Goal: Feedback & Contribution: Submit feedback/report problem

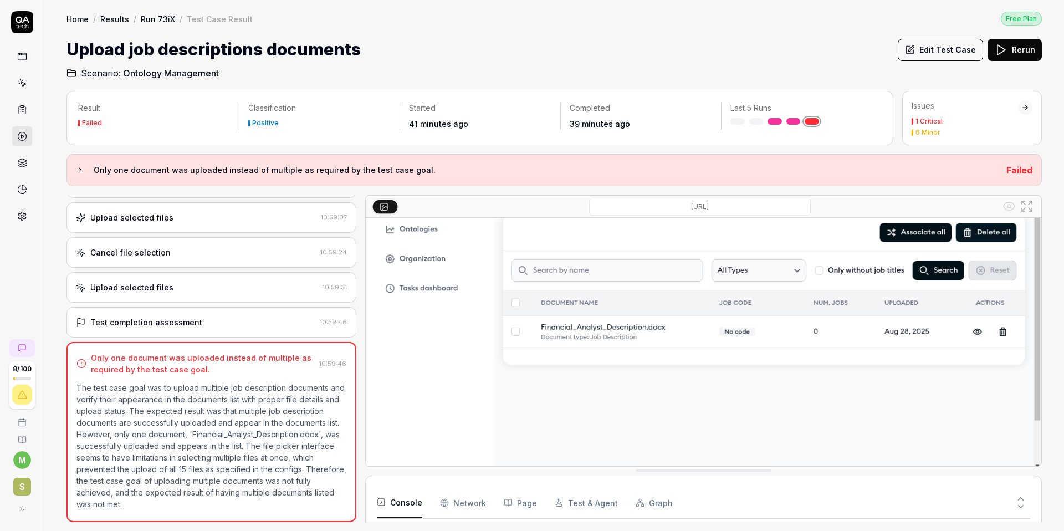
scroll to position [241, 0]
click at [22, 108] on icon at bounding box center [22, 110] width 10 height 10
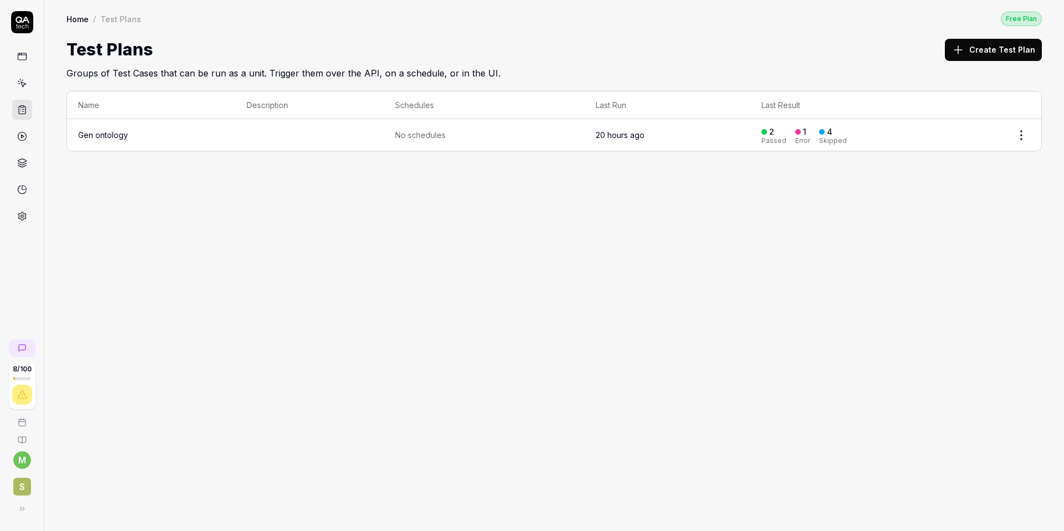
click at [22, 83] on icon at bounding box center [22, 83] width 10 height 10
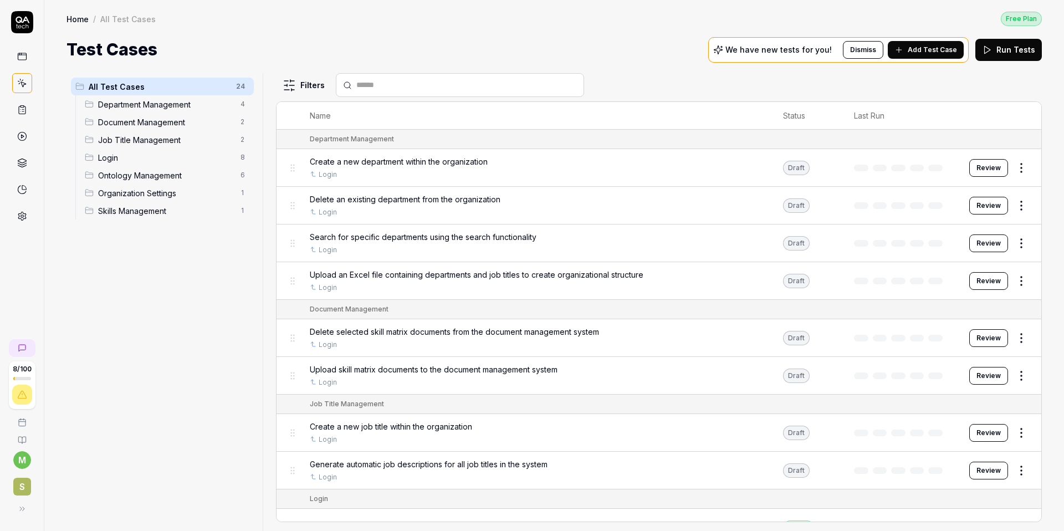
click at [138, 128] on div "Document Management 2" at bounding box center [167, 122] width 174 height 18
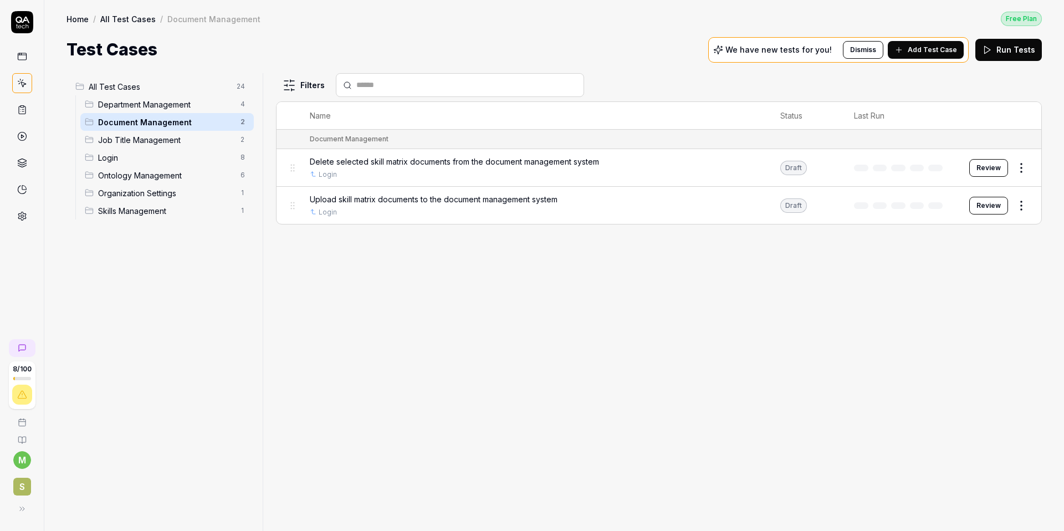
click at [144, 171] on span "Ontology Management" at bounding box center [166, 176] width 136 height 12
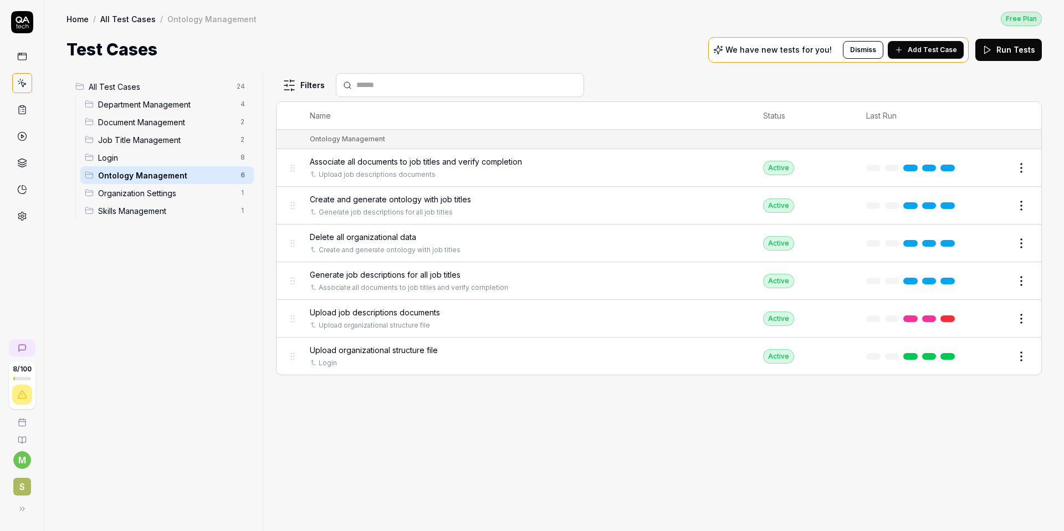
click at [371, 315] on span "Upload job descriptions documents" at bounding box center [375, 313] width 130 height 12
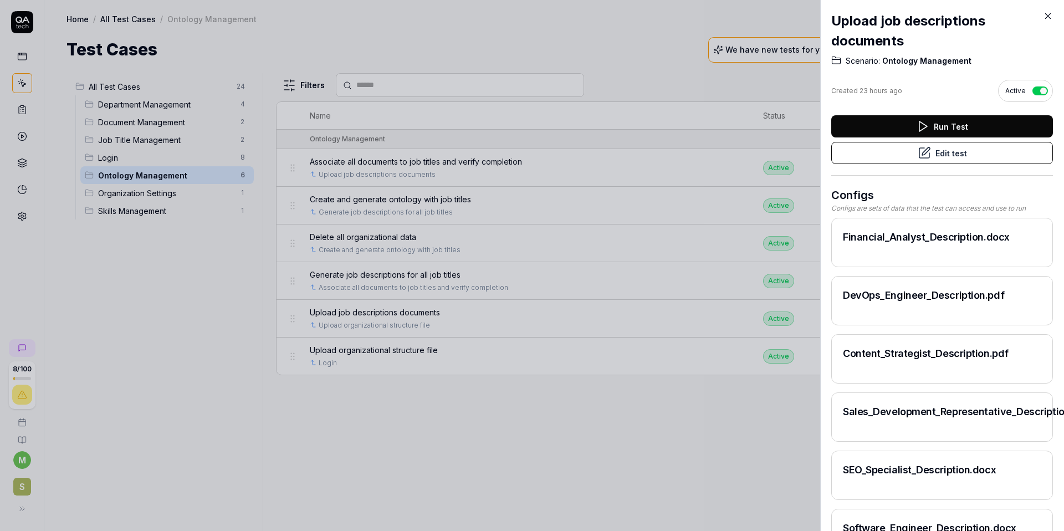
click at [873, 159] on button "Edit test" at bounding box center [943, 153] width 222 height 22
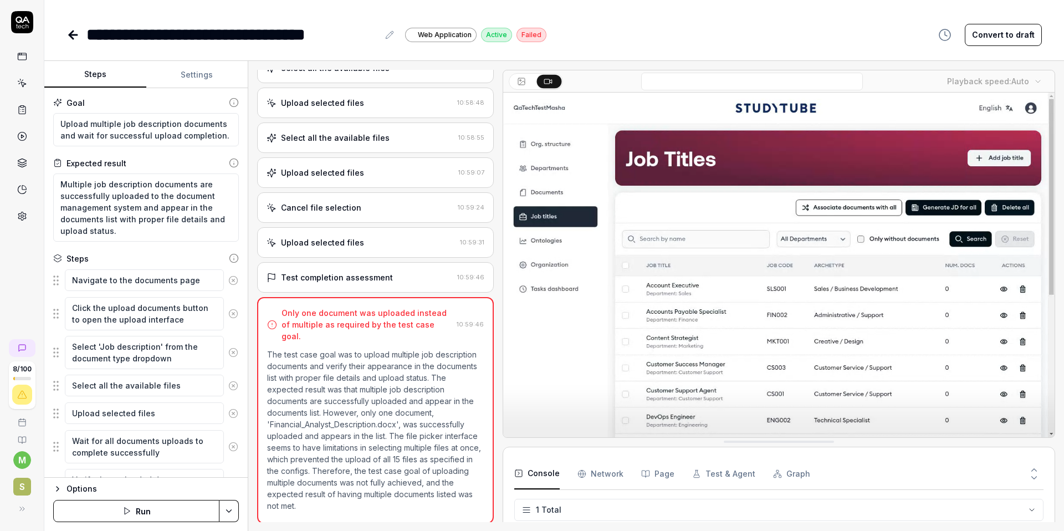
scroll to position [71, 0]
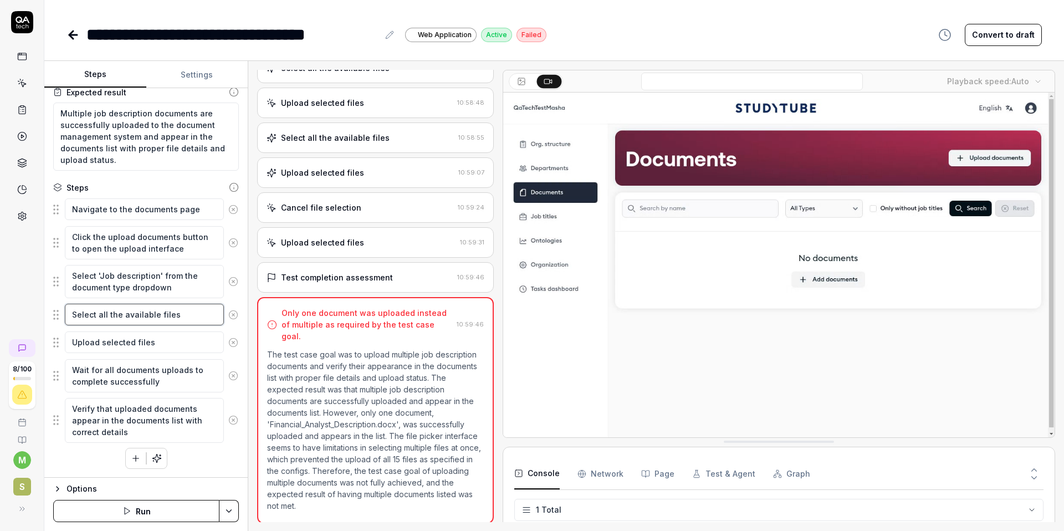
click at [186, 317] on textarea "Select all the available files" at bounding box center [144, 315] width 159 height 22
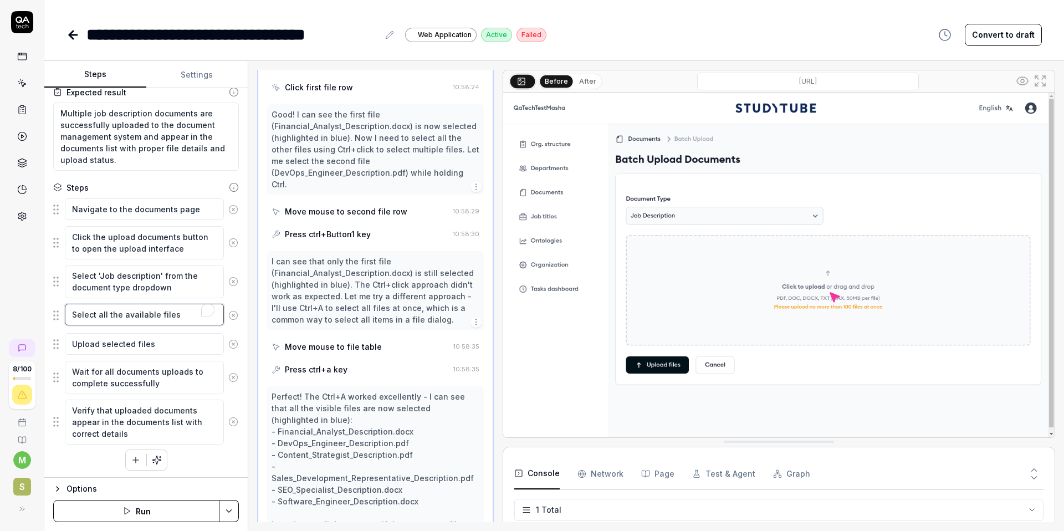
scroll to position [640, 0]
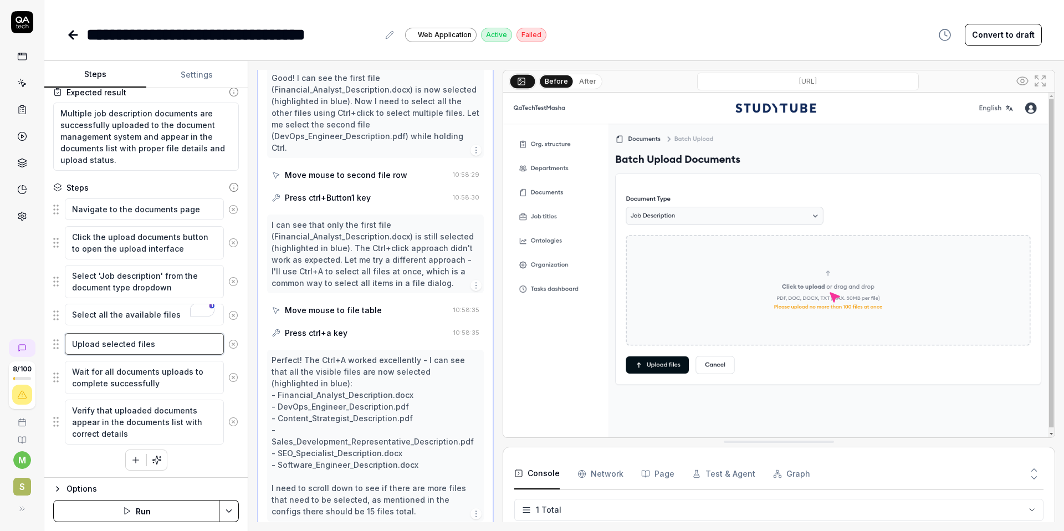
click at [154, 345] on textarea "Upload selected files" at bounding box center [144, 344] width 159 height 22
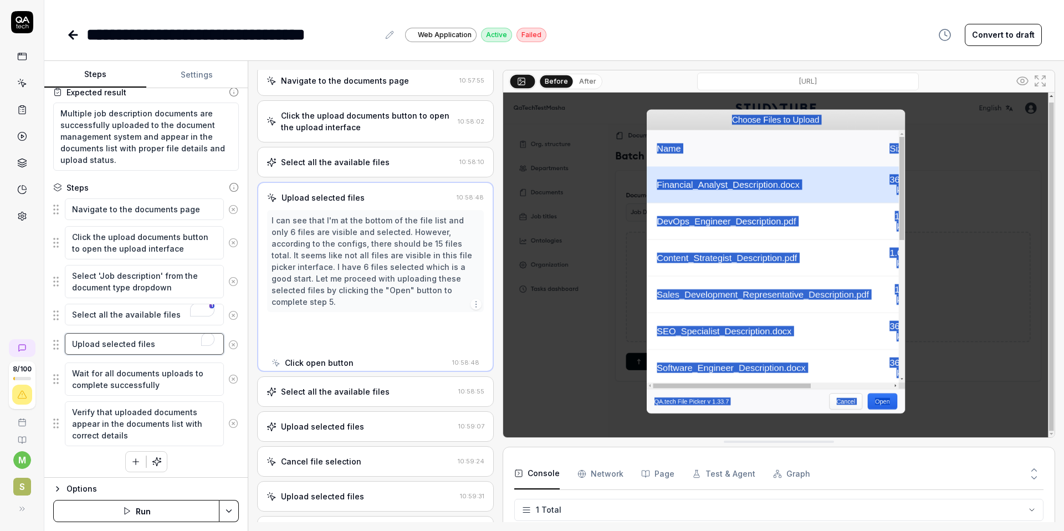
scroll to position [0, 0]
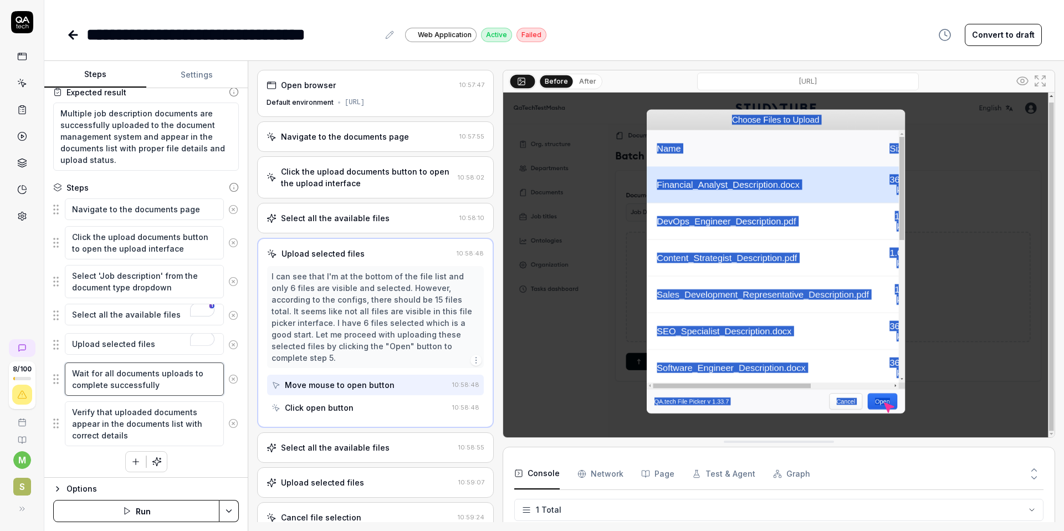
click at [165, 391] on textarea "Wait for all documents uploads to complete successfully" at bounding box center [144, 379] width 159 height 33
click at [107, 375] on textarea "Wait for all documents uploads to complete successfully" at bounding box center [144, 379] width 159 height 33
type textarea "*"
type textarea "Wait for documents uploads to complete successfully"
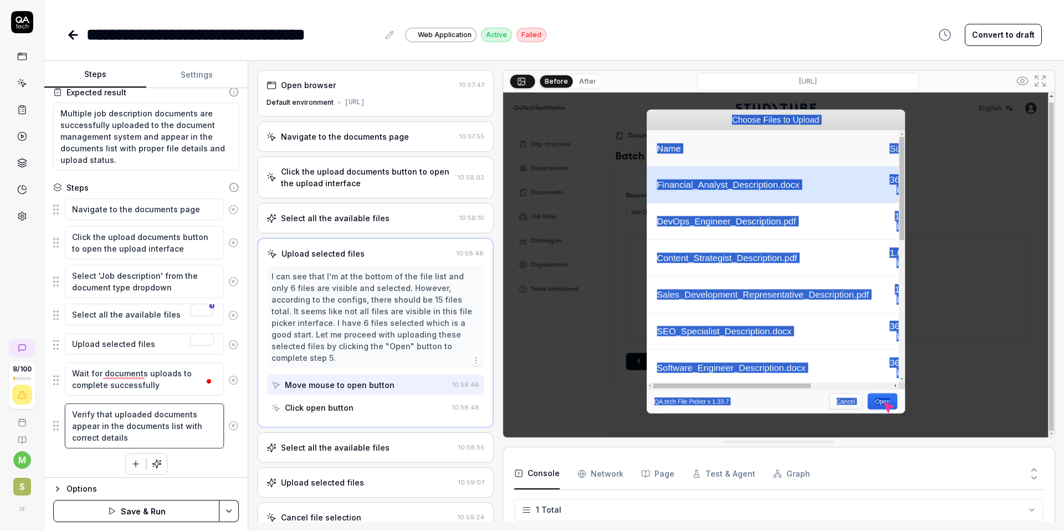
click at [148, 438] on textarea "Verify that uploaded documents appear in the documents list with correct details" at bounding box center [144, 426] width 159 height 45
click at [190, 461] on div "Navigate to the documents page Click the upload documents button to open the up…" at bounding box center [146, 337] width 186 height 279
click at [234, 188] on icon at bounding box center [234, 188] width 0 height 2
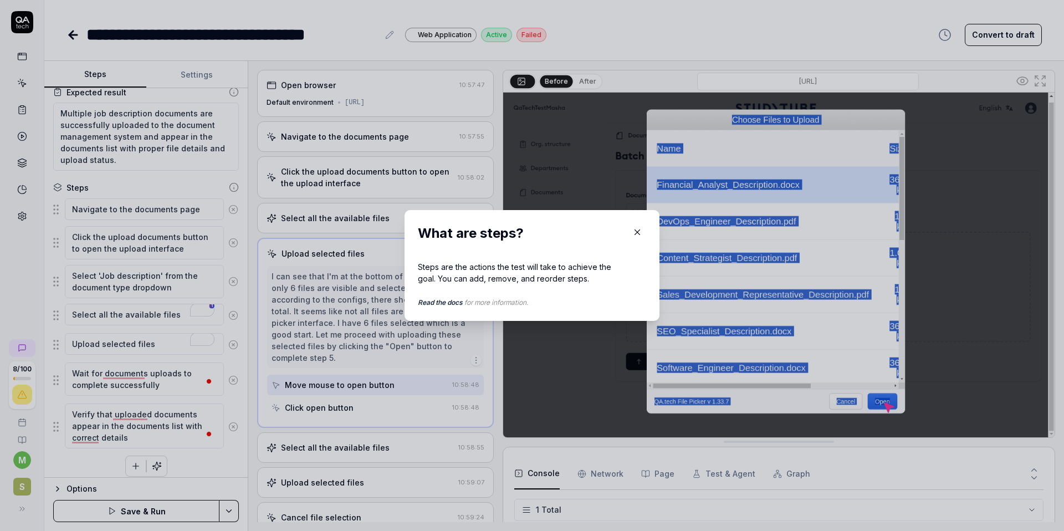
click at [638, 232] on icon "button" at bounding box center [637, 232] width 5 height 5
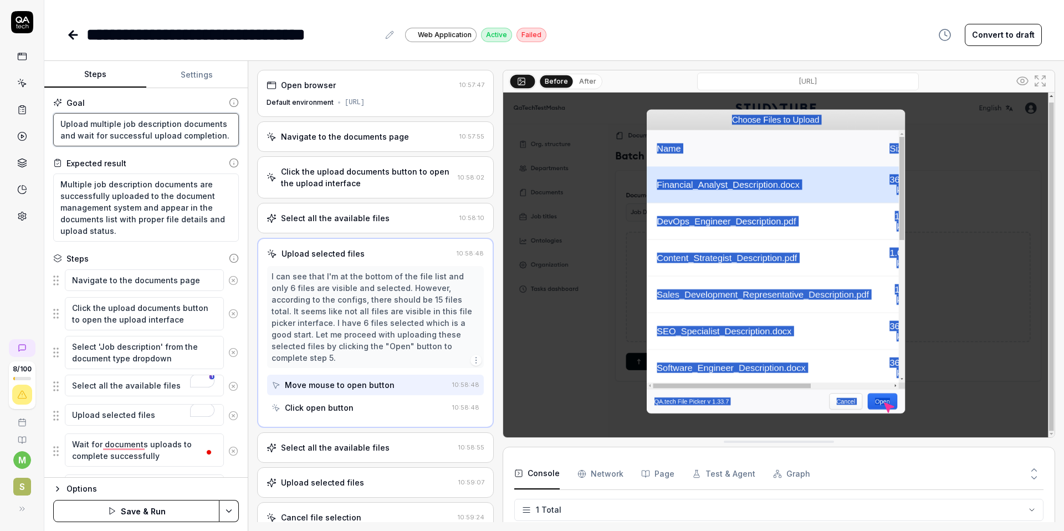
click at [154, 138] on textarea "Upload multiple job description documents and wait for successful upload comple…" at bounding box center [146, 129] width 186 height 33
click at [99, 125] on textarea "Upload multiple job description documents and wait for successful upload comple…" at bounding box center [146, 129] width 186 height 33
type textarea "*"
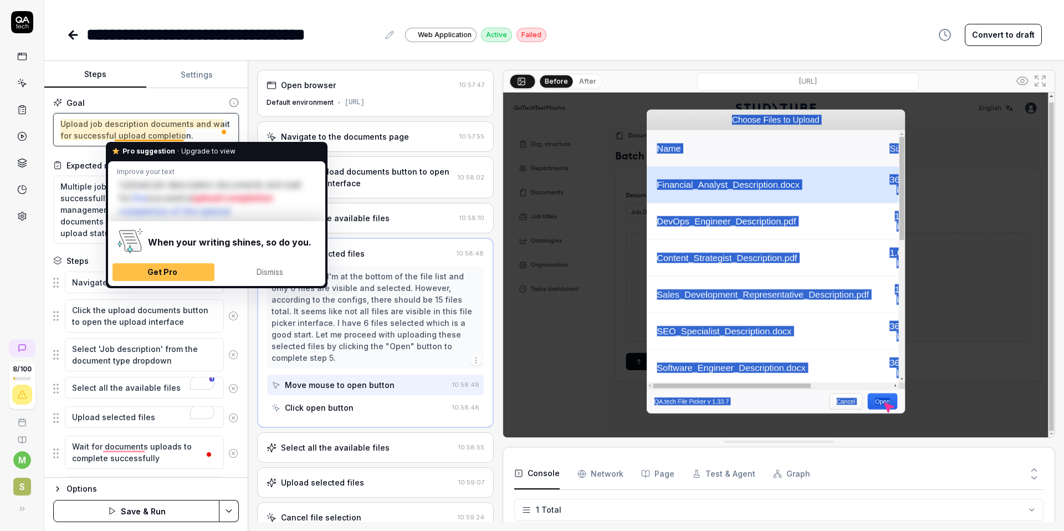
click at [198, 137] on textarea "Upload job description documents and wait for successful upload completion." at bounding box center [146, 129] width 186 height 33
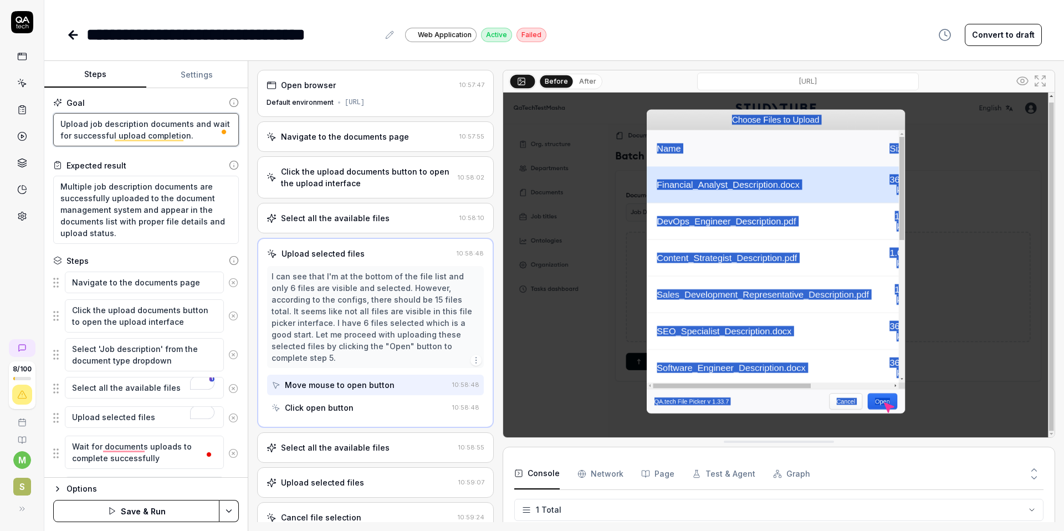
type textarea "Upload job description documents and wait for successful upload completion."
click at [141, 234] on textarea "Multiple job description documents are successfully uploaded to the document ma…" at bounding box center [146, 210] width 186 height 68
drag, startPoint x: 95, startPoint y: 188, endPoint x: 49, endPoint y: 187, distance: 46.0
click at [49, 187] on div "Goal Upload job description documents and wait for successful upload completion…" at bounding box center [145, 283] width 203 height 390
type textarea "*"
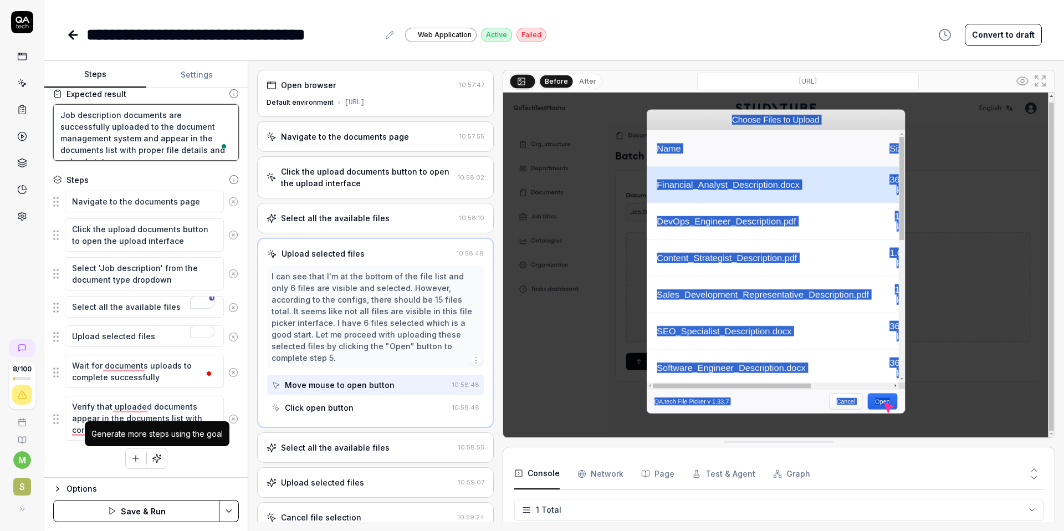
type textarea "Job description documents are successfully uploaded to the document management …"
click at [154, 461] on icon "button" at bounding box center [157, 458] width 10 height 10
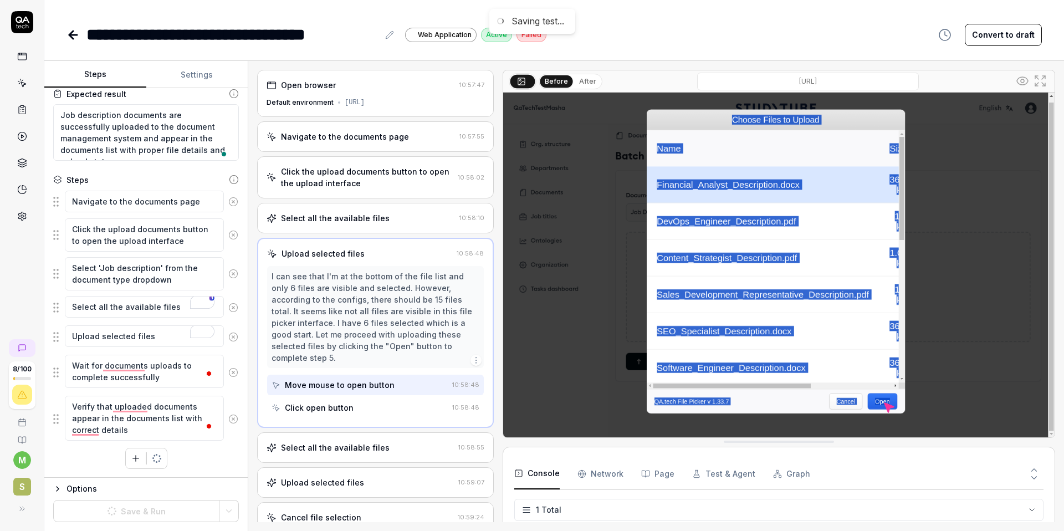
scroll to position [64, 0]
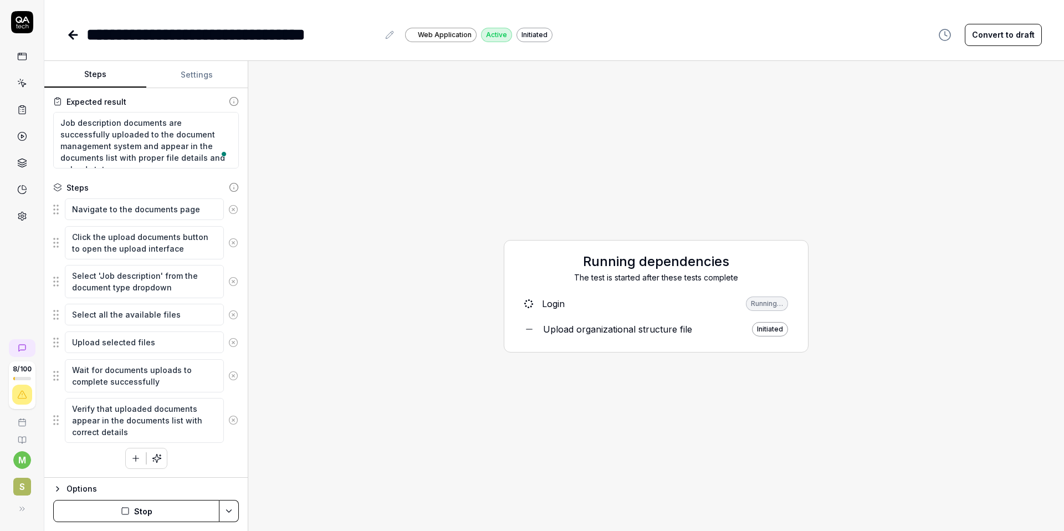
type textarea "*"
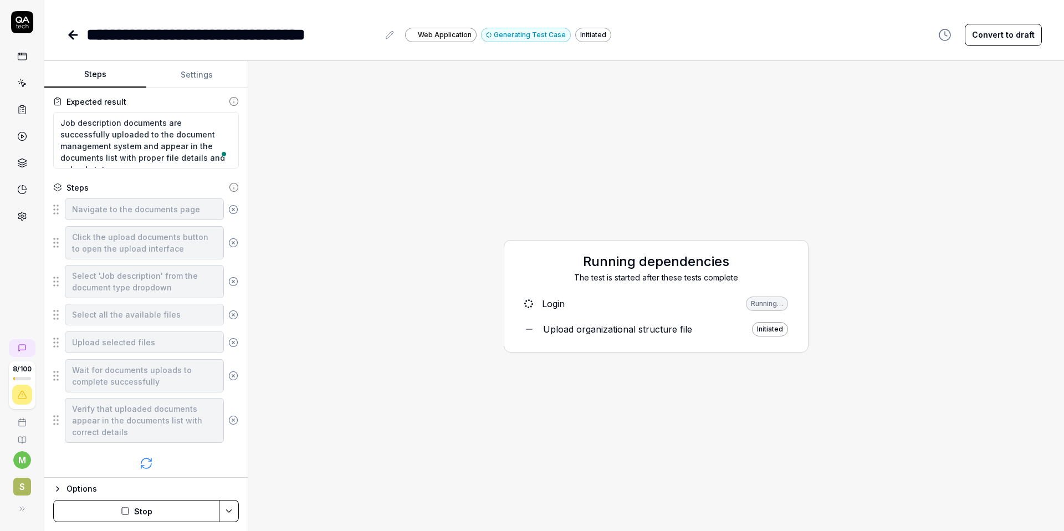
scroll to position [75, 0]
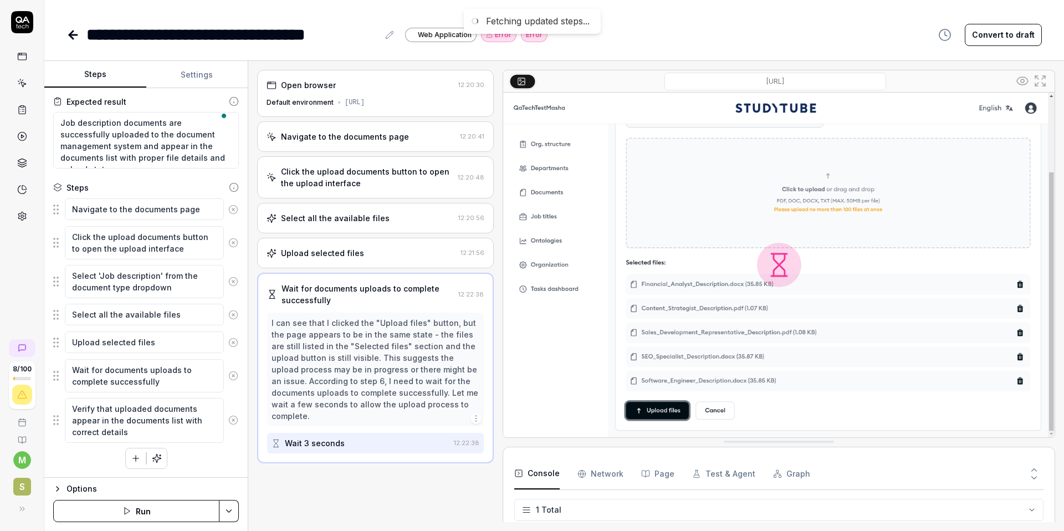
scroll to position [64, 0]
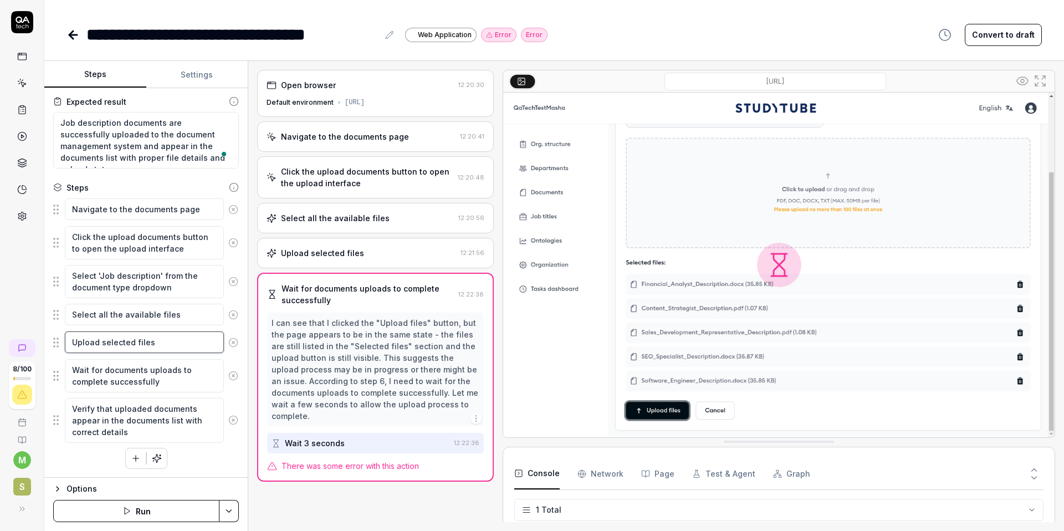
click at [161, 344] on textarea "Upload selected files" at bounding box center [144, 343] width 159 height 22
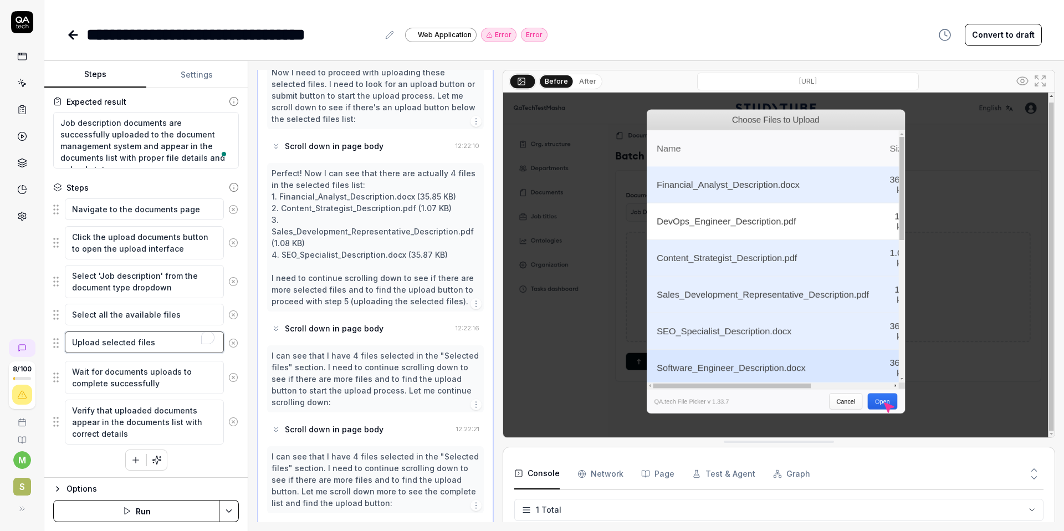
scroll to position [835, 0]
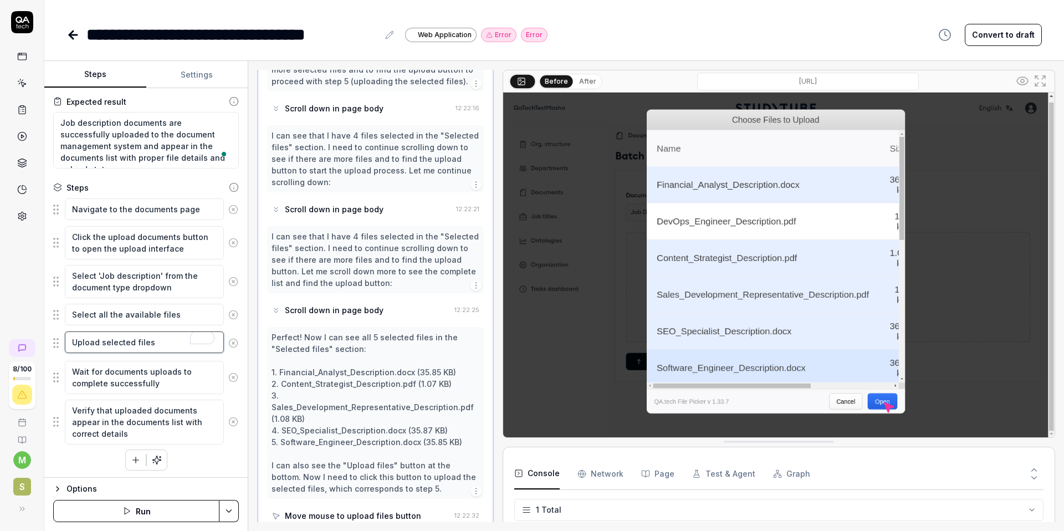
type textarea "*"
type textarea "Upload selected files"
type textarea "*"
type textarea "Upload selected files и"
type textarea "*"
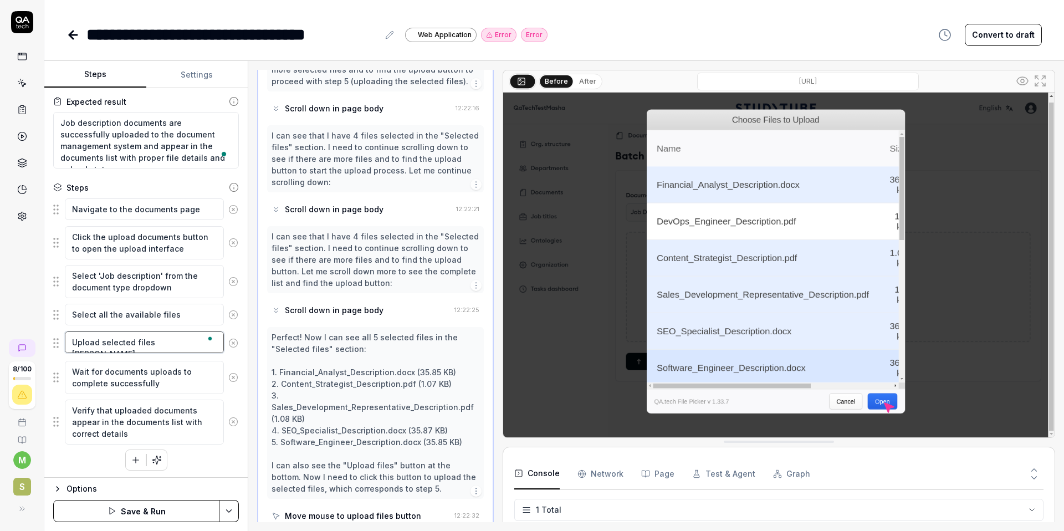
type textarea "Upload selected files ин"
type textarea "*"
type textarea "Upload selected files ин"
type textarea "*"
type textarea "Upload selected files ин"
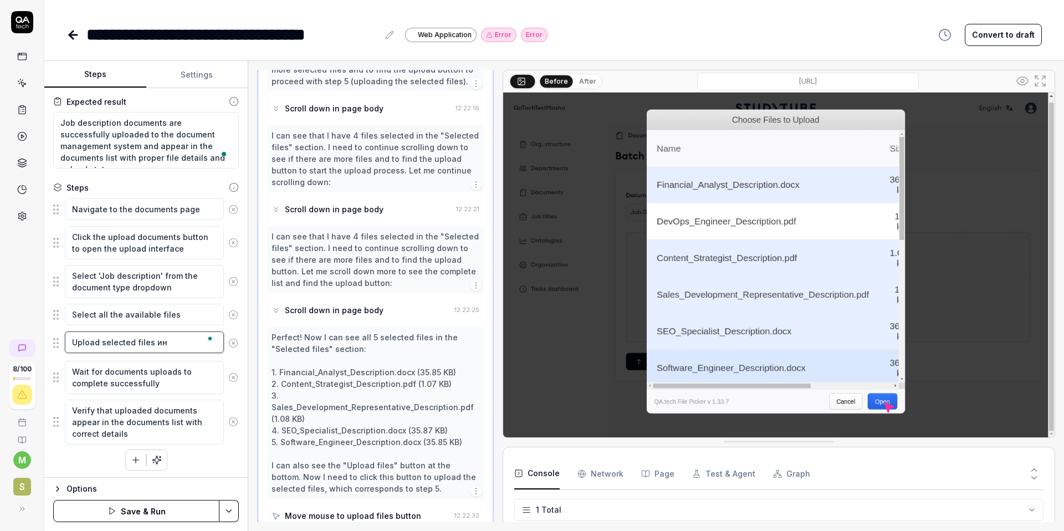
type textarea "*"
type textarea "Upload selected files и"
type textarea "*"
type textarea "Upload selected files"
type textarea "*"
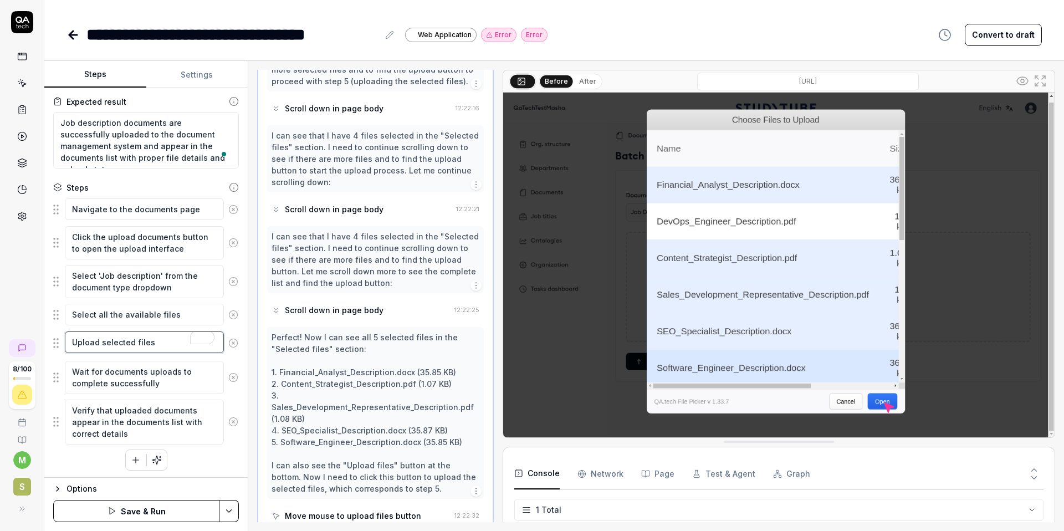
type textarea "Upload selected files b"
type textarea "*"
type textarea "Upload selected files by"
type textarea "*"
type textarea "Upload selected files by"
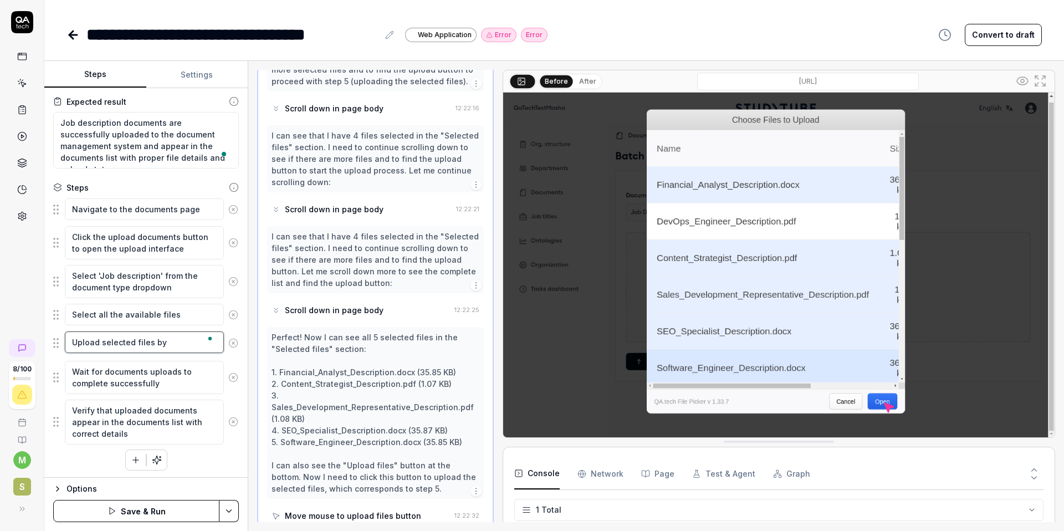
type textarea "*"
type textarea "Upload selected files by c"
type textarea "*"
type textarea "Upload selected files by cl"
type textarea "*"
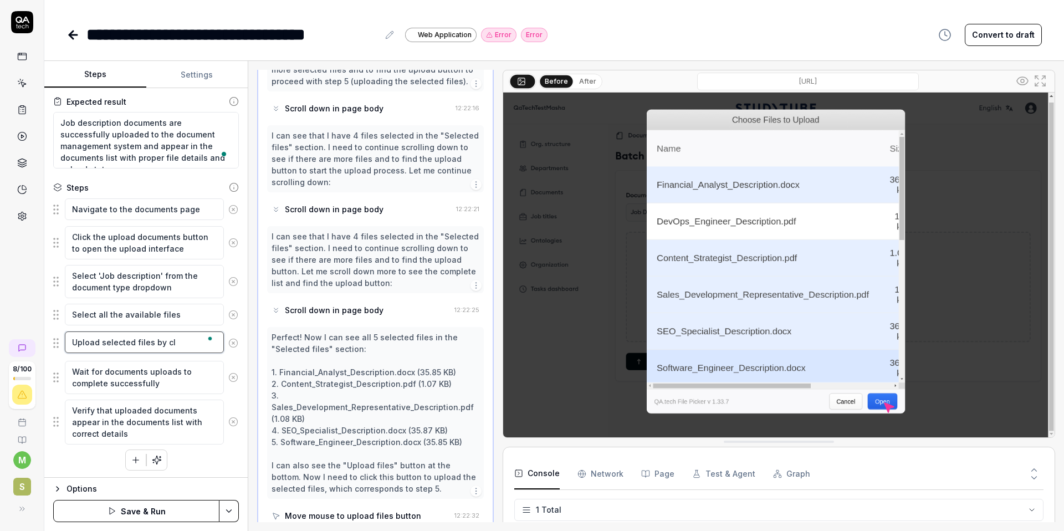
type textarea "Upload selected files by cli"
type textarea "*"
type textarea "Upload selected files by click"
type textarea "*"
type textarea "Upload selected files by clicki"
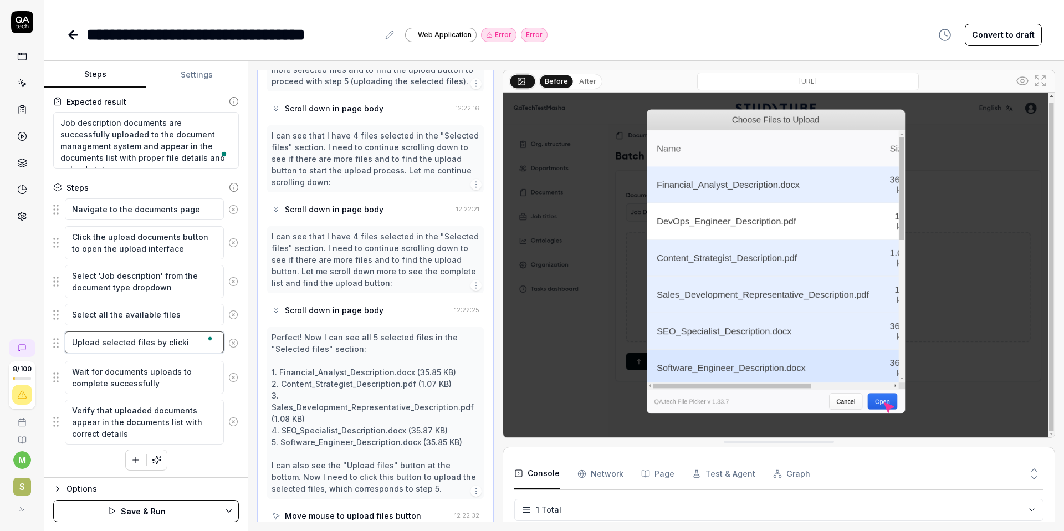
type textarea "*"
type textarea "Upload selected files by clickin"
type textarea "*"
type textarea "Upload selected files by clicking"
type textarea "*"
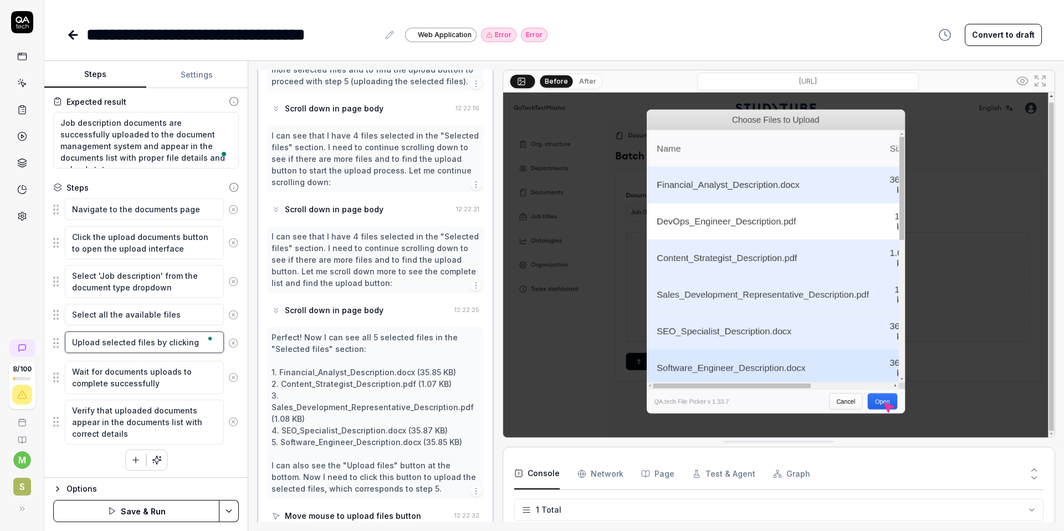
type textarea "Upload selected files by clicking U"
type textarea "*"
type textarea "Upload selected files by clicking Up"
type textarea "*"
type textarea "Upload selected files by clicking Upl"
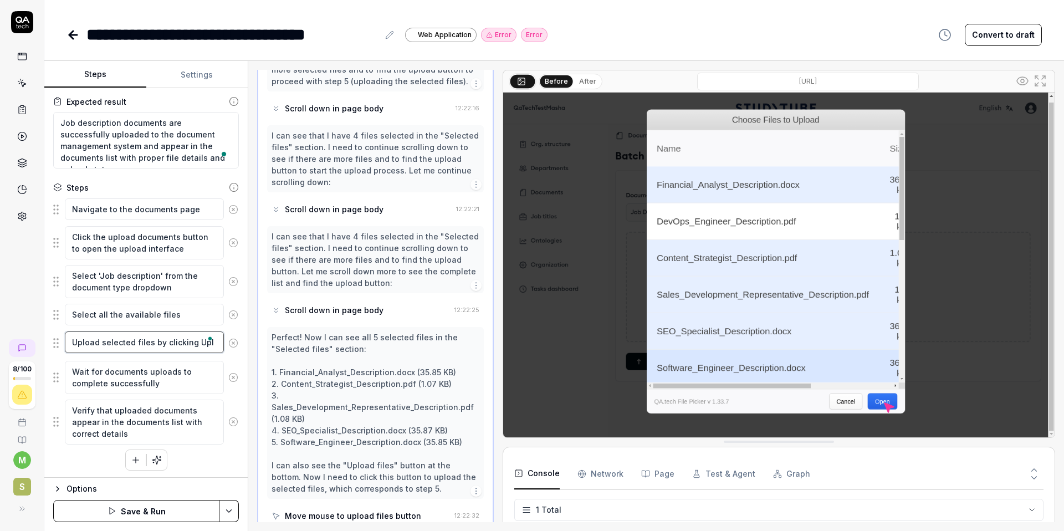
type textarea "*"
type textarea "Upload selected files by clicking Uplo"
type textarea "*"
type textarea "Upload selected files by clicking Uploa"
type textarea "*"
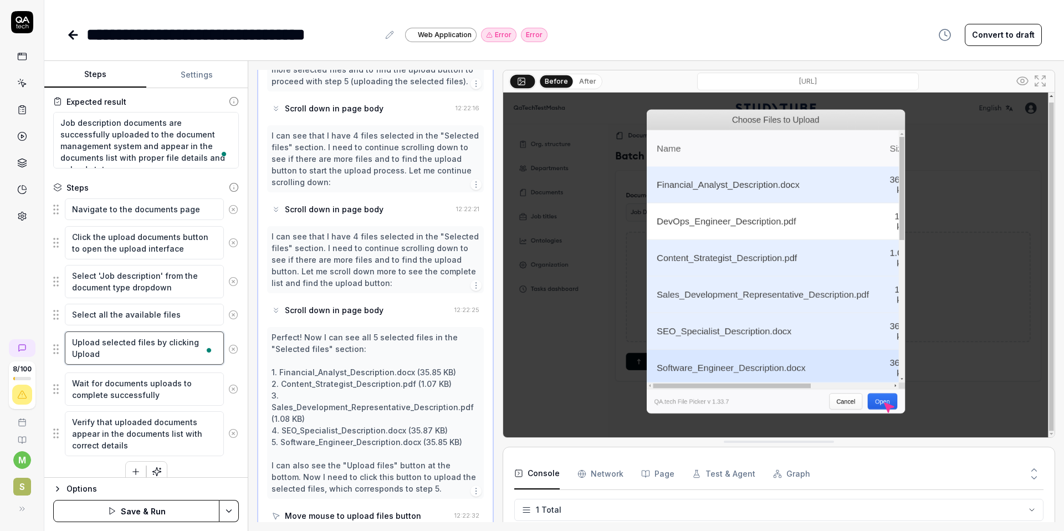
scroll to position [900, 0]
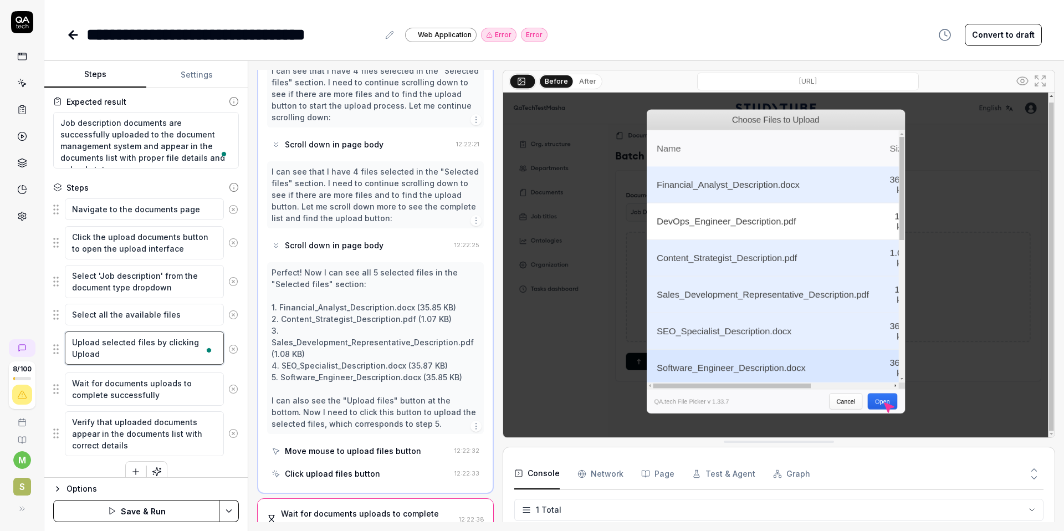
type textarea "Upload selected files by clicking Upload"
click at [371, 441] on div "Move mouse to upload files button" at bounding box center [361, 451] width 179 height 21
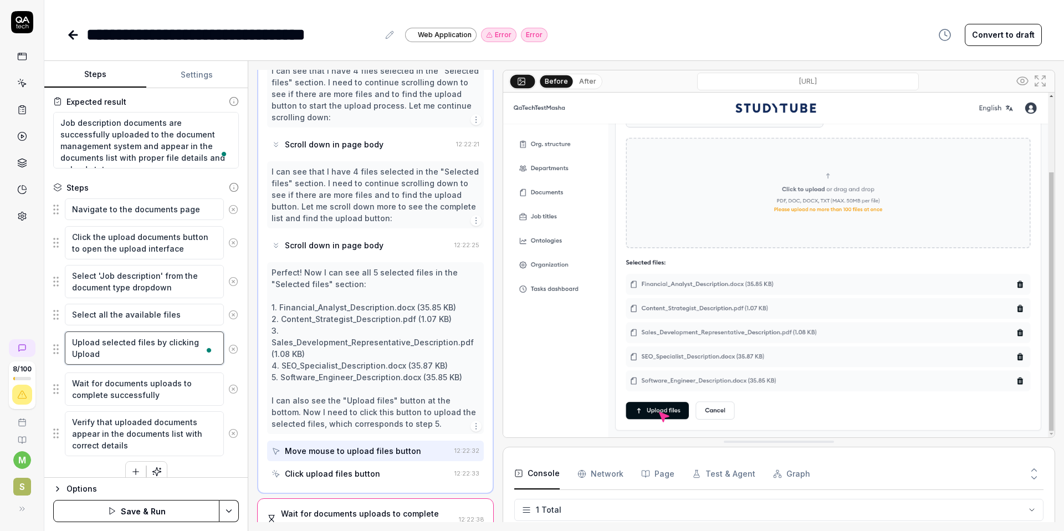
click at [114, 355] on textarea "Upload selected files by clicking Upload" at bounding box center [144, 348] width 159 height 33
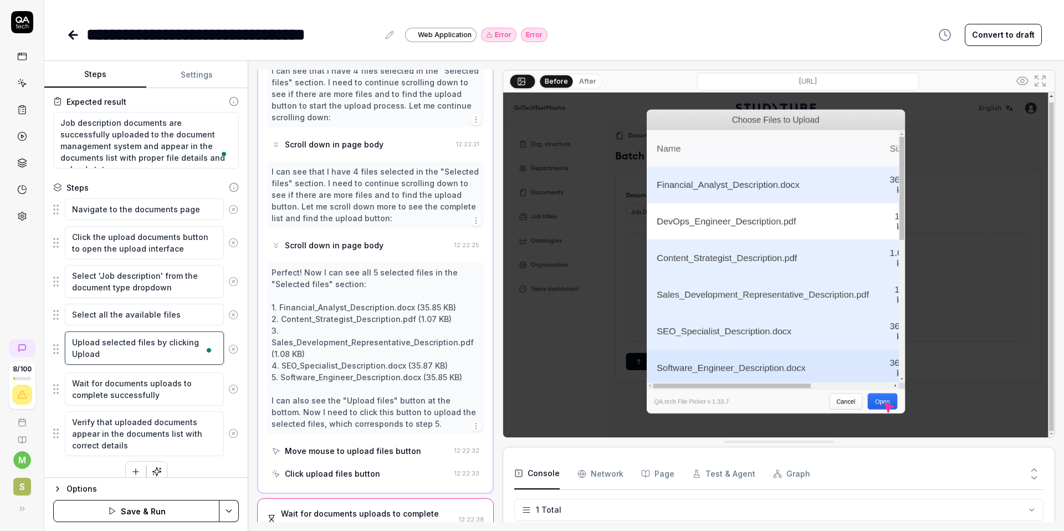
type textarea "*"
type textarea "Upload selected files by clicking Upload"
type textarea "*"
type textarea "Upload selected files by clicking Upload f"
type textarea "*"
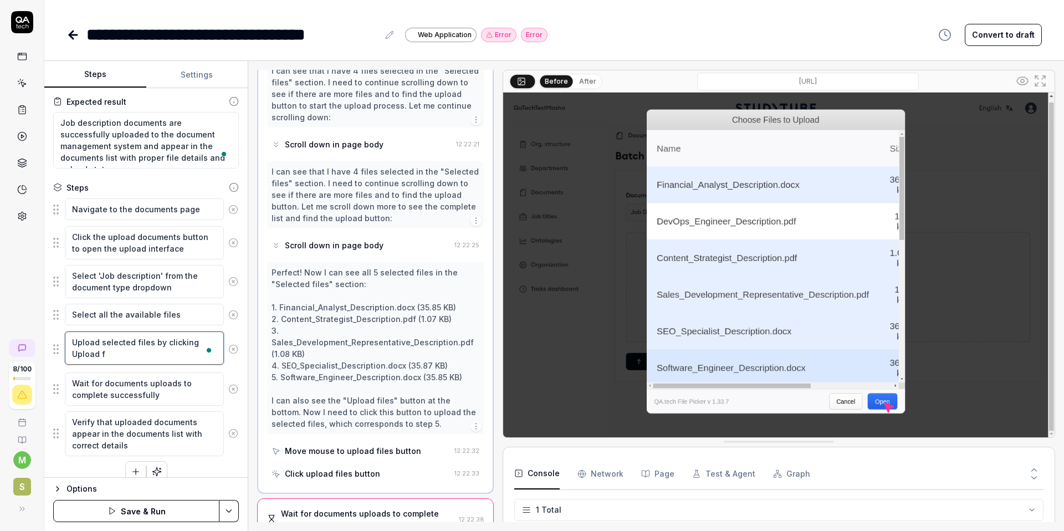
type textarea "Upload selected files by clicking Upload fi"
type textarea "*"
type textarea "Upload selected files by clicking Upload fil"
type textarea "*"
type textarea "Upload selected files by clicking Upload file"
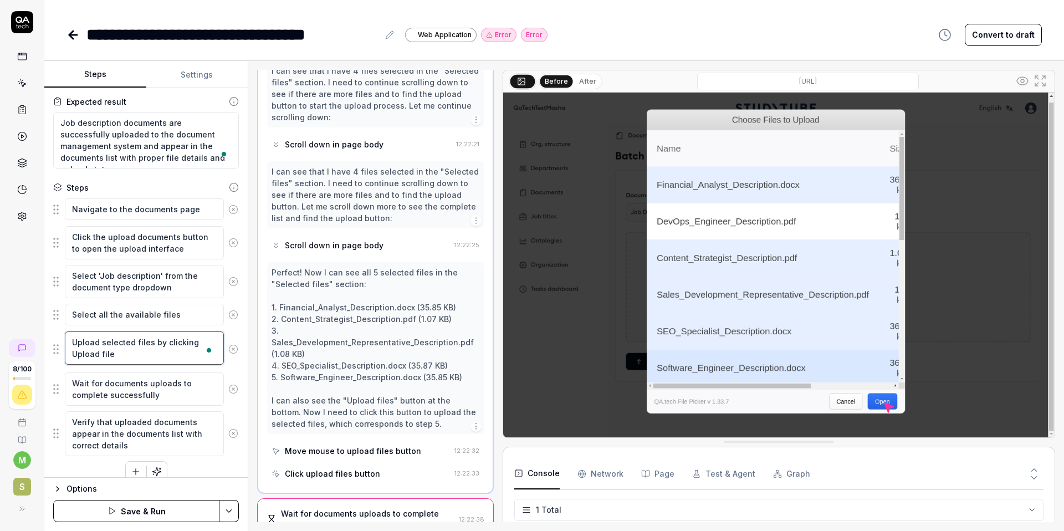
type textarea "*"
type textarea "Upload selected files by clicking Upload files"
click at [73, 355] on textarea "Upload selected files by clicking Upload files" at bounding box center [144, 348] width 159 height 33
type textarea "*"
type textarea "Upload selected files by clicking "Upload files"
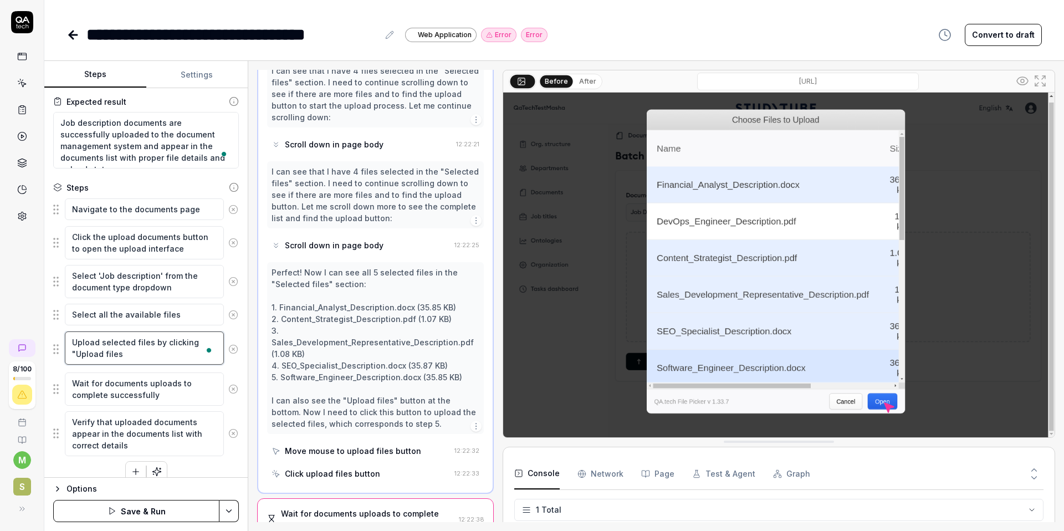
click at [125, 354] on textarea "Upload selected files by clicking "Upload files" at bounding box center [144, 348] width 159 height 33
type textarea "*"
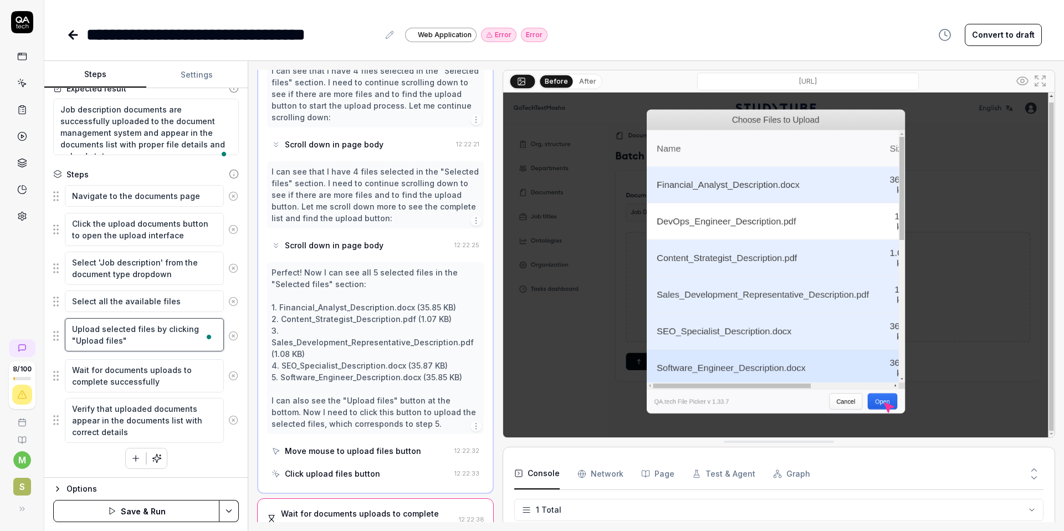
scroll to position [77, 0]
type textarea "Upload selected files by clicking "Upload files""
click at [160, 461] on icon "button" at bounding box center [157, 458] width 10 height 10
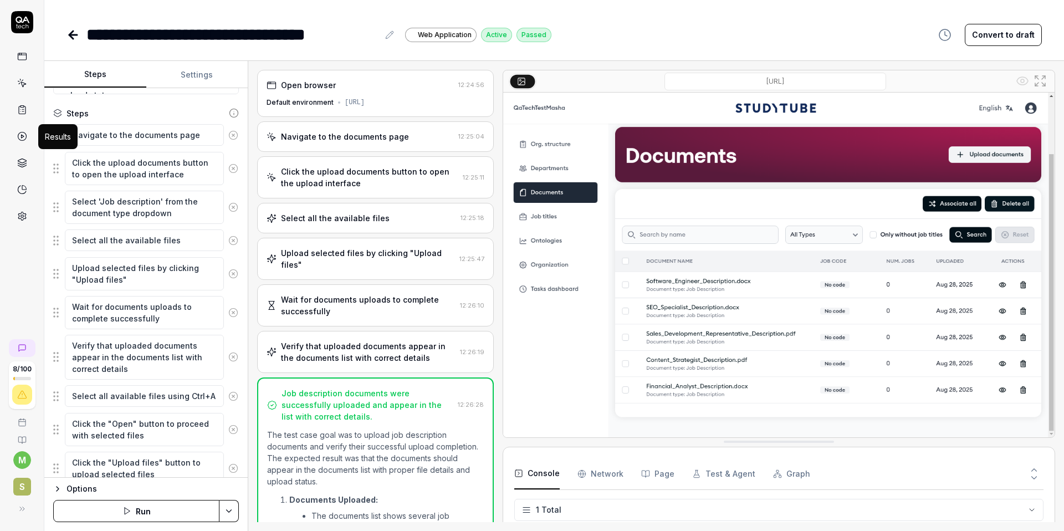
click at [21, 141] on icon at bounding box center [22, 136] width 10 height 10
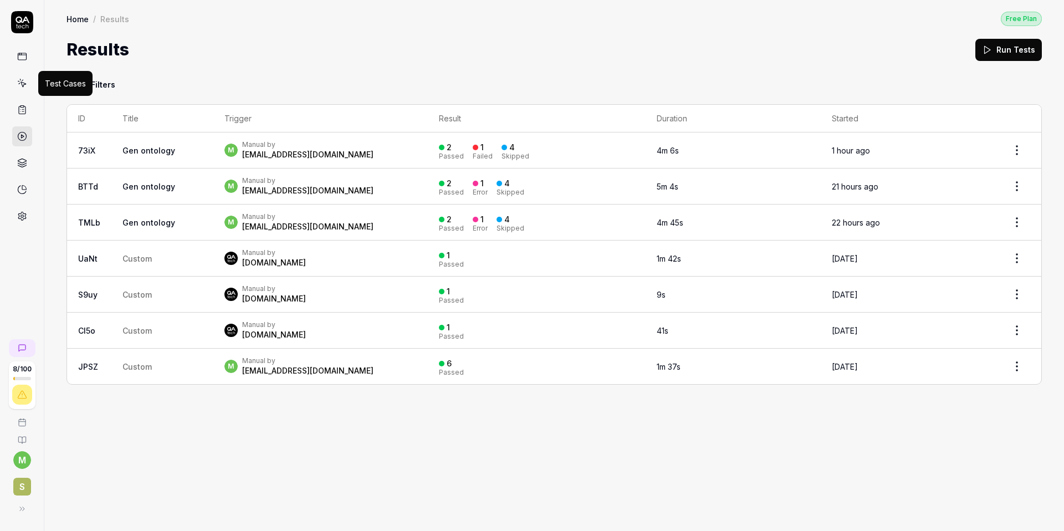
click at [27, 82] on link at bounding box center [22, 83] width 20 height 20
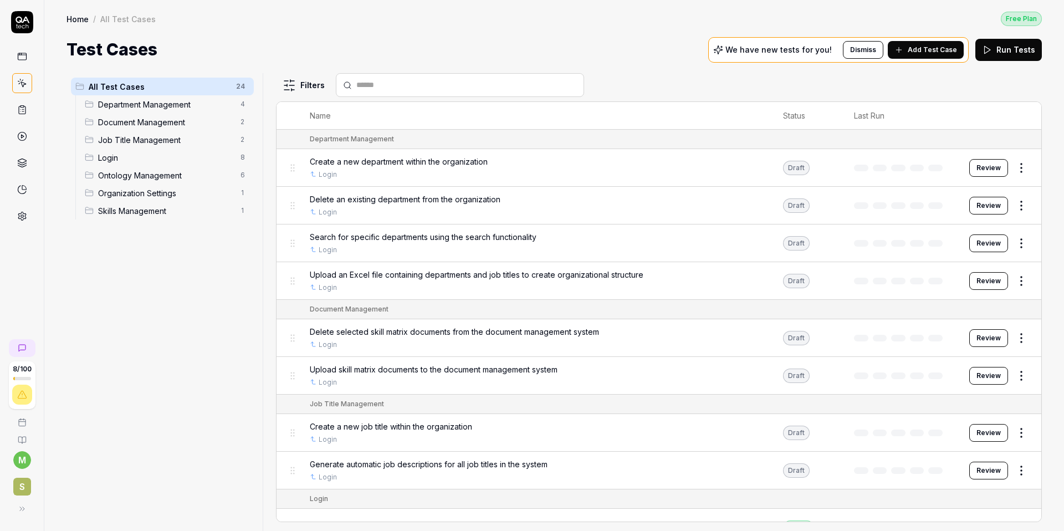
click at [141, 175] on span "Ontology Management" at bounding box center [166, 176] width 136 height 12
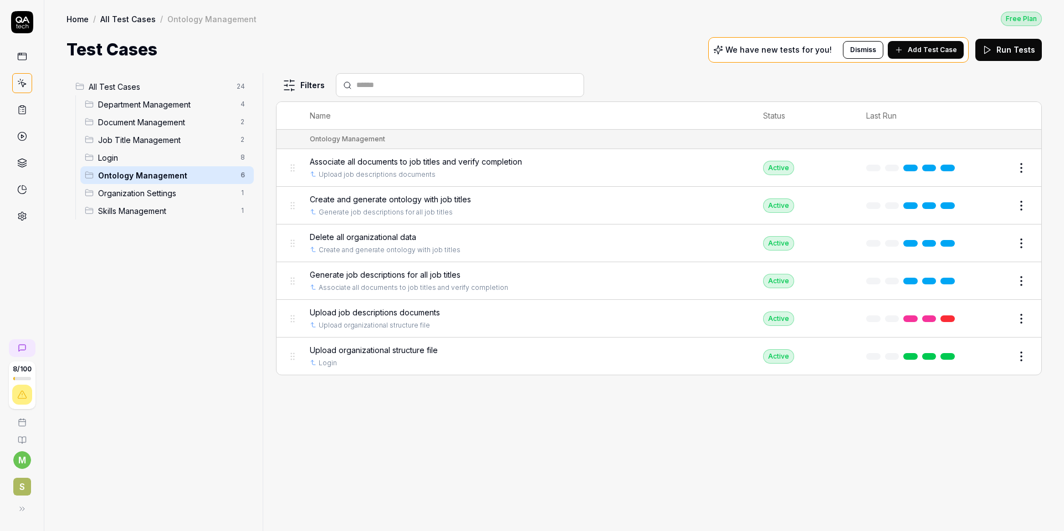
click at [358, 313] on span "Upload job descriptions documents" at bounding box center [375, 313] width 130 height 12
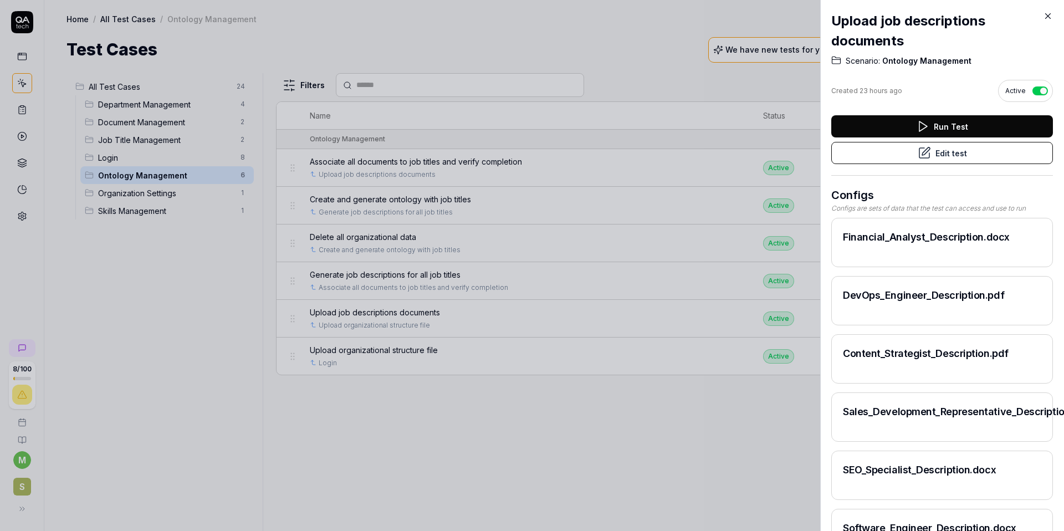
click at [932, 155] on button "Edit test" at bounding box center [943, 153] width 222 height 22
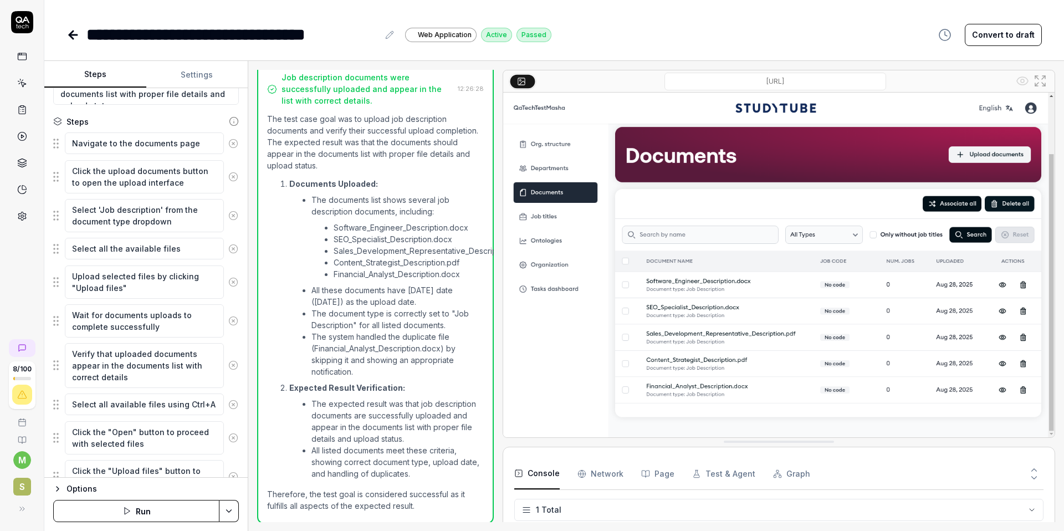
scroll to position [130, 0]
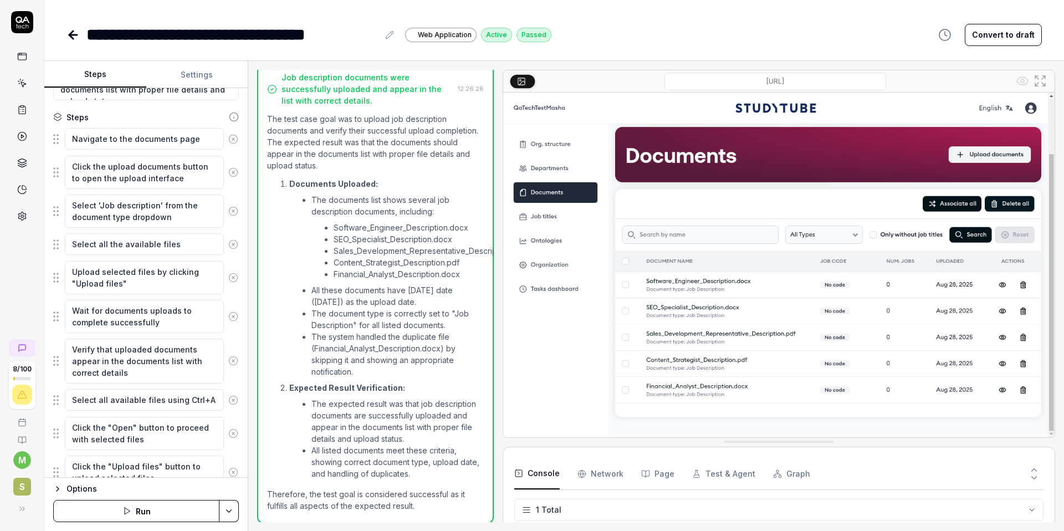
type textarea "*"
click at [19, 139] on circle at bounding box center [22, 136] width 8 height 8
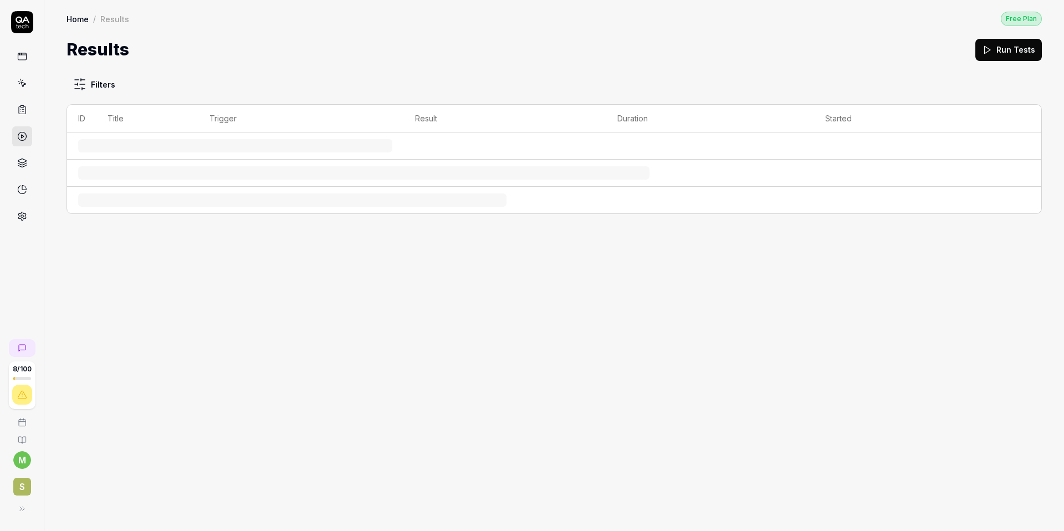
click at [24, 111] on icon at bounding box center [22, 110] width 10 height 10
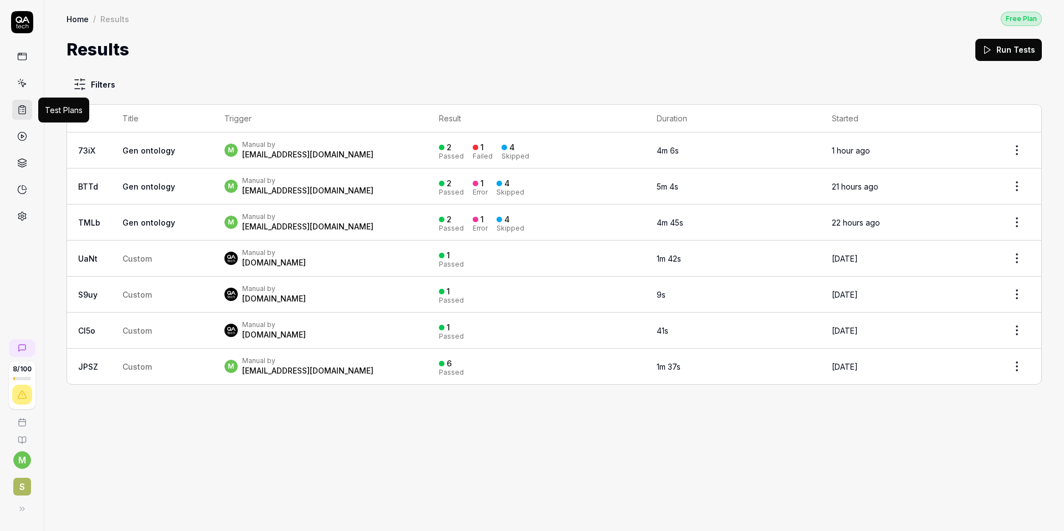
click at [20, 114] on icon at bounding box center [22, 110] width 7 height 8
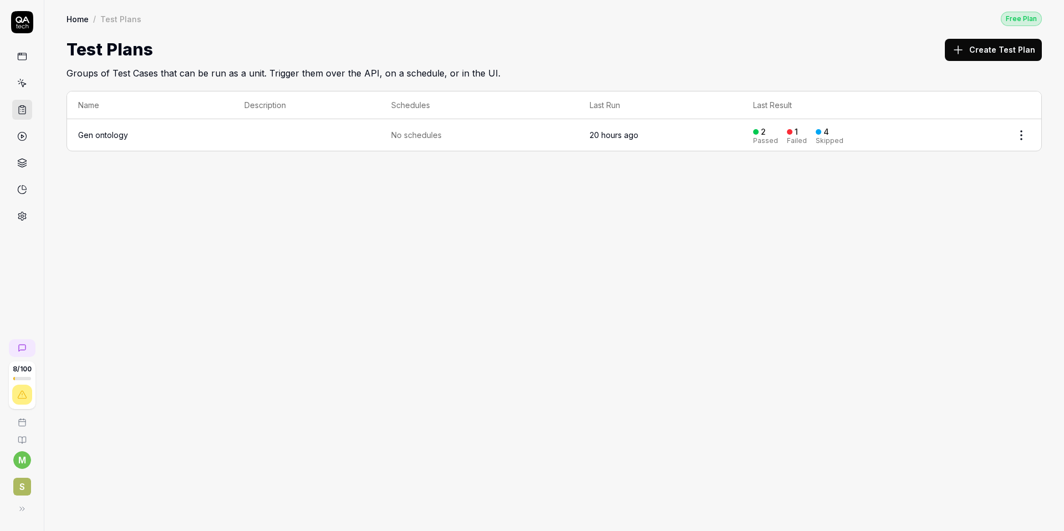
click at [111, 135] on link "Gen ontology" at bounding box center [103, 134] width 50 height 9
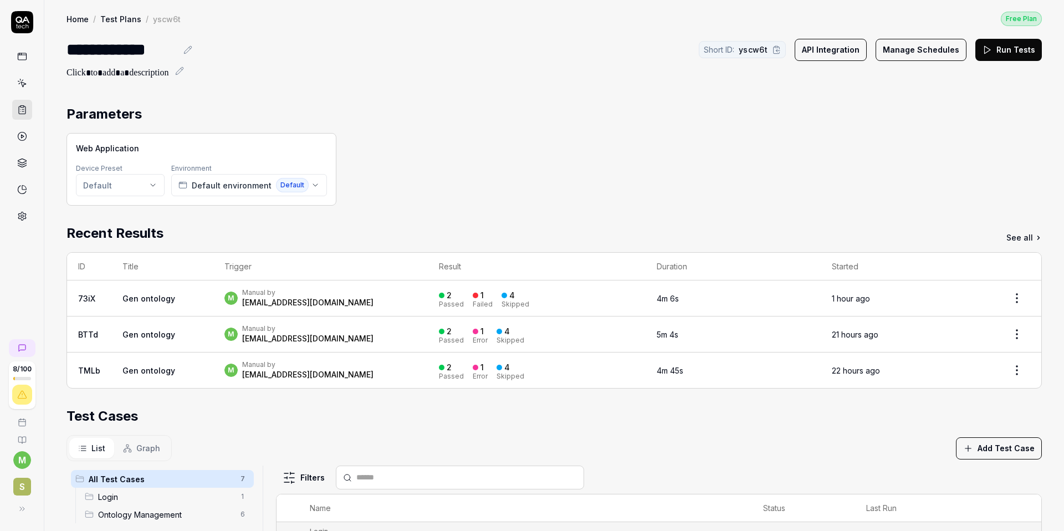
click at [1007, 54] on button "Run Tests" at bounding box center [1009, 50] width 67 height 22
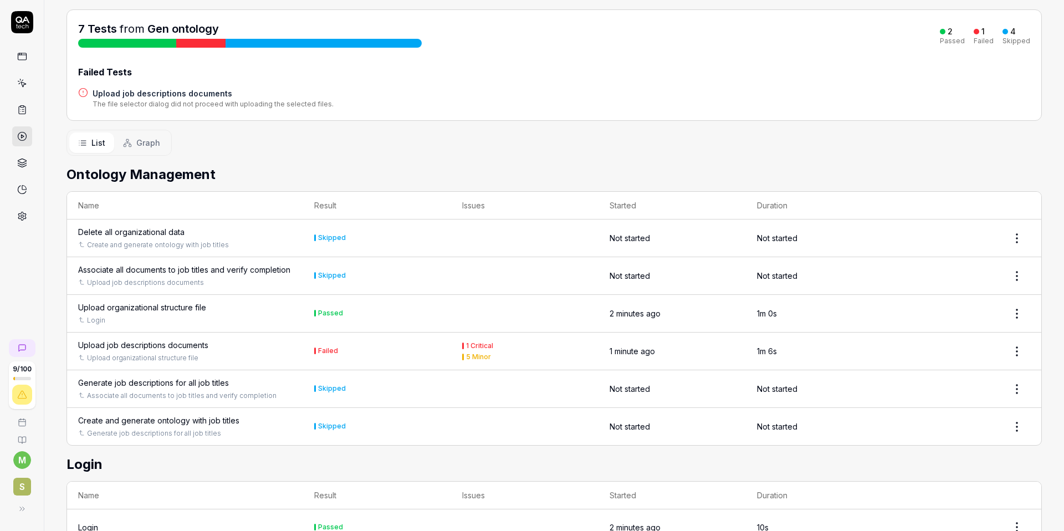
scroll to position [135, 0]
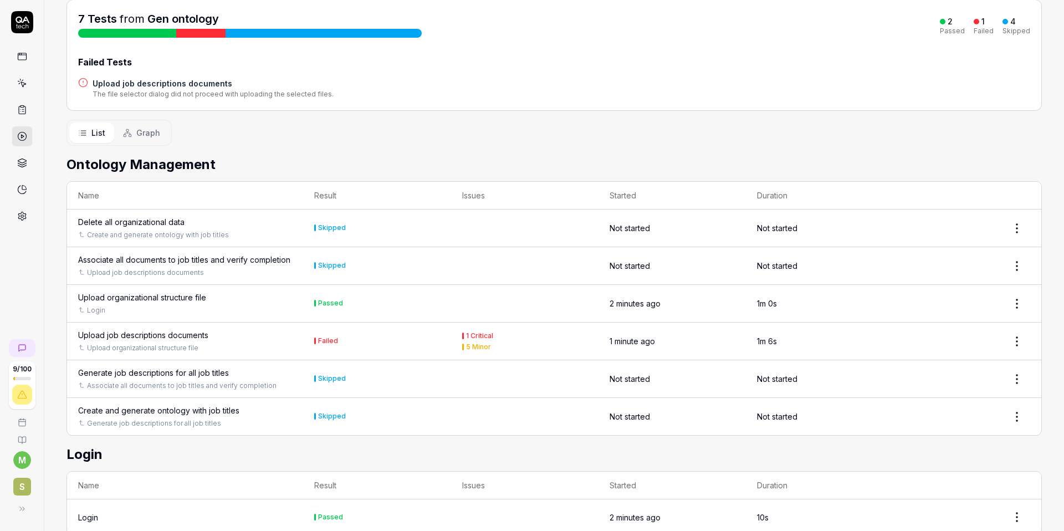
click at [248, 349] on div "Upload organizational structure file" at bounding box center [185, 348] width 214 height 10
click at [201, 335] on div "Upload job descriptions documents" at bounding box center [143, 335] width 130 height 12
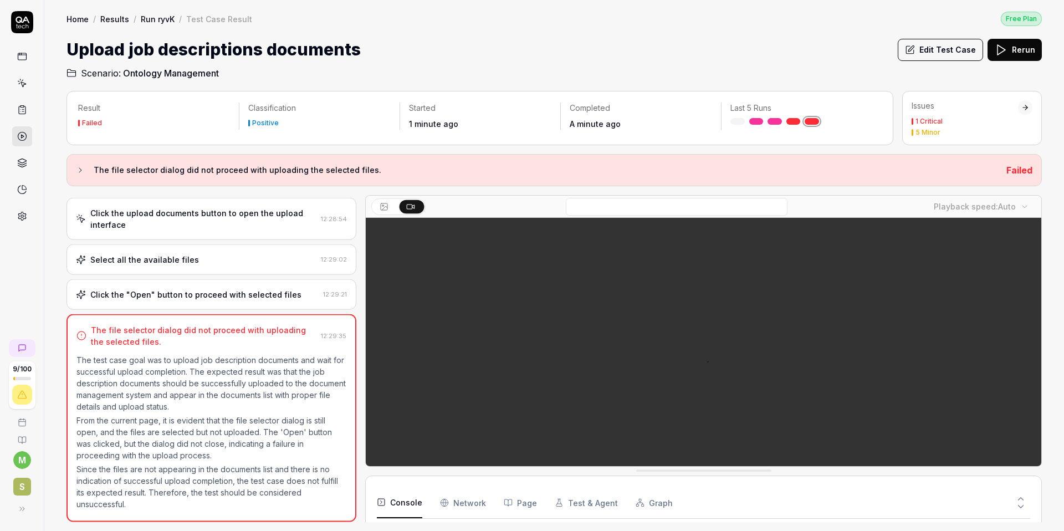
scroll to position [94, 0]
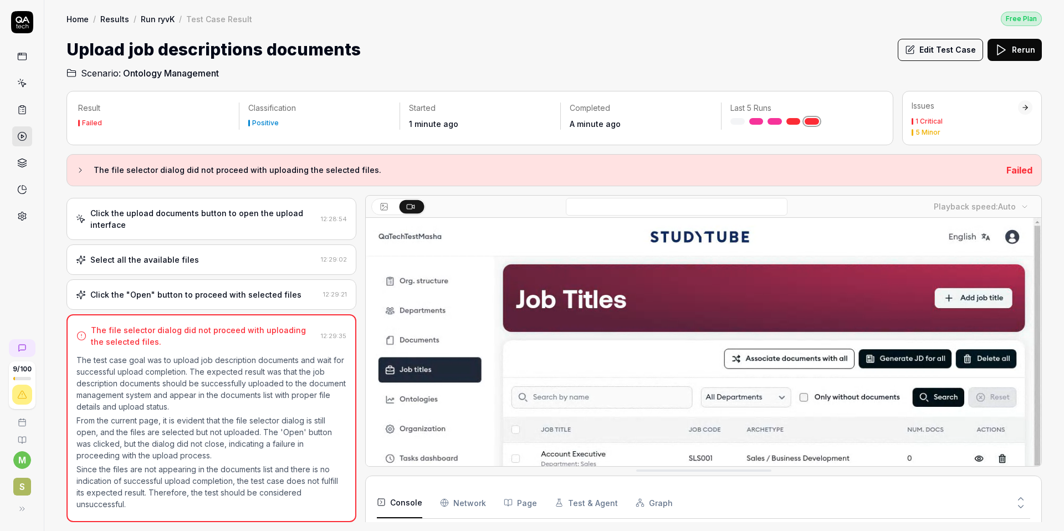
click at [21, 60] on icon at bounding box center [22, 57] width 10 height 10
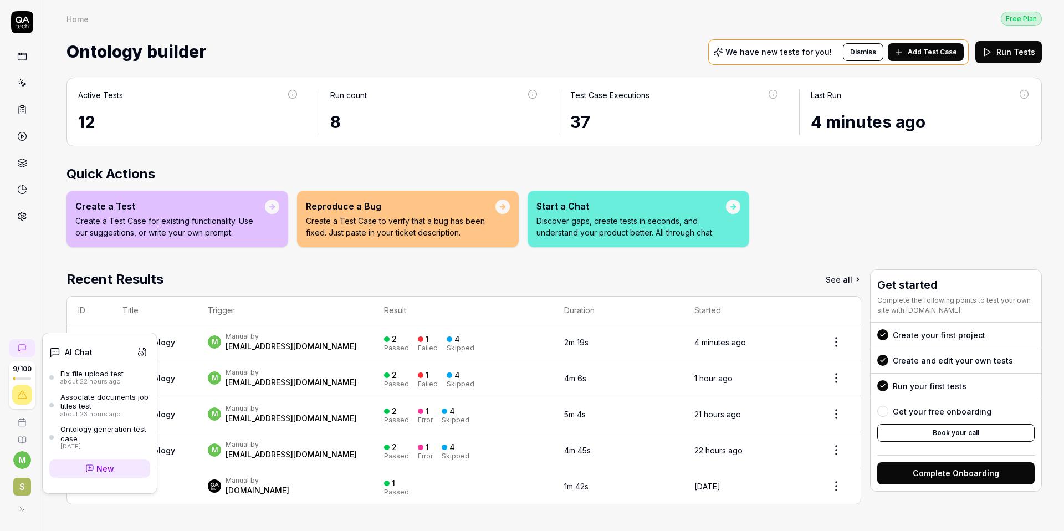
click at [22, 345] on icon at bounding box center [22, 348] width 7 height 7
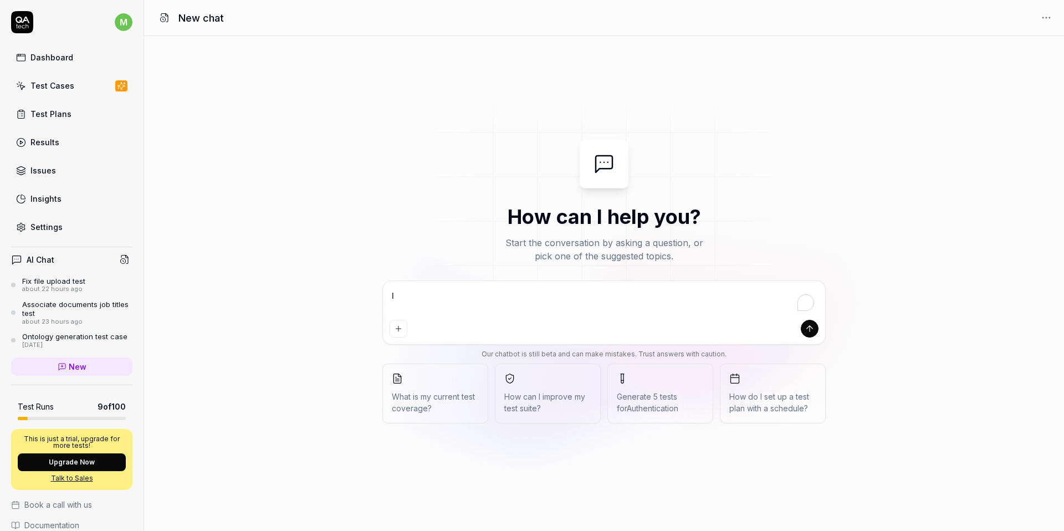
type textarea "I"
type textarea "*"
type textarea "I n"
type textarea "*"
type textarea "I ne"
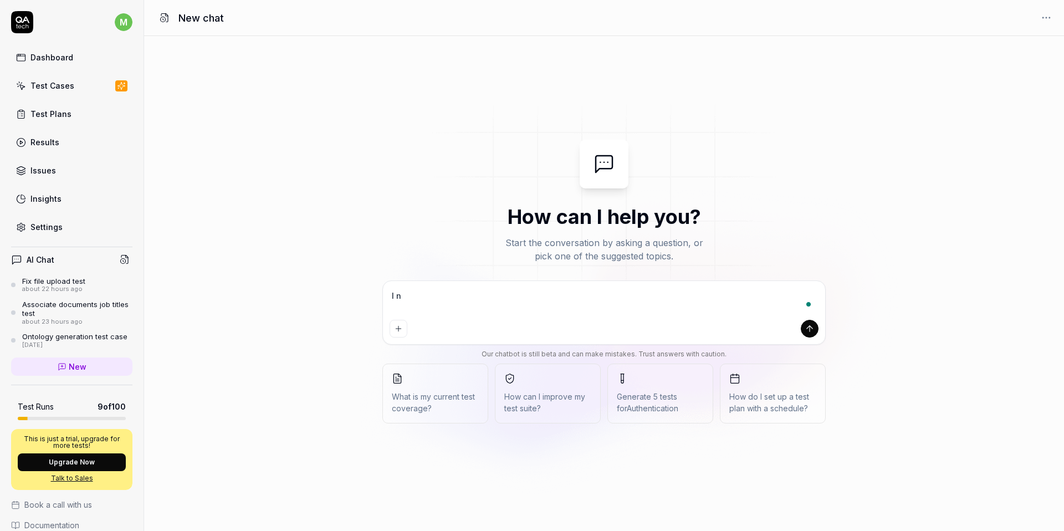
type textarea "*"
type textarea "I nee"
type textarea "*"
type textarea "I need"
type textarea "*"
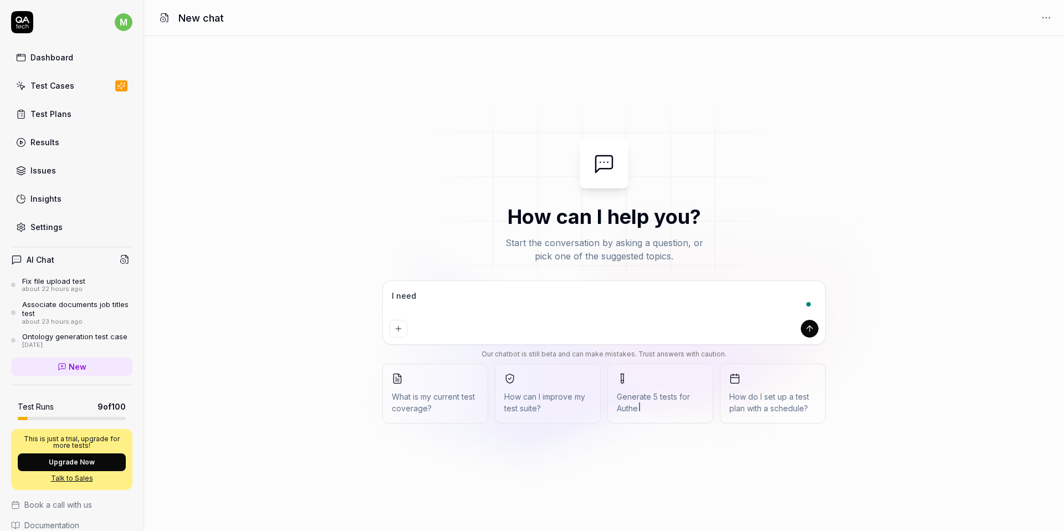
type textarea "I need"
type textarea "*"
type textarea "I need t"
type textarea "*"
type textarea "I need to"
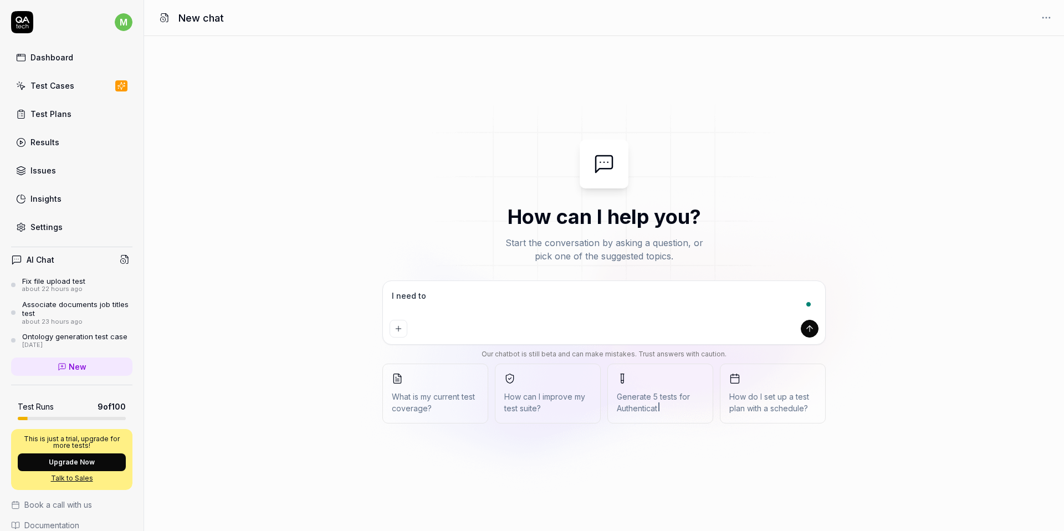
type textarea "*"
type textarea "I need to"
type textarea "*"
type textarea "I need to c"
type textarea "*"
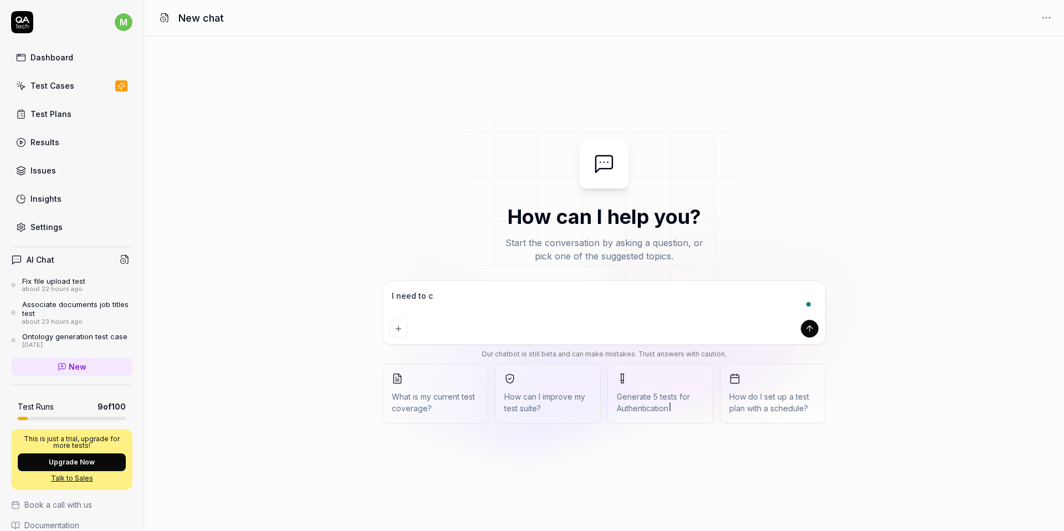
type textarea "I need to ch"
type textarea "*"
type textarea "I need to che"
type textarea "*"
type textarea "I need to chec"
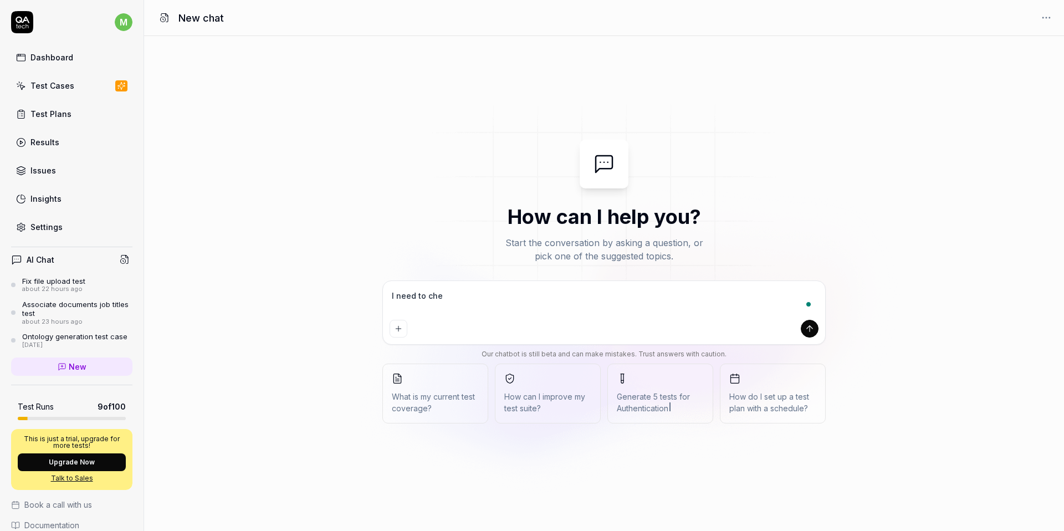
type textarea "*"
type textarea "I need to check"
type textarea "*"
type textarea "I need to check"
type textarea "*"
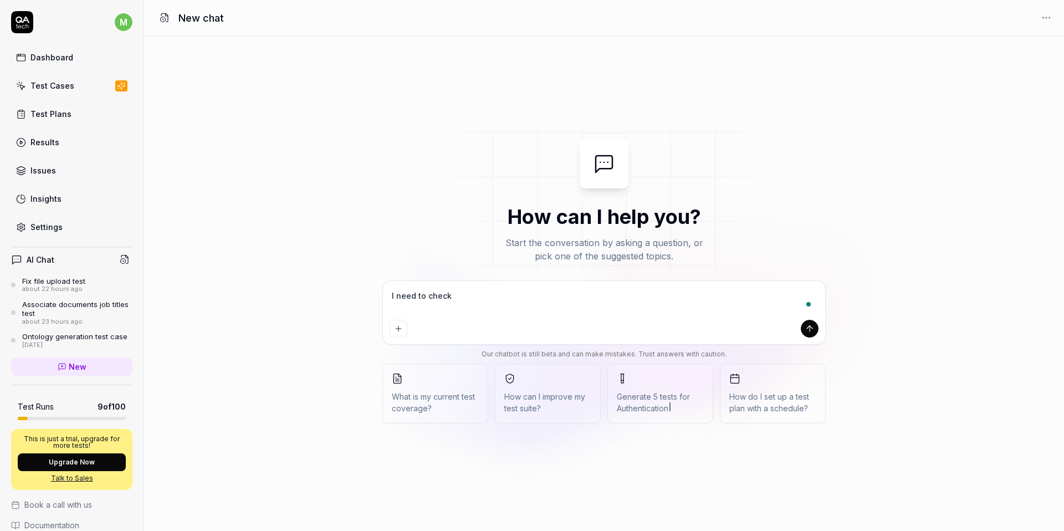
type textarea "I need to check n"
type textarea "*"
type textarea "I need to check ne"
type textarea "*"
type textarea "I need to check new"
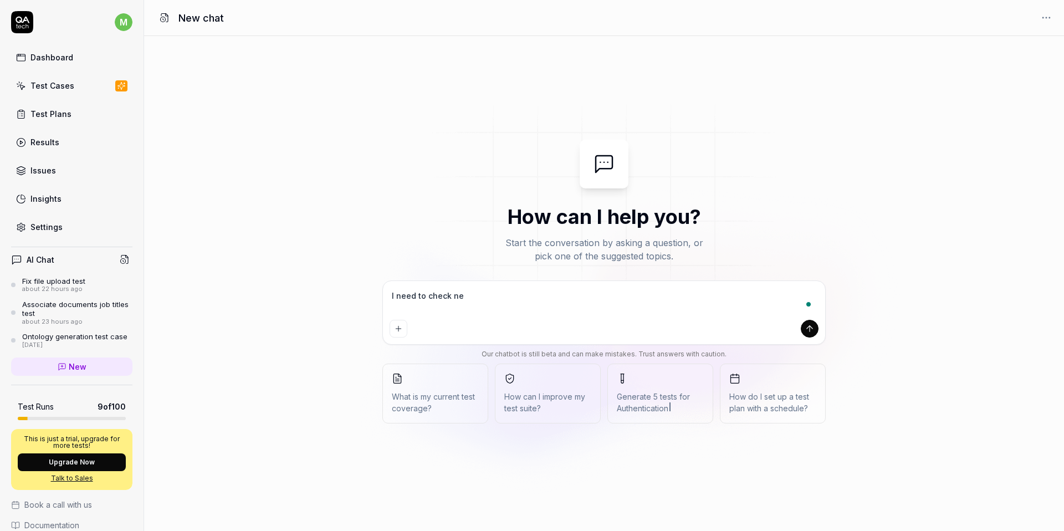
type textarea "*"
type textarea "I need to check new"
type textarea "*"
type textarea "I need to check new s"
type textarea "*"
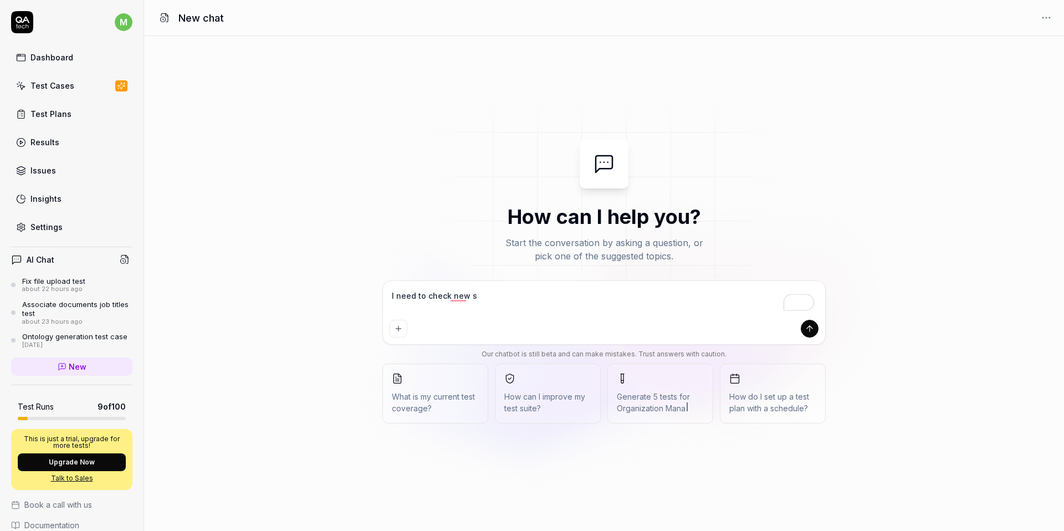
type textarea "I need to check new st"
type textarea "*"
type textarea "I need to check new sto"
type textarea "*"
type textarea "I need to check new stor"
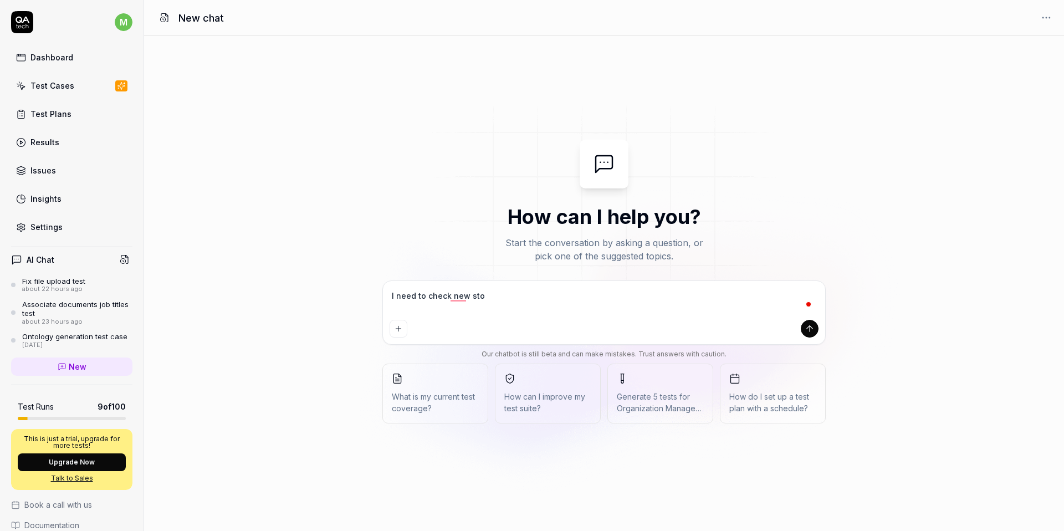
type textarea "*"
type textarea "I need to check new story"
type textarea "*"
type textarea "I need to check new story"
type textarea "*"
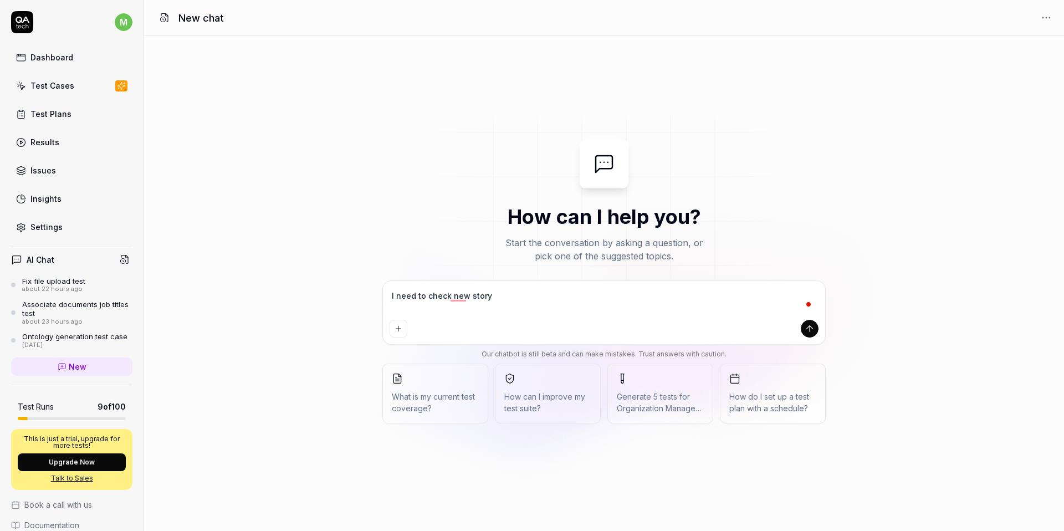
type textarea "I need to check new story"
type textarea "*"
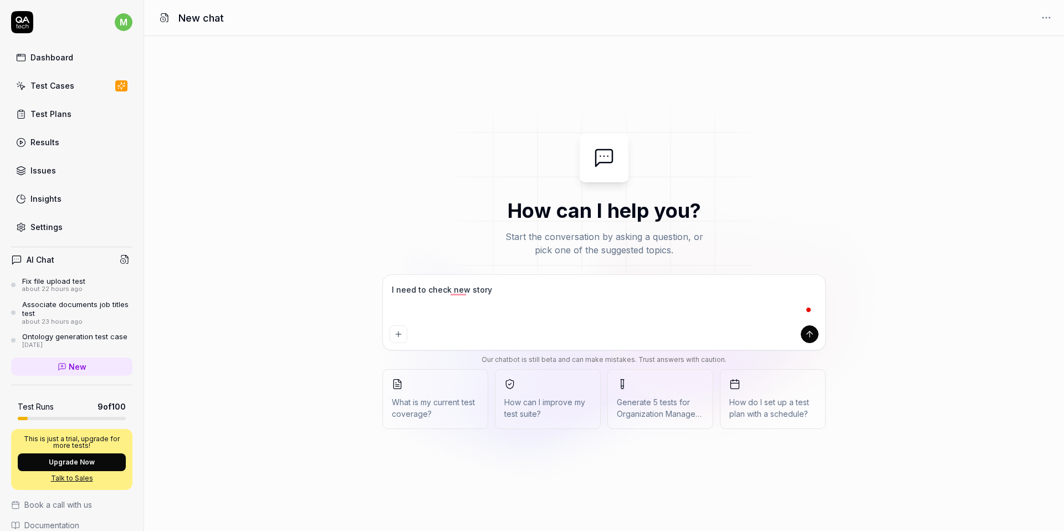
type textarea "I need to check new story Add Progress Bar for Document Association Process Des…"
type textarea "*"
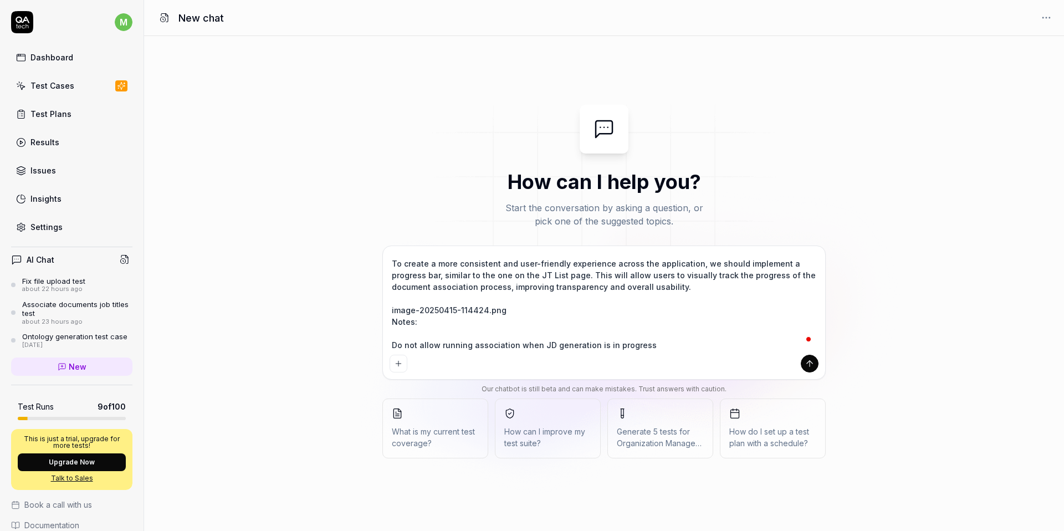
type textarea "I need to check new story Add Progress Bar for Document Association Process Des…"
type textarea "*"
drag, startPoint x: 509, startPoint y: 301, endPoint x: 499, endPoint y: 288, distance: 16.2
click at [499, 288] on textarea "I need to check new story Add Progress Bar for Document Association Process Des…" at bounding box center [604, 302] width 429 height 98
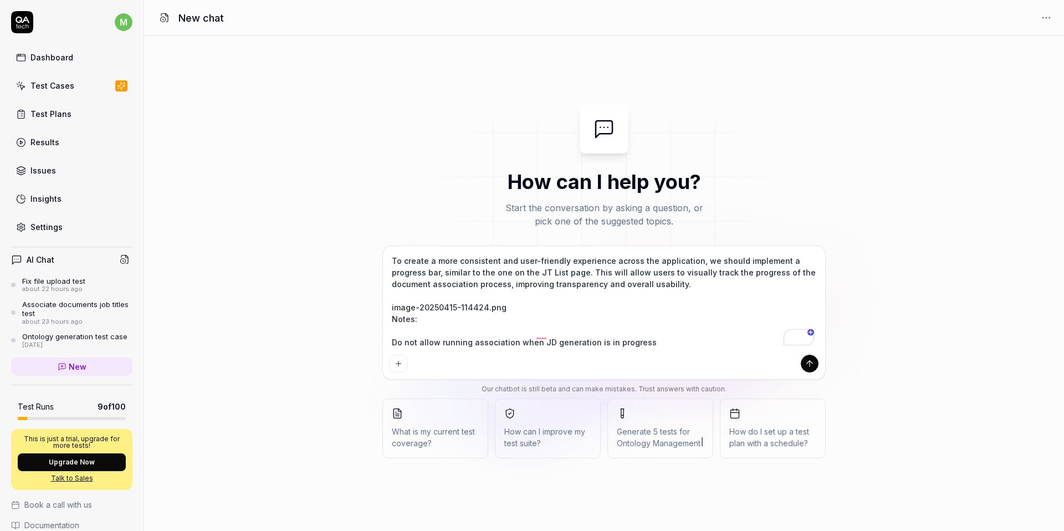
type textarea "I need to check new story Add Progress Bar for Document Association Process Des…"
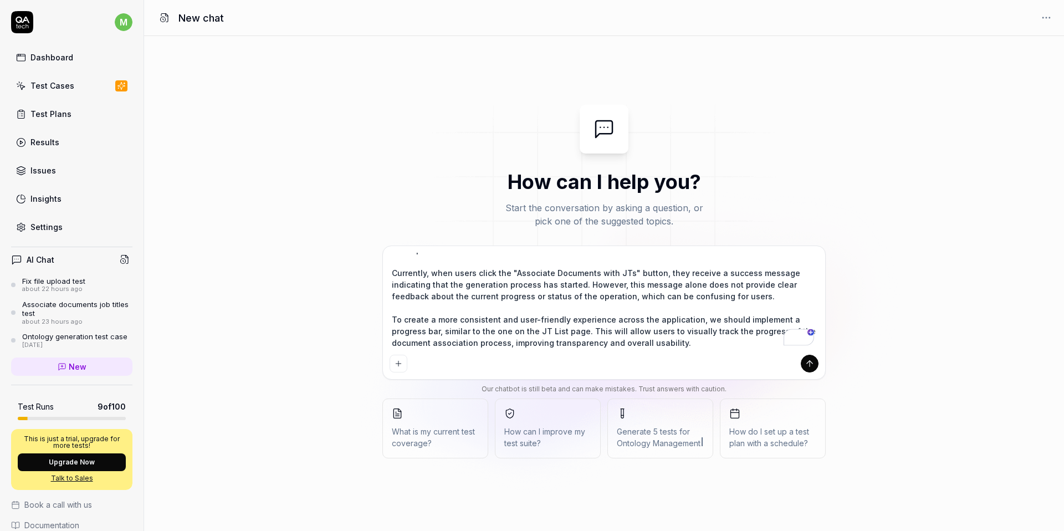
scroll to position [0, 0]
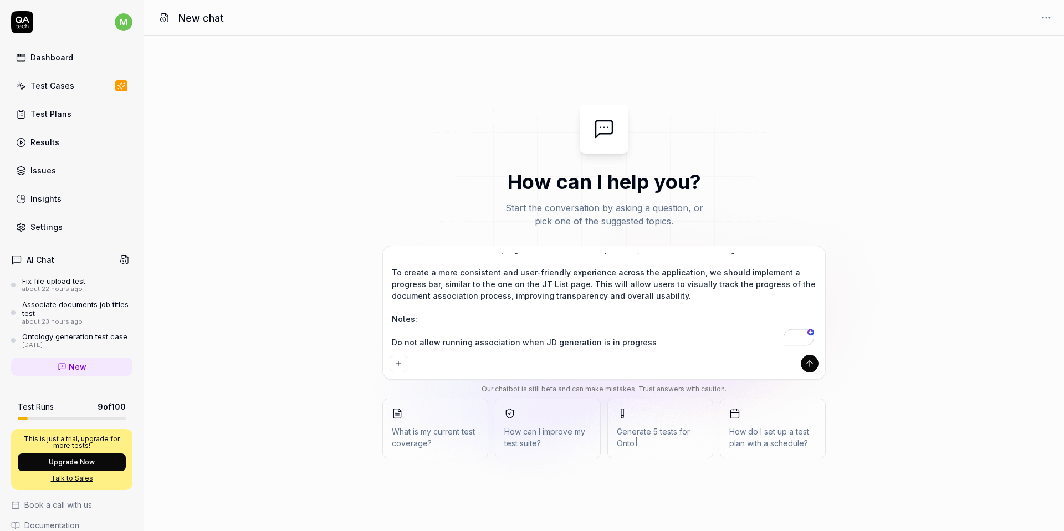
type textarea "*"
click at [625, 346] on textarea "I need to check new story Add Progress Bar for Document Association Process Des…" at bounding box center [604, 302] width 429 height 98
type textarea "I need to check new story Add Progress Bar for Document Association Process Des…"
type textarea "*"
type textarea "I need to check new story Add Progress Bar for Document Association Process Des…"
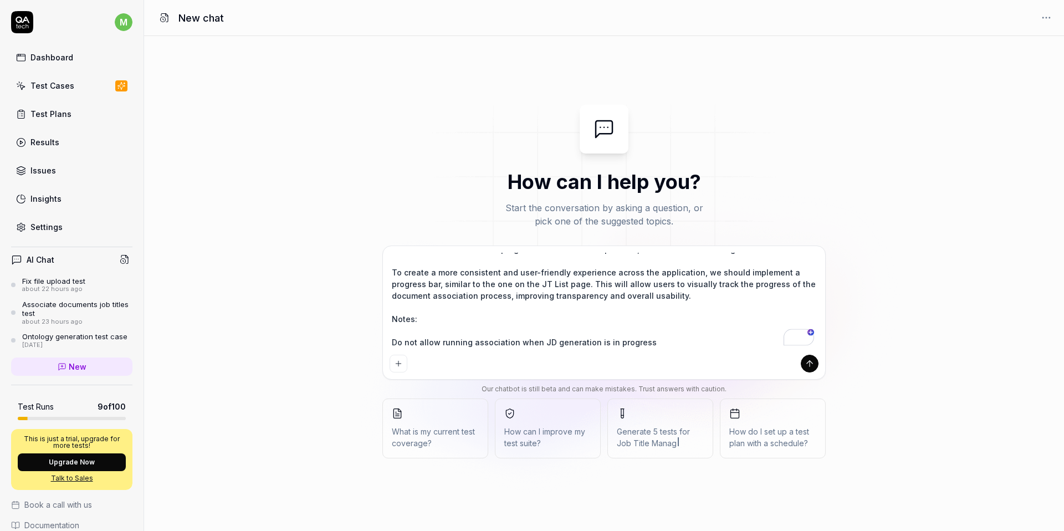
type textarea "*"
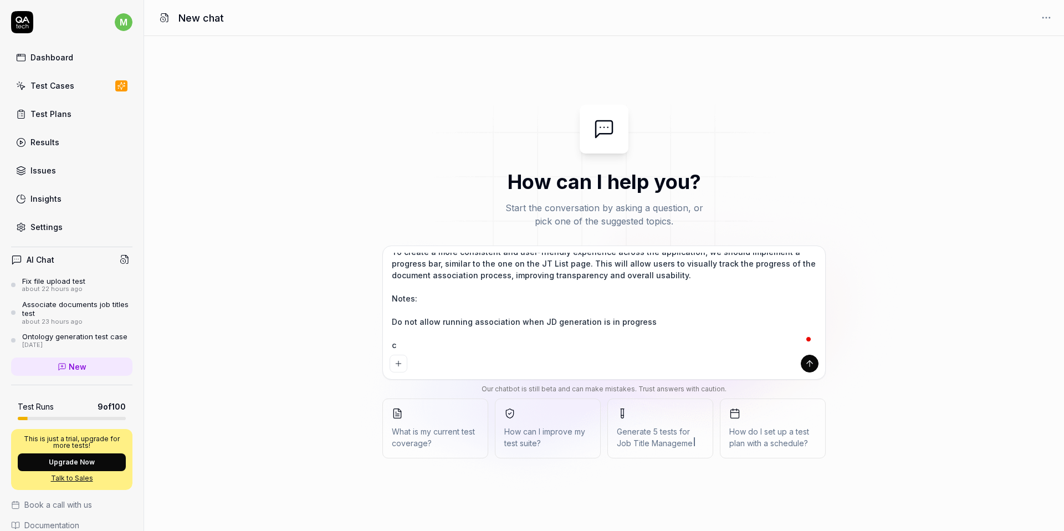
type textarea "I need to check new story Add Progress Bar for Document Association Process Des…"
type textarea "*"
type textarea "I need to check new story Add Progress Bar for Document Association Process Des…"
type textarea "*"
type textarea "I need to check new story Add Progress Bar for Document Association Process Des…"
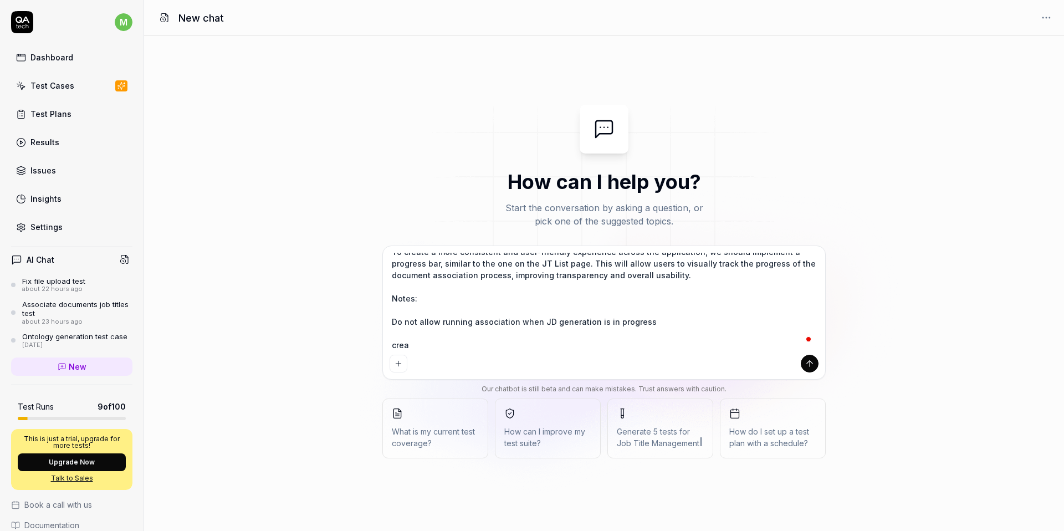
type textarea "*"
type textarea "I need to check new story Add Progress Bar for Document Association Process Des…"
type textarea "*"
type textarea "I need to check new story Add Progress Bar for Document Association Process Des…"
type textarea "*"
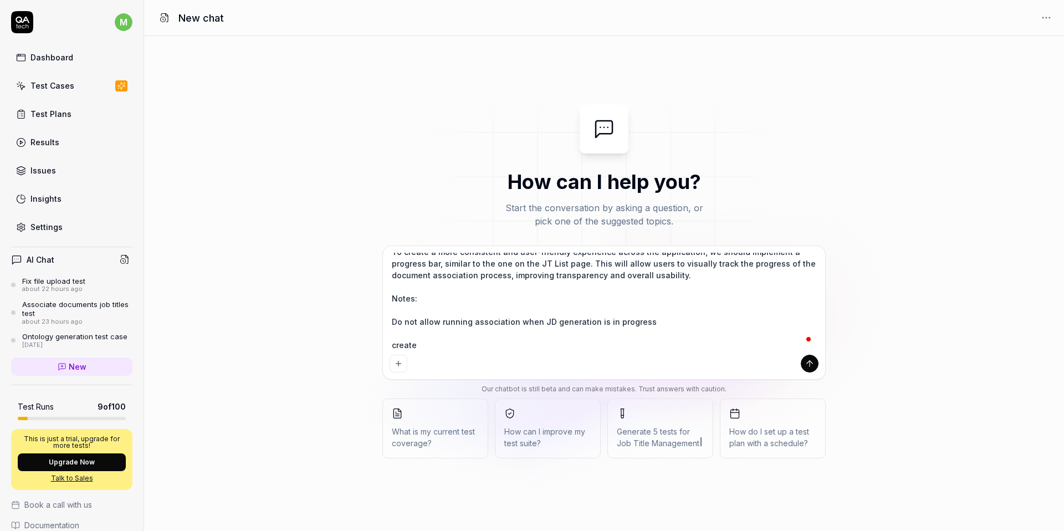
type textarea "I need to check new story Add Progress Bar for Document Association Process Des…"
type textarea "*"
type textarea "I need to check new story Add Progress Bar for Document Association Process Des…"
type textarea "*"
type textarea "I need to check new story Add Progress Bar for Document Association Process Des…"
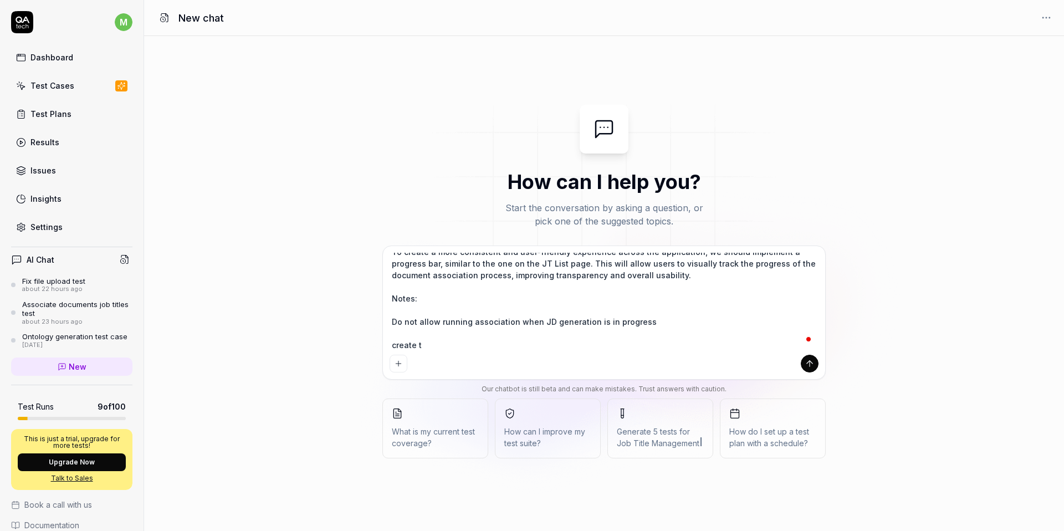
type textarea "*"
type textarea "I need to check new story Add Progress Bar for Document Association Process Des…"
type textarea "*"
type textarea "I need to check new story Add Progress Bar for Document Association Process Des…"
type textarea "*"
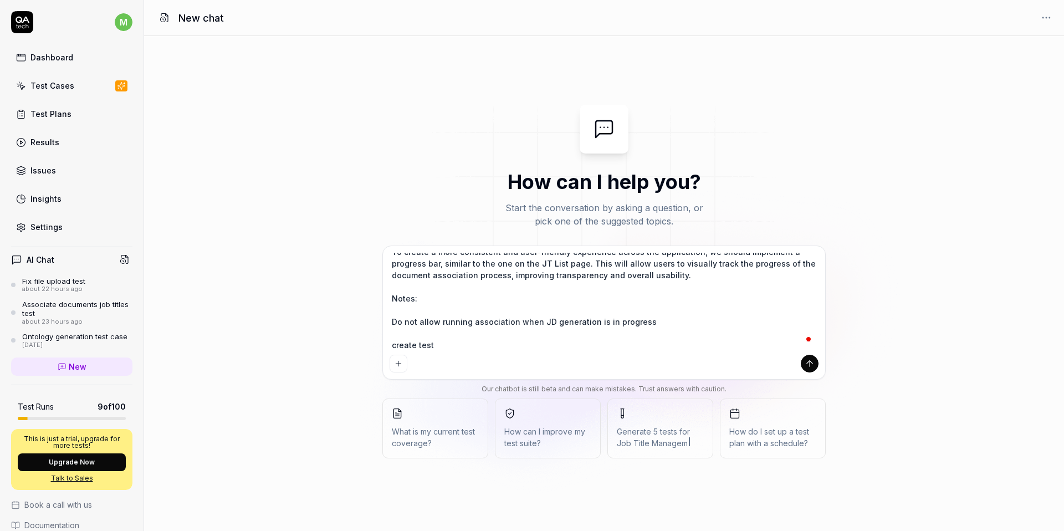
type textarea "I need to check new story Add Progress Bar for Document Association Process Des…"
type textarea "*"
type textarea "I need to check new story Add Progress Bar for Document Association Process Des…"
type textarea "*"
type textarea "I need to check new story Add Progress Bar for Document Association Process Des…"
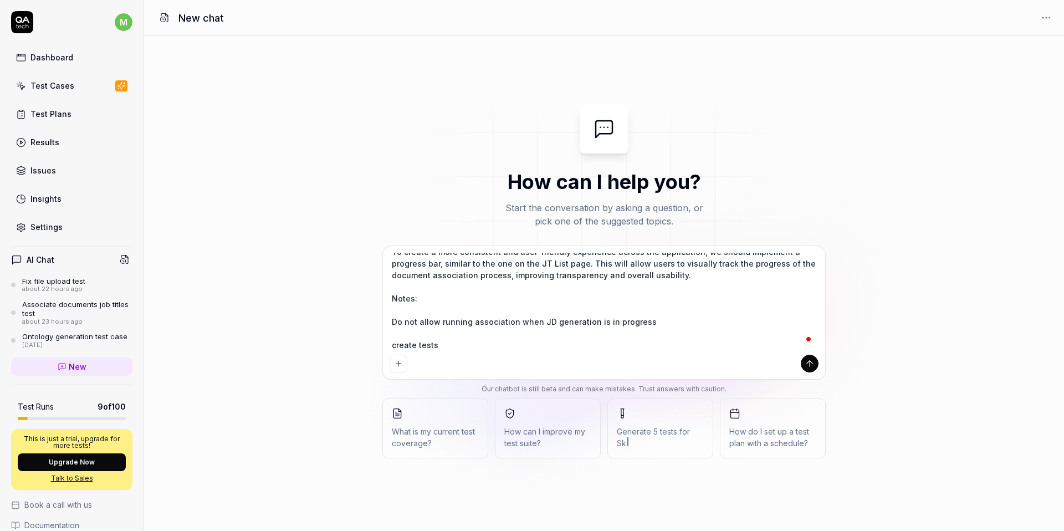
type textarea "*"
type textarea "I need to check new story Add Progress Bar for Document Association Process Des…"
type textarea "*"
type textarea "I need to check new story Add Progress Bar for Document Association Process Des…"
type textarea "*"
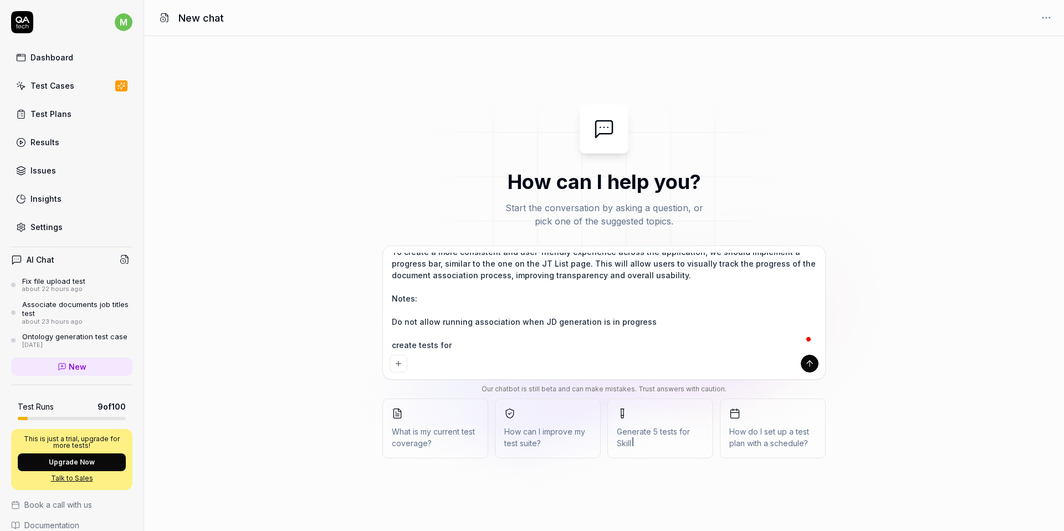
type textarea "I need to check new story Add Progress Bar for Document Association Process Des…"
type textarea "*"
type textarea "I need to check new story Add Progress Bar for Document Association Process Des…"
type textarea "*"
type textarea "I need to check new story Add Progress Bar for Document Association Process Des…"
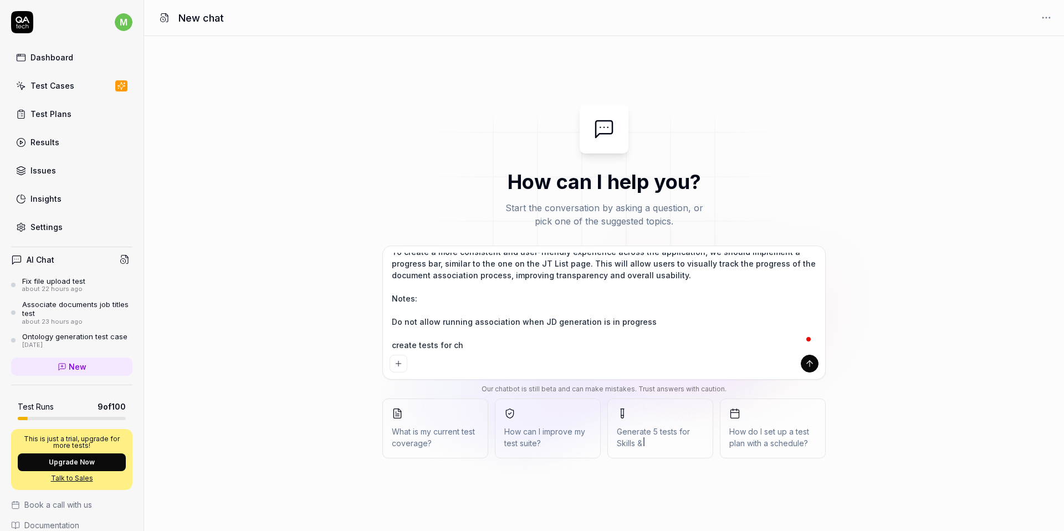
type textarea "*"
type textarea "I need to check new story Add Progress Bar for Document Association Process Des…"
type textarea "*"
type textarea "I need to check new story Add Progress Bar for Document Association Process Des…"
type textarea "*"
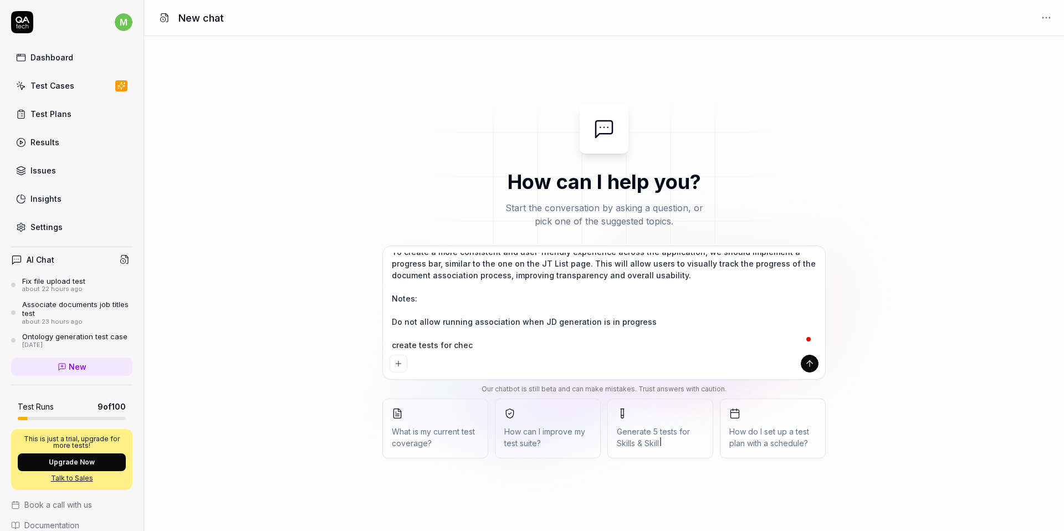
type textarea "I need to check new story Add Progress Bar for Document Association Process Des…"
type textarea "*"
type textarea "I need to check new story Add Progress Bar for Document Association Process Des…"
type textarea "*"
type textarea "I need to check new story Add Progress Bar for Document Association Process Des…"
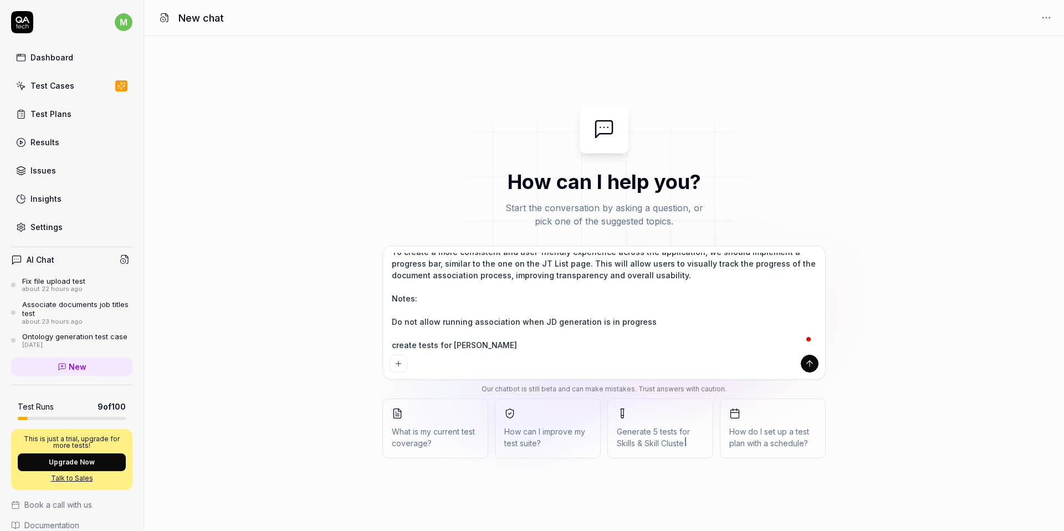
type textarea "*"
type textarea "I need to check new story Add Progress Bar for Document Association Process Des…"
type textarea "*"
type textarea "I need to check new story Add Progress Bar for Document Association Process Des…"
type textarea "*"
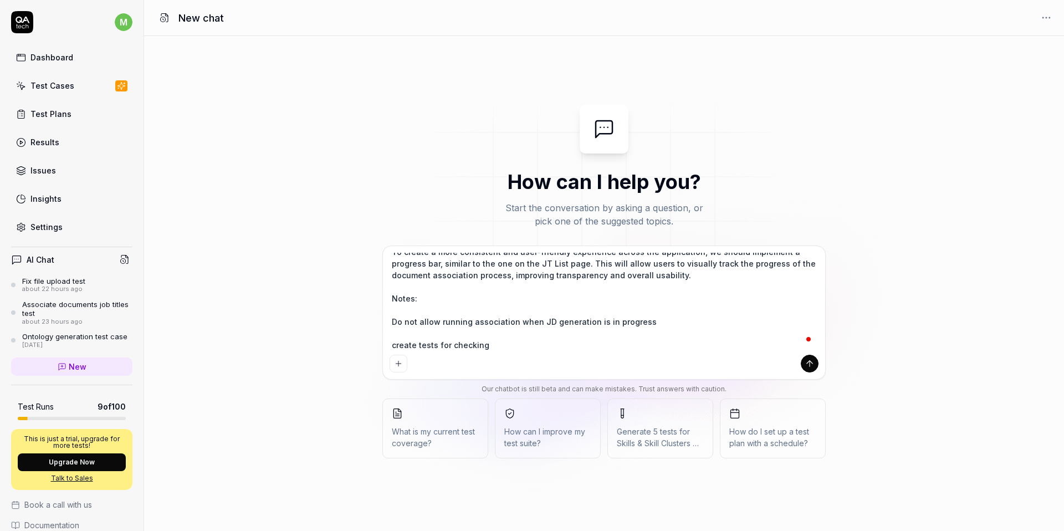
type textarea "I need to check new story Add Progress Bar for Document Association Process Des…"
type textarea "*"
type textarea "I need to check new story Add Progress Bar for Document Association Process Des…"
type textarea "*"
type textarea "I need to check new story Add Progress Bar for Document Association Process Des…"
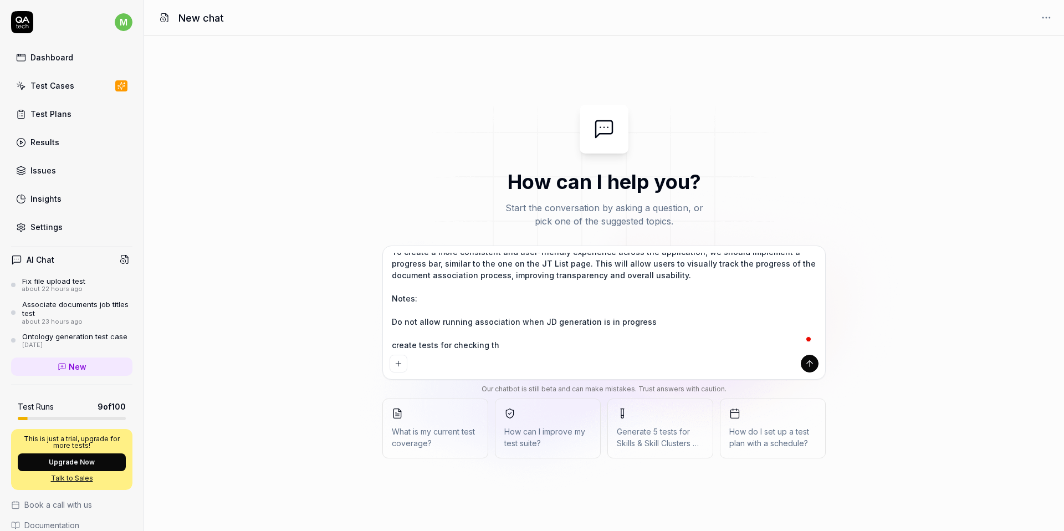
type textarea "*"
type textarea "I need to check new story Add Progress Bar for Document Association Process Des…"
type textarea "*"
type textarea "I need to check new story Add Progress Bar for Document Association Process Des…"
type textarea "*"
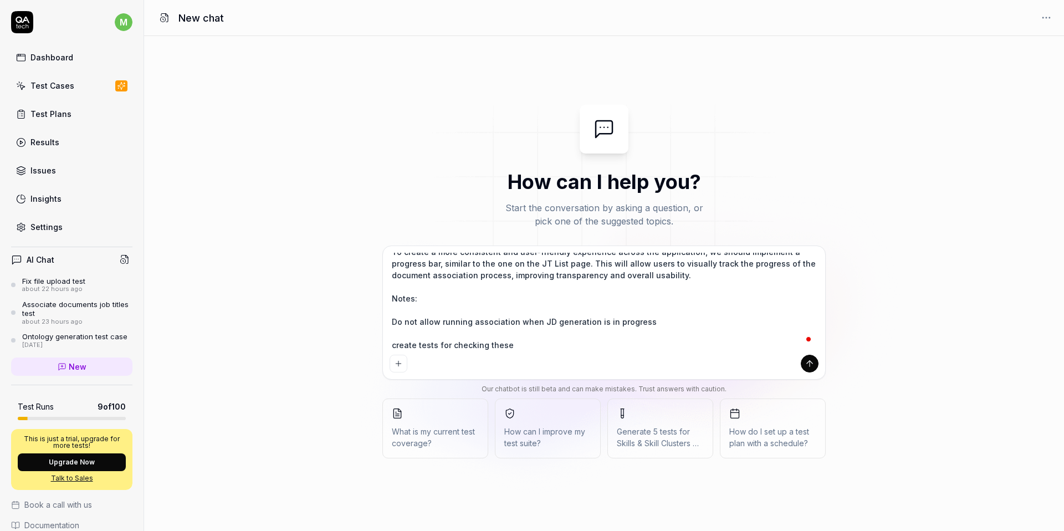
type textarea "I need to check new story Add Progress Bar for Document Association Process Des…"
type textarea "*"
type textarea "I need to check new story Add Progress Bar for Document Association Process Des…"
type textarea "*"
type textarea "I need to check new story Add Progress Bar for Document Association Process Des…"
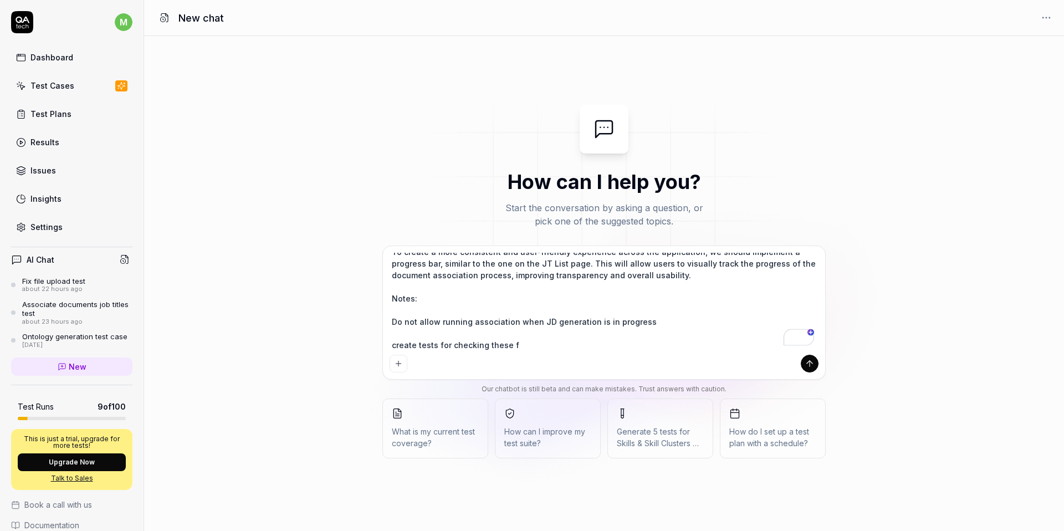
type textarea "*"
type textarea "I need to check new story Add Progress Bar for Document Association Process Des…"
type textarea "*"
type textarea "I need to check new story Add Progress Bar for Document Association Process Des…"
type textarea "*"
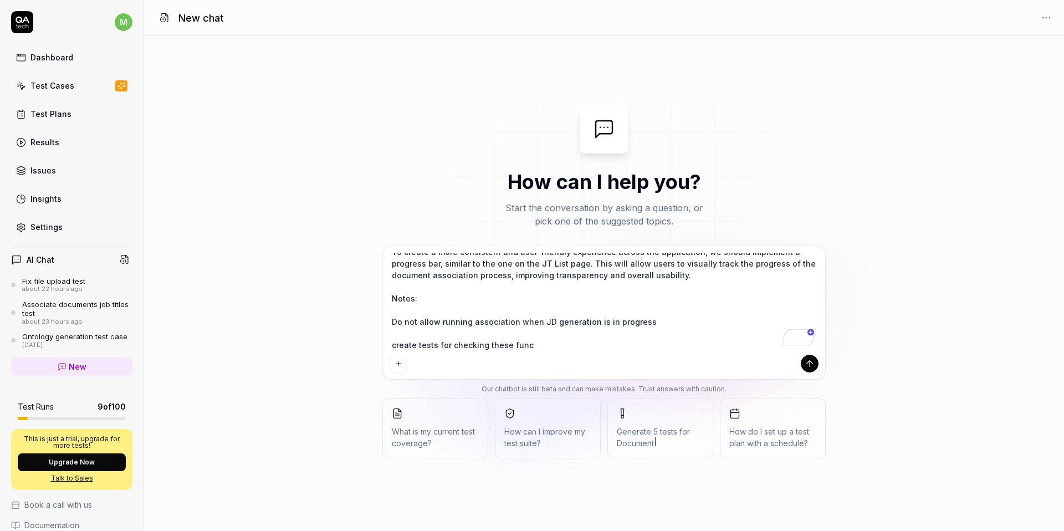
type textarea "I need to check new story Add Progress Bar for Document Association Process Des…"
type textarea "*"
type textarea "I need to check new story Add Progress Bar for Document Association Process Des…"
type textarea "*"
type textarea "I need to check new story Add Progress Bar for Document Association Process Des…"
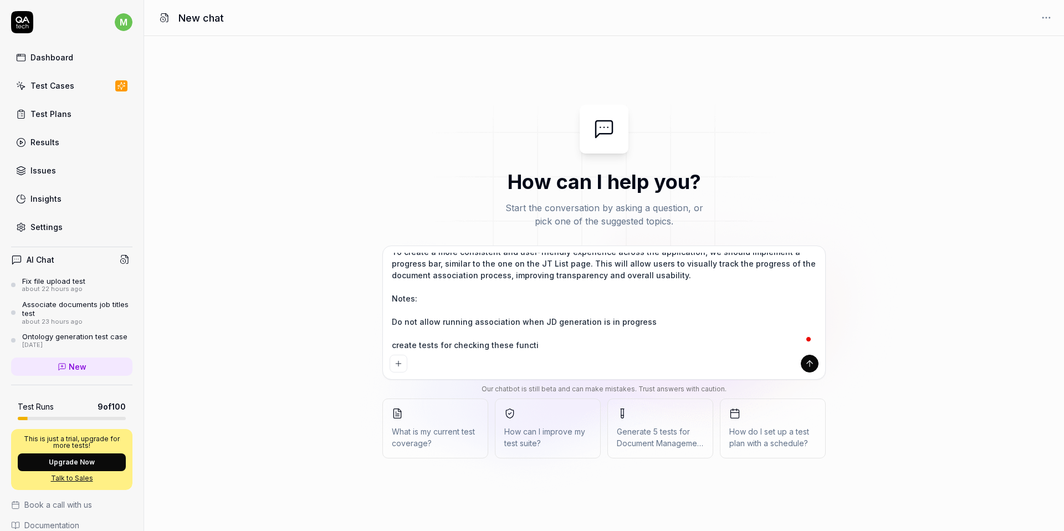
type textarea "*"
type textarea "I need to check new story Add Progress Bar for Document Association Process Des…"
type textarea "*"
type textarea "I need to check new story Add Progress Bar for Document Association Process Des…"
type textarea "*"
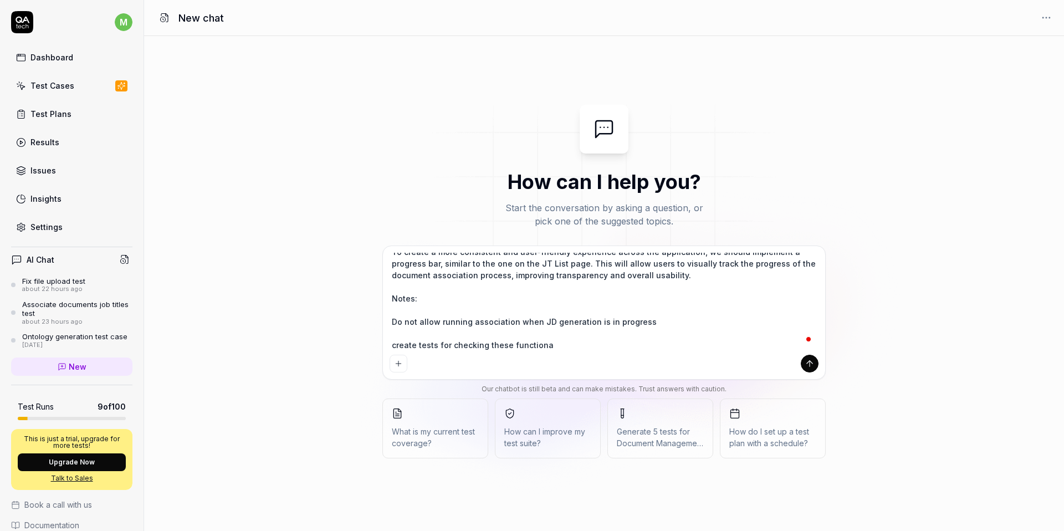
type textarea "I need to check new story Add Progress Bar for Document Association Process Des…"
type textarea "*"
type textarea "I need to check new story Add Progress Bar for Document Association Process Des…"
type textarea "*"
type textarea "I need to check new story Add Progress Bar for Document Association Process Des…"
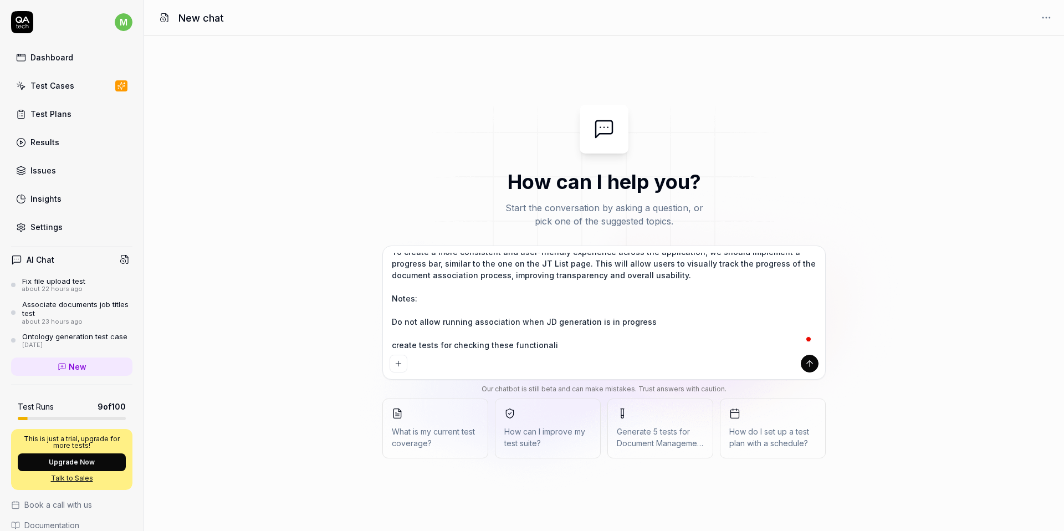
type textarea "*"
type textarea "I need to check new story Add Progress Bar for Document Association Process Des…"
type textarea "*"
click at [529, 345] on textarea "I need to check new story Add Progress Bar for Document Association Process Des…" at bounding box center [604, 302] width 429 height 98
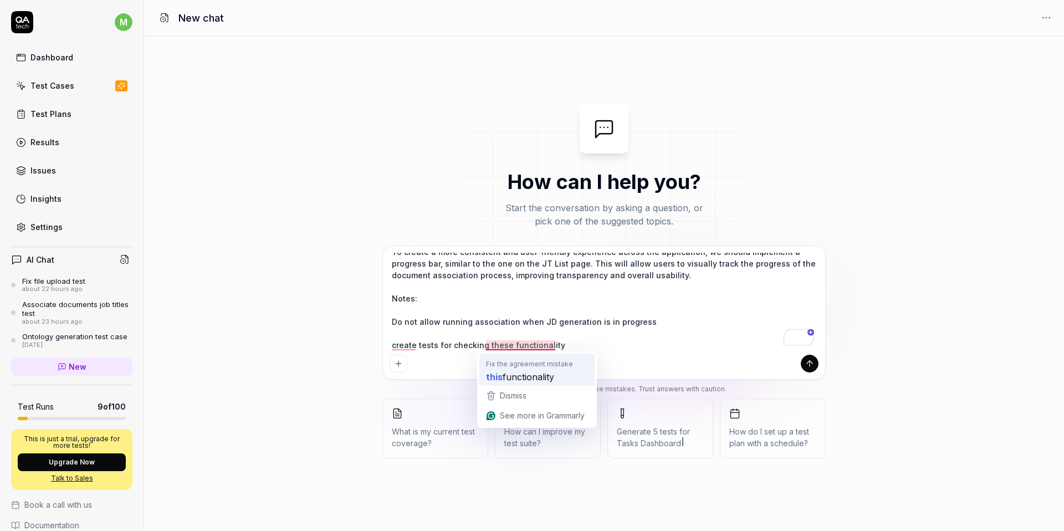
type textarea "I need to check new story Add Progress Bar for Document Association Process Des…"
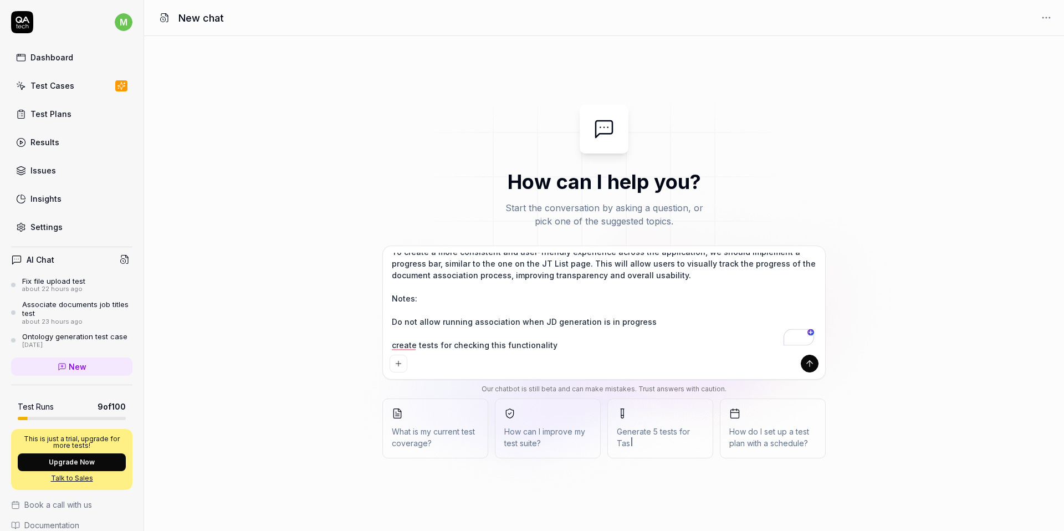
type textarea "*"
type textarea "I need to check new story Add Progress Bar for Document Association Process Des…"
type textarea "*"
type textarea "I need to check new story Add Progress Bar for Document Association Process Des…"
click at [570, 346] on textarea "I need to check new story Add Progress Bar for Document Association Process Des…" at bounding box center [604, 302] width 429 height 98
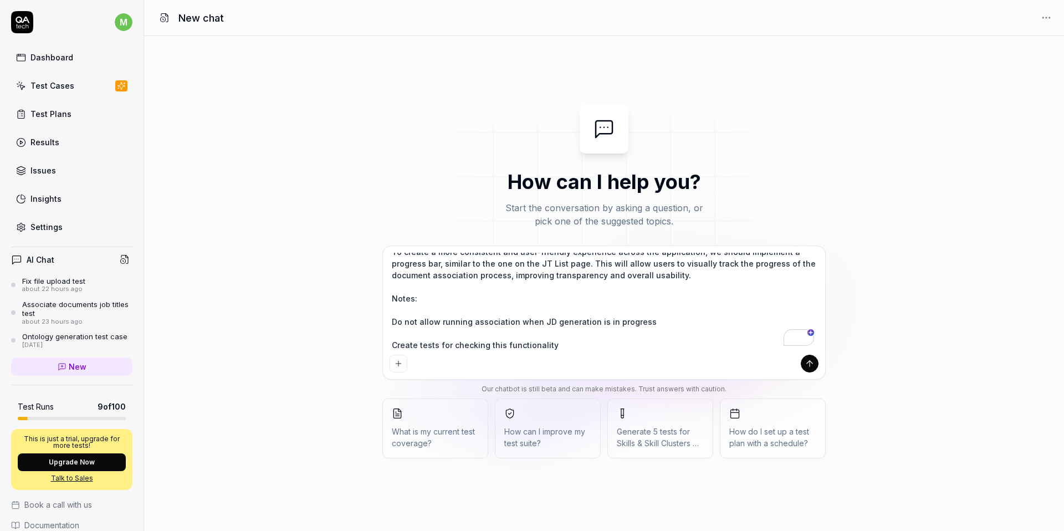
click at [808, 366] on icon "submit" at bounding box center [810, 364] width 10 height 10
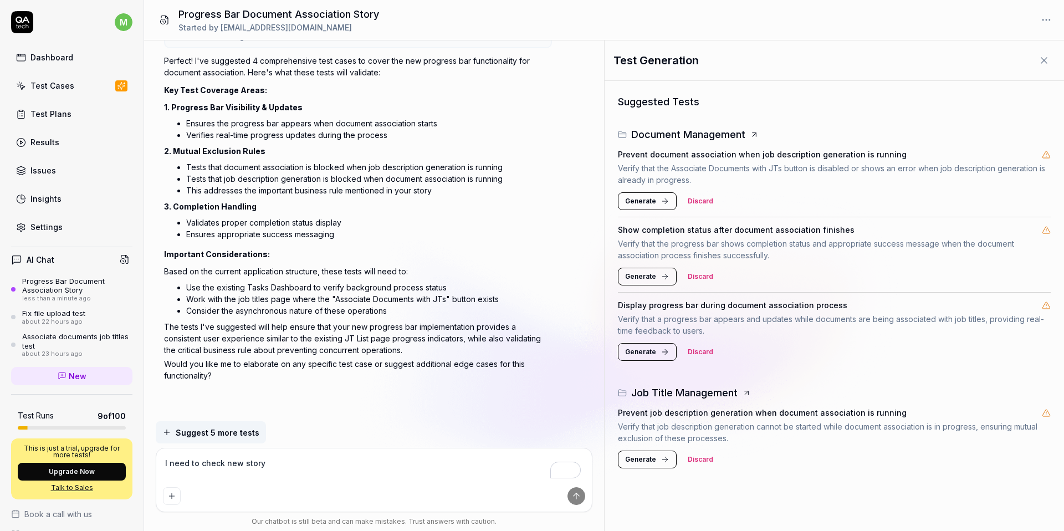
scroll to position [345, 0]
click at [661, 355] on icon at bounding box center [665, 352] width 9 height 9
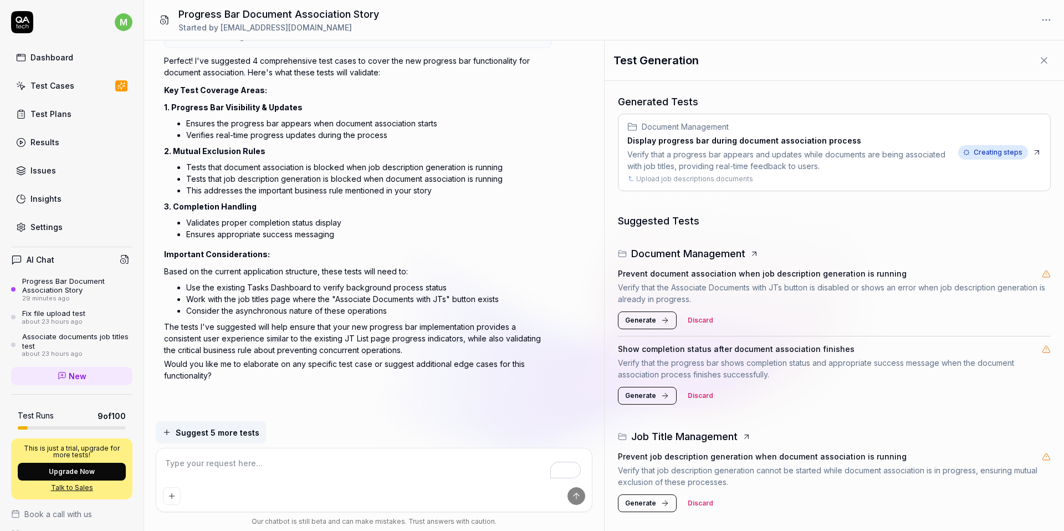
click at [879, 166] on div "Verify that a progress bar appears and updates while documents are being associ…" at bounding box center [791, 160] width 327 height 23
type textarea "*"
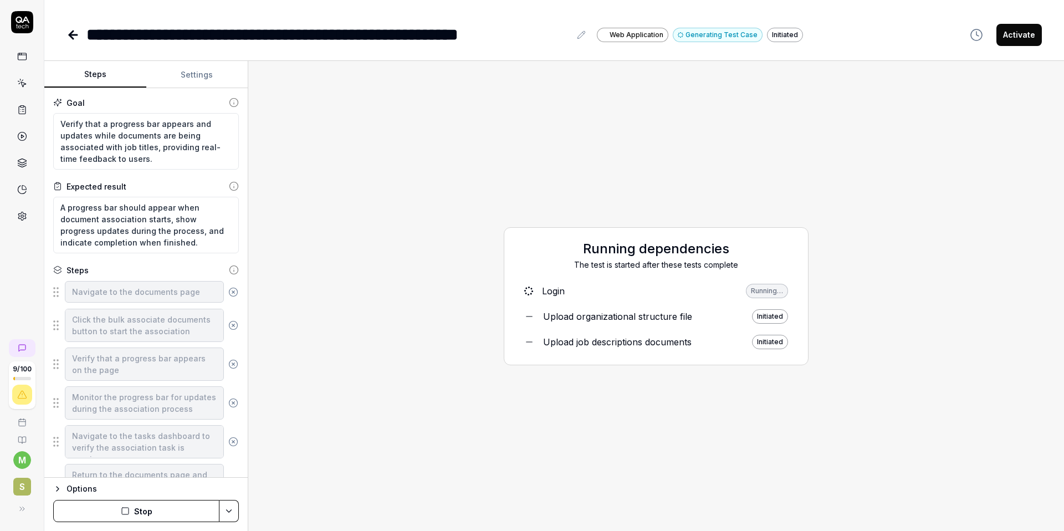
type textarea "*"
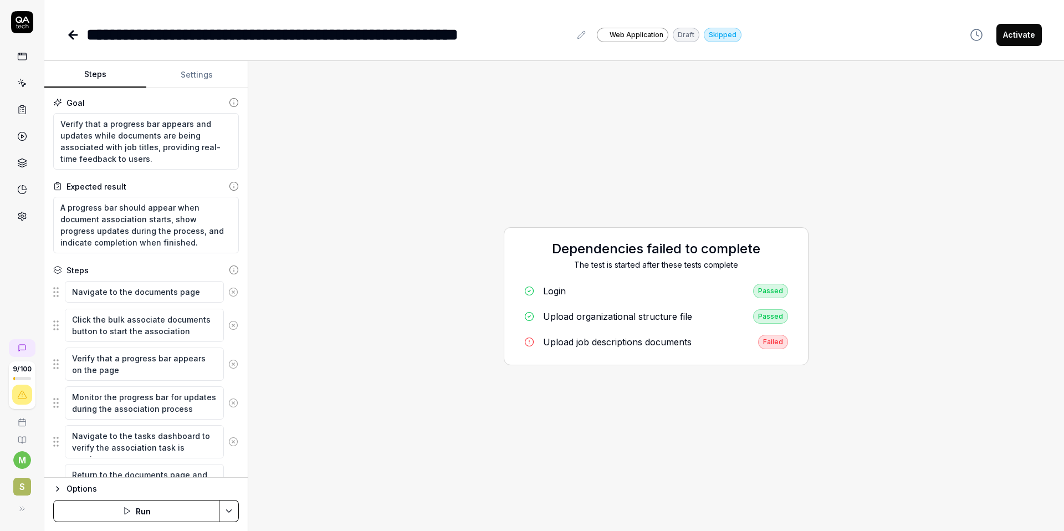
scroll to position [75, 0]
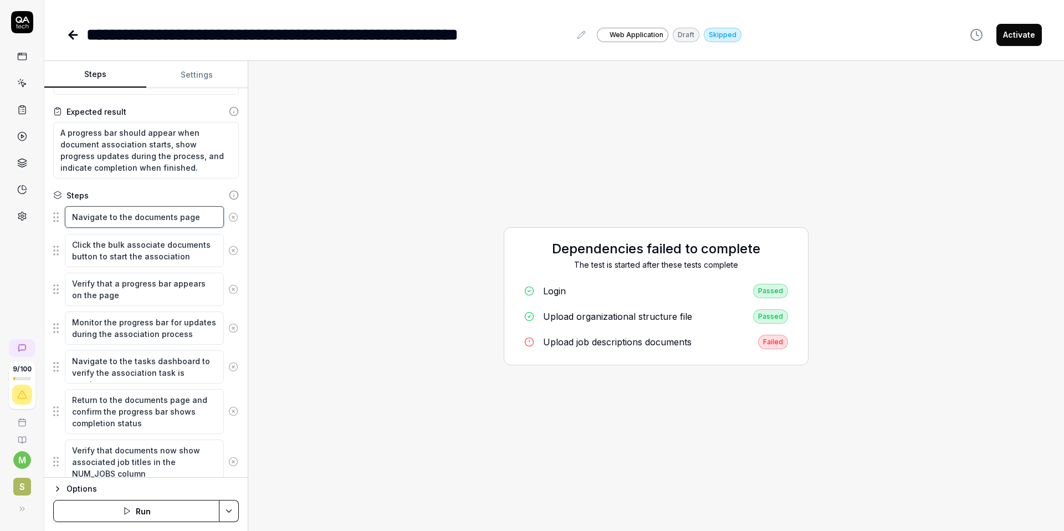
click at [201, 220] on textarea "Navigate to the documents page" at bounding box center [144, 217] width 159 height 22
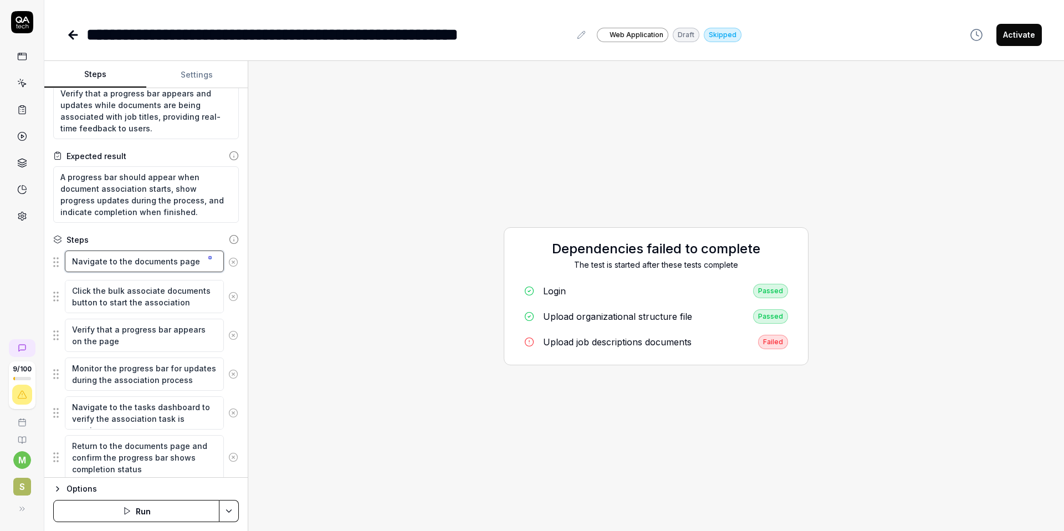
scroll to position [0, 0]
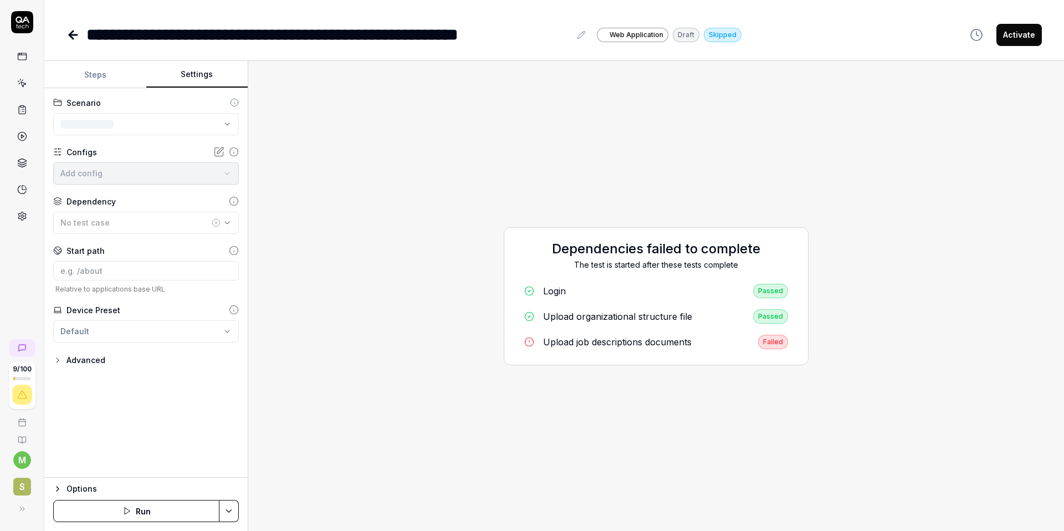
click at [195, 72] on button "Settings" at bounding box center [197, 75] width 102 height 27
click at [217, 223] on icon "button" at bounding box center [216, 222] width 9 height 9
click at [112, 226] on div "No test case" at bounding box center [140, 223] width 160 height 12
type input "д"
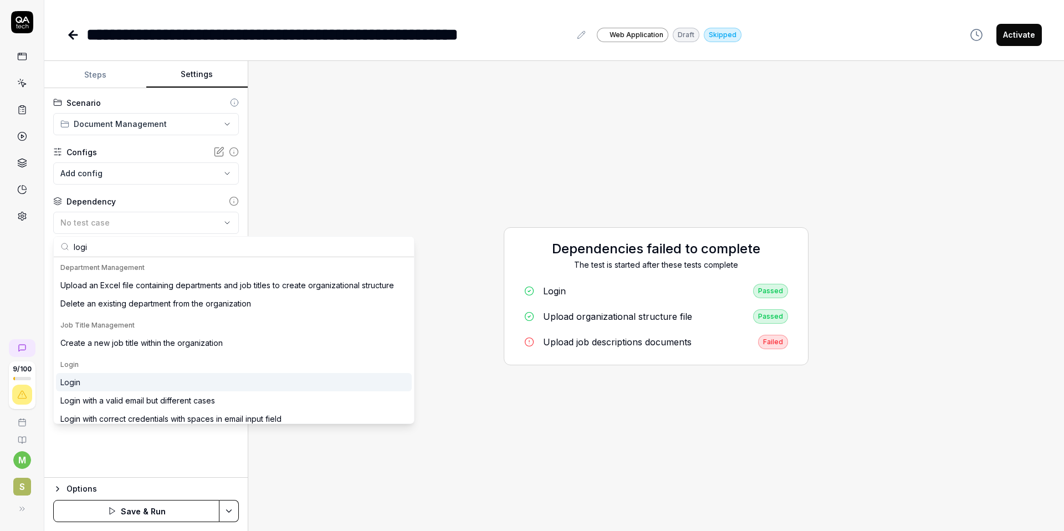
type input "logi"
click at [83, 384] on div "Login" at bounding box center [234, 382] width 356 height 18
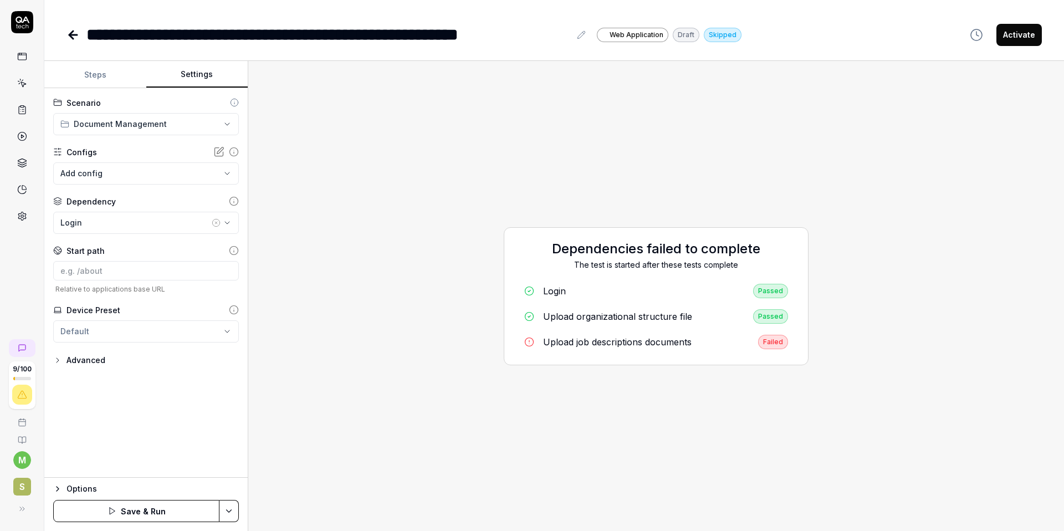
click at [231, 516] on html "**********" at bounding box center [532, 265] width 1064 height 531
click at [167, 437] on div "Save" at bounding box center [174, 434] width 141 height 24
click at [96, 78] on button "Steps" at bounding box center [95, 75] width 102 height 27
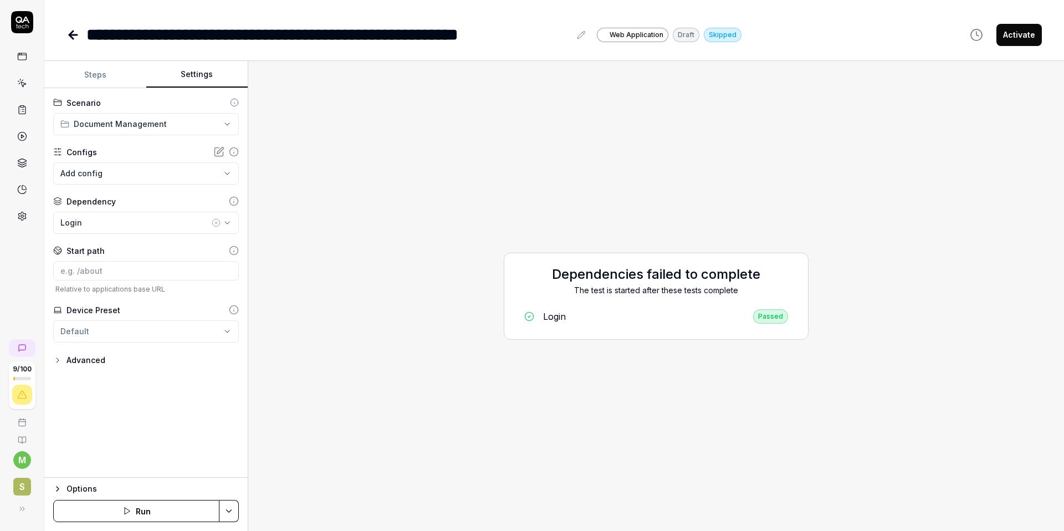
click at [198, 79] on button "Settings" at bounding box center [197, 75] width 102 height 27
click at [100, 73] on button "Steps" at bounding box center [95, 75] width 102 height 27
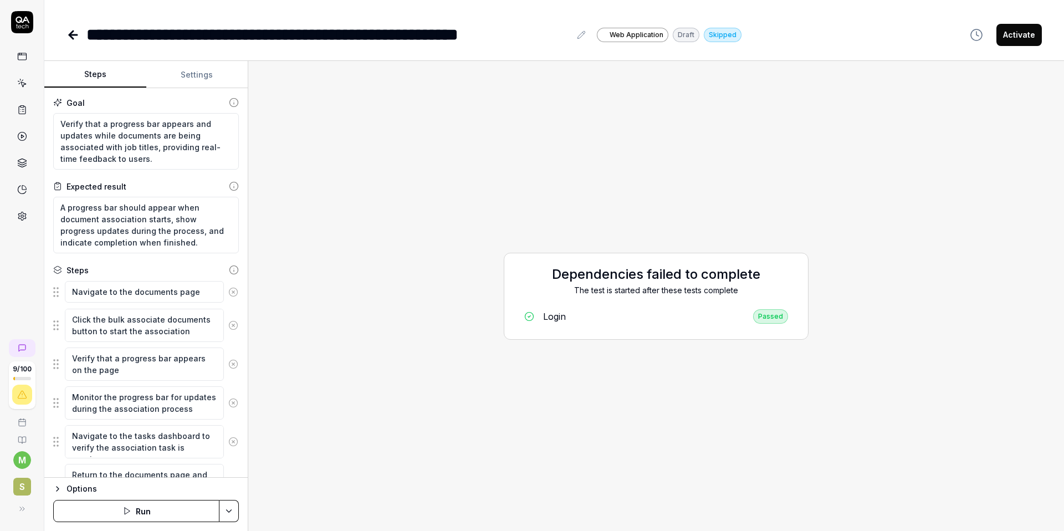
scroll to position [116, 0]
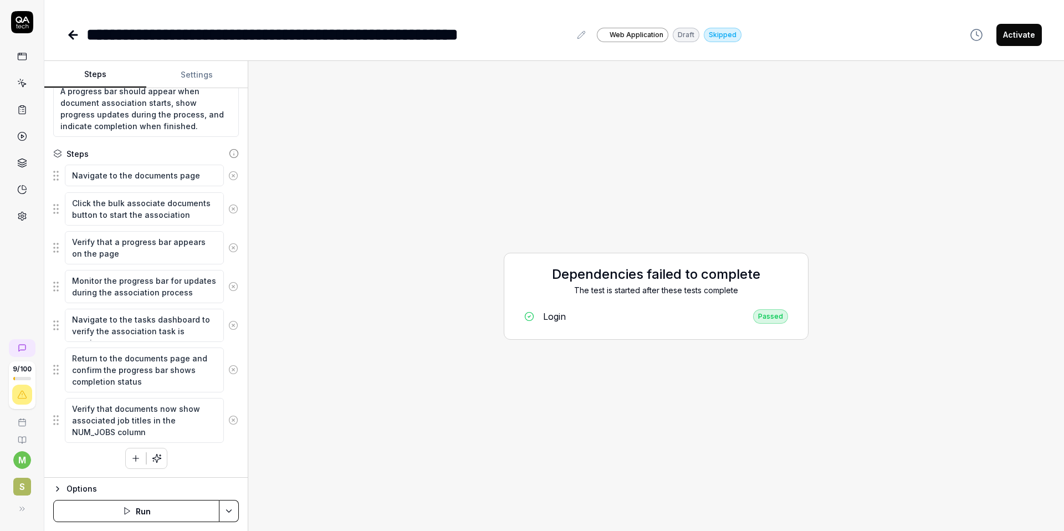
click at [159, 457] on icon "button" at bounding box center [156, 458] width 8 height 8
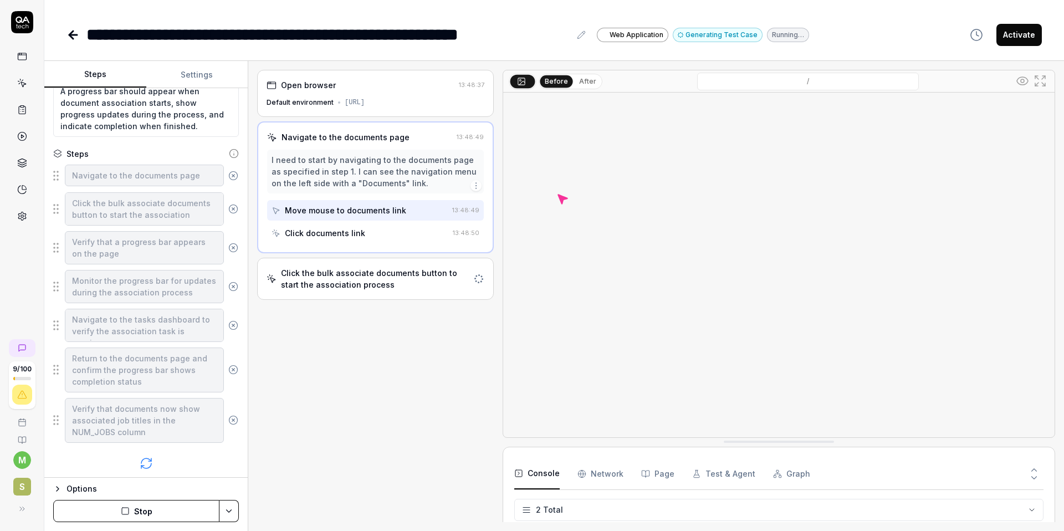
scroll to position [5, 0]
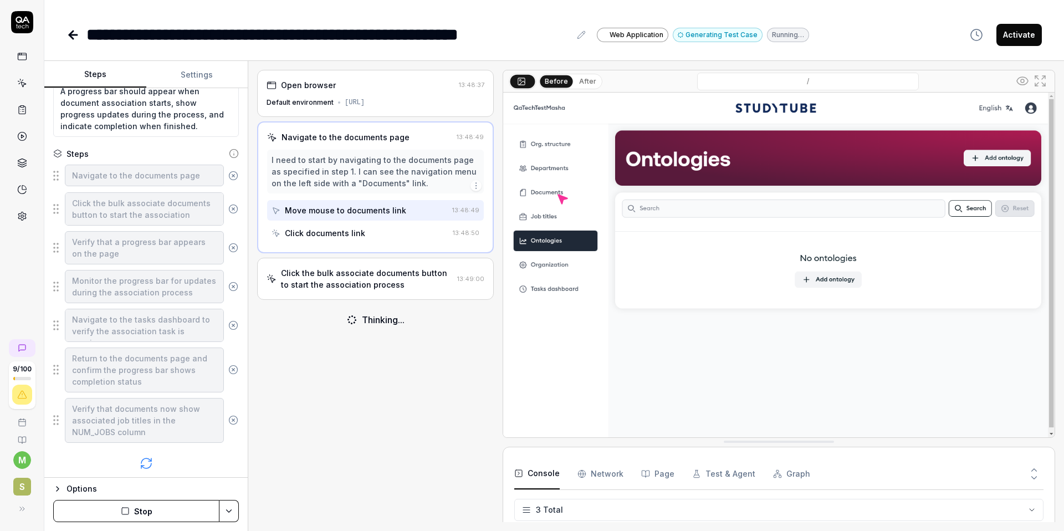
click at [436, 290] on div "Click the bulk associate documents button to start the association process" at bounding box center [367, 278] width 172 height 23
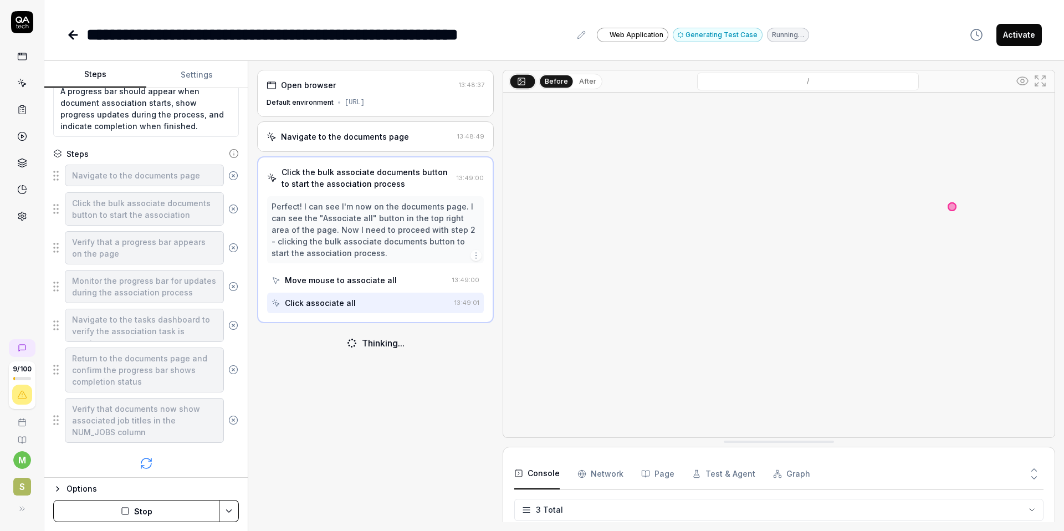
scroll to position [28, 0]
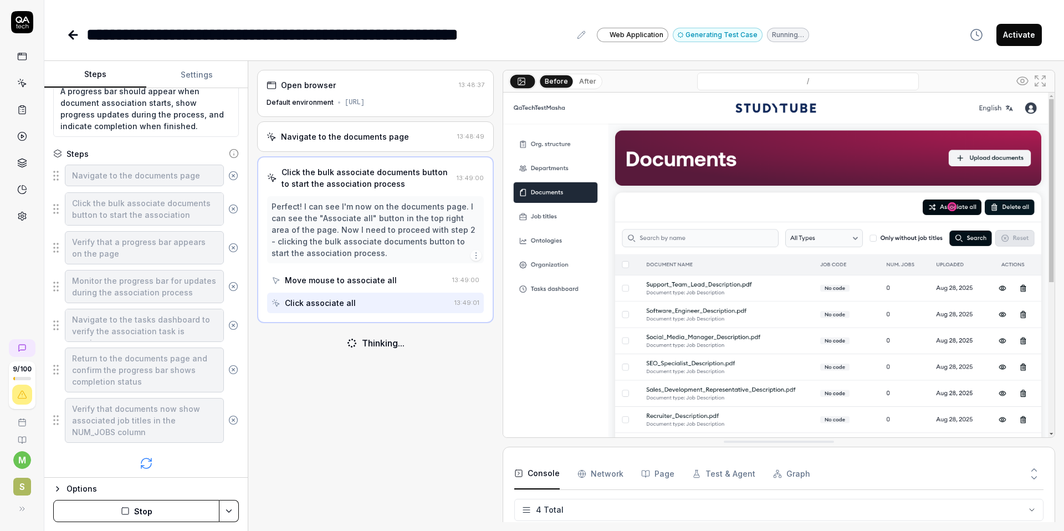
click at [381, 350] on div "Thinking..." at bounding box center [383, 343] width 43 height 13
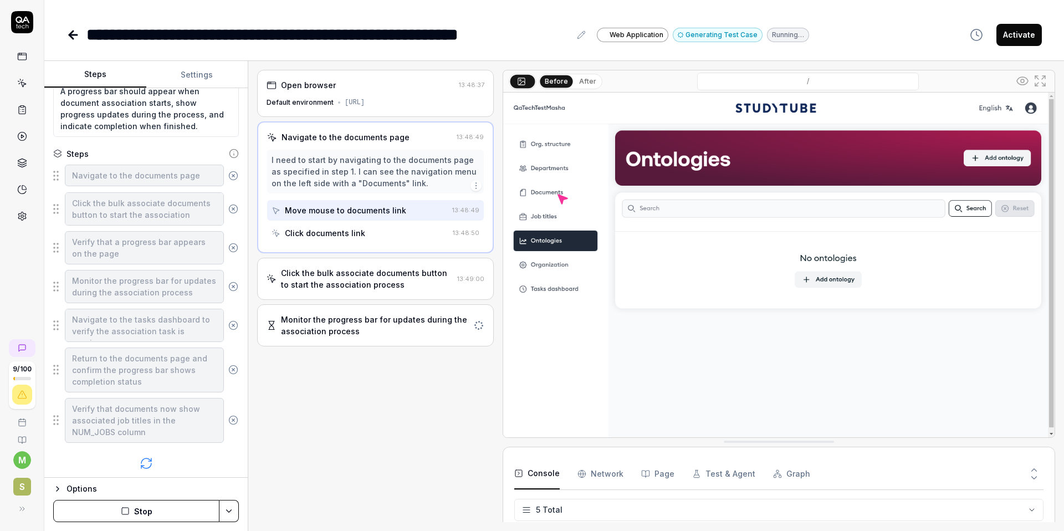
click at [431, 289] on div "Click the bulk associate documents button to start the association process" at bounding box center [367, 278] width 172 height 23
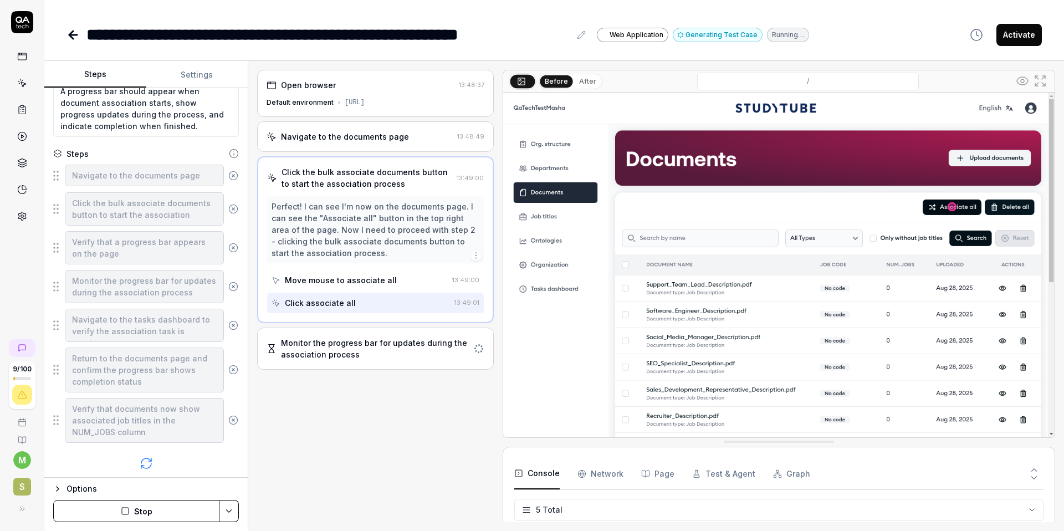
click at [410, 360] on div "Monitor the progress bar for updates during the association process" at bounding box center [375, 348] width 188 height 23
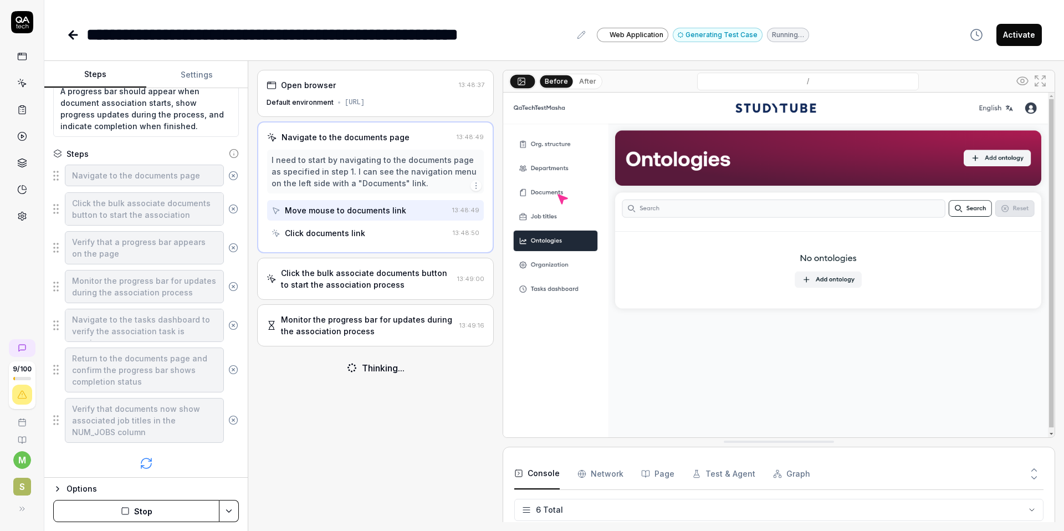
scroll to position [73, 0]
click at [409, 290] on div "Click the bulk associate documents button to start the association process" at bounding box center [367, 278] width 172 height 23
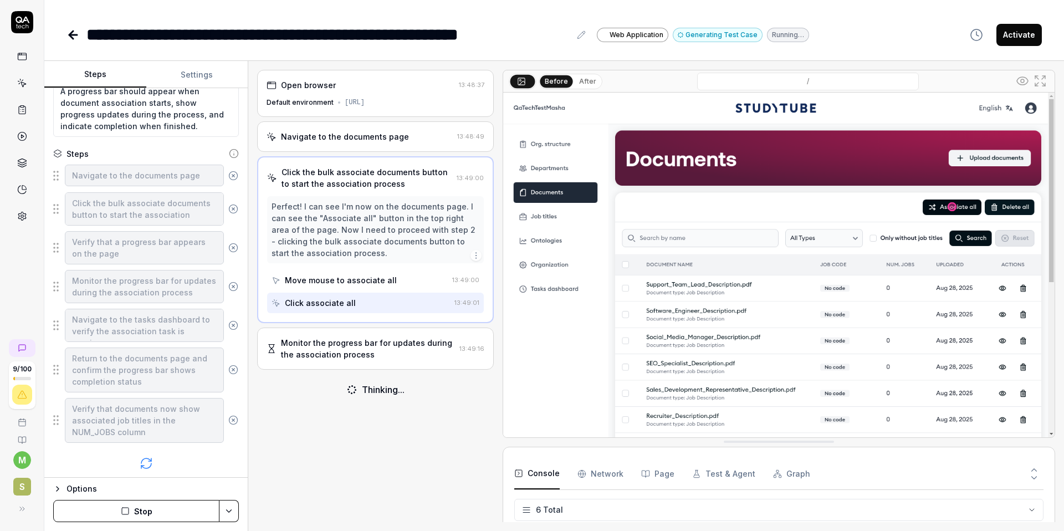
click at [412, 356] on div "Monitor the progress bar for updates during the association process" at bounding box center [368, 348] width 174 height 23
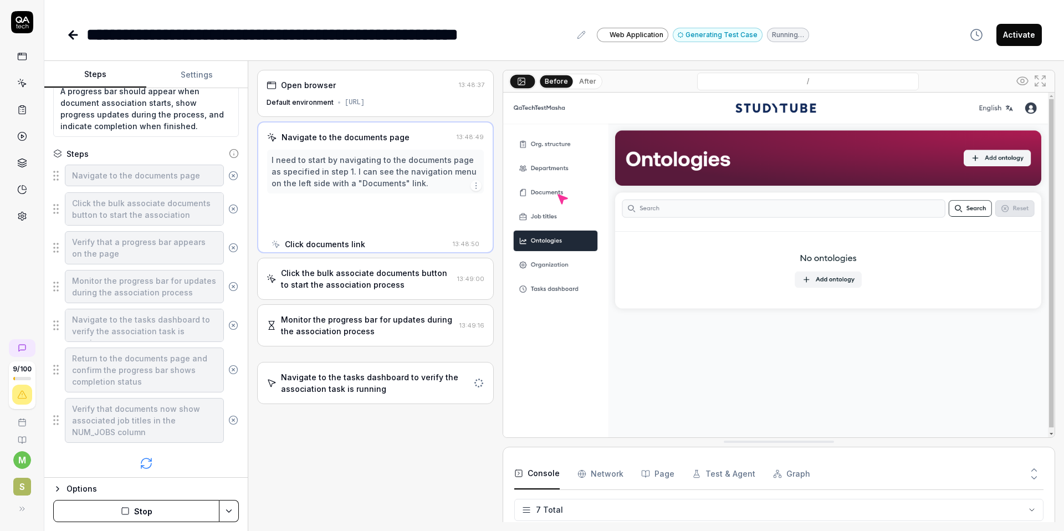
scroll to position [118, 0]
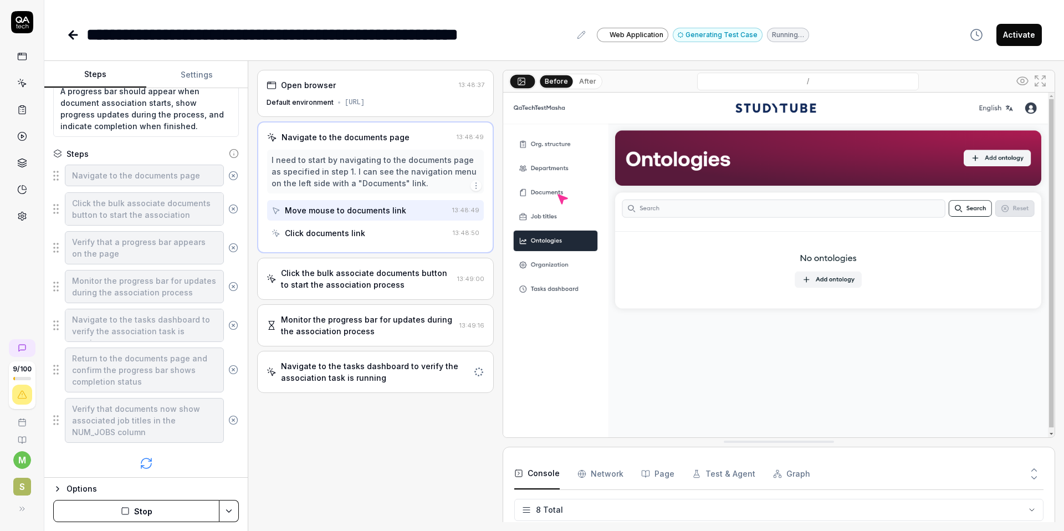
click at [414, 384] on div "Navigate to the tasks dashboard to verify the association task is running" at bounding box center [375, 371] width 188 height 23
click at [414, 384] on div "Navigate to the tasks dashboard to verify the association task is running" at bounding box center [367, 371] width 172 height 23
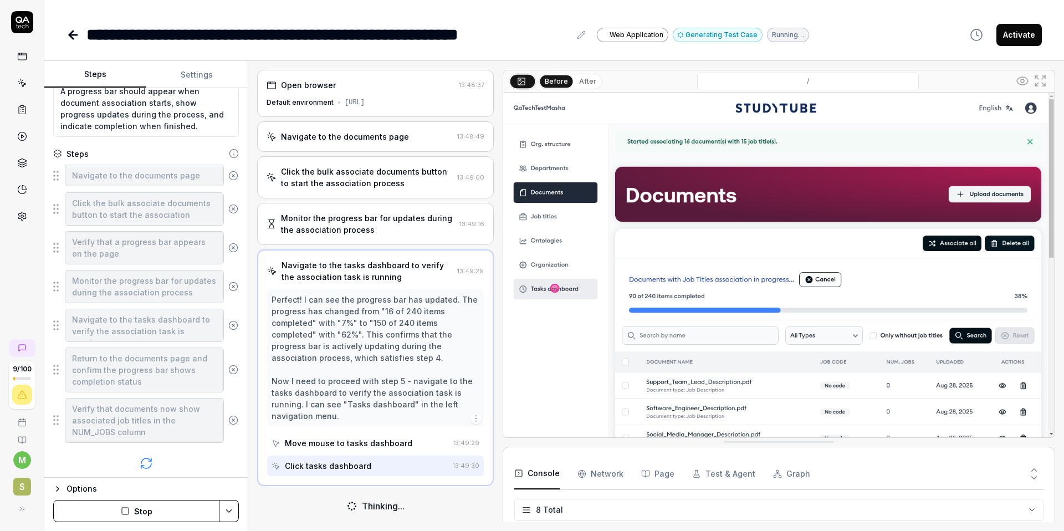
scroll to position [0, 0]
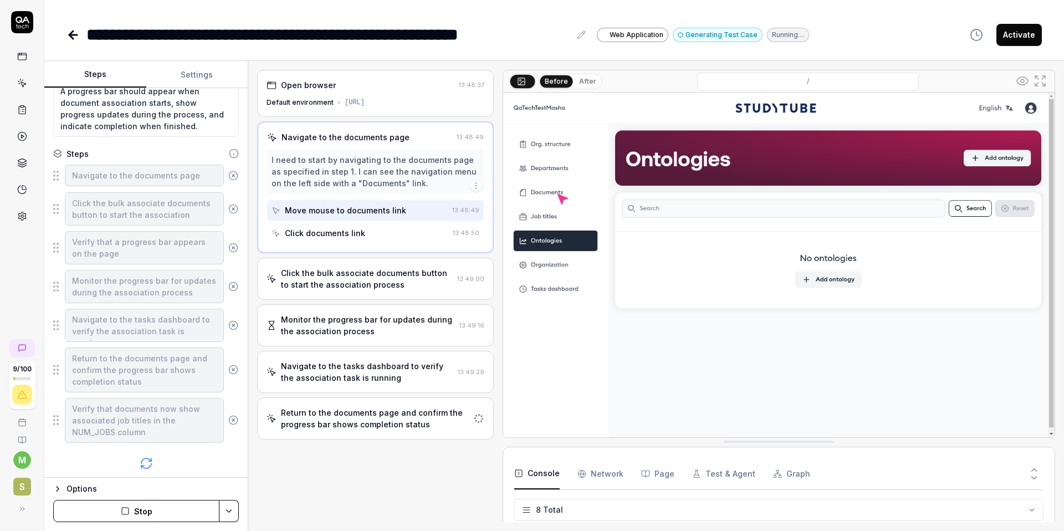
click at [399, 430] on div "Return to the documents page and confirm the progress bar shows completion stat…" at bounding box center [375, 418] width 188 height 23
click at [395, 393] on div "Navigate to the tasks dashboard to verify the association task is running 13:49…" at bounding box center [375, 372] width 237 height 42
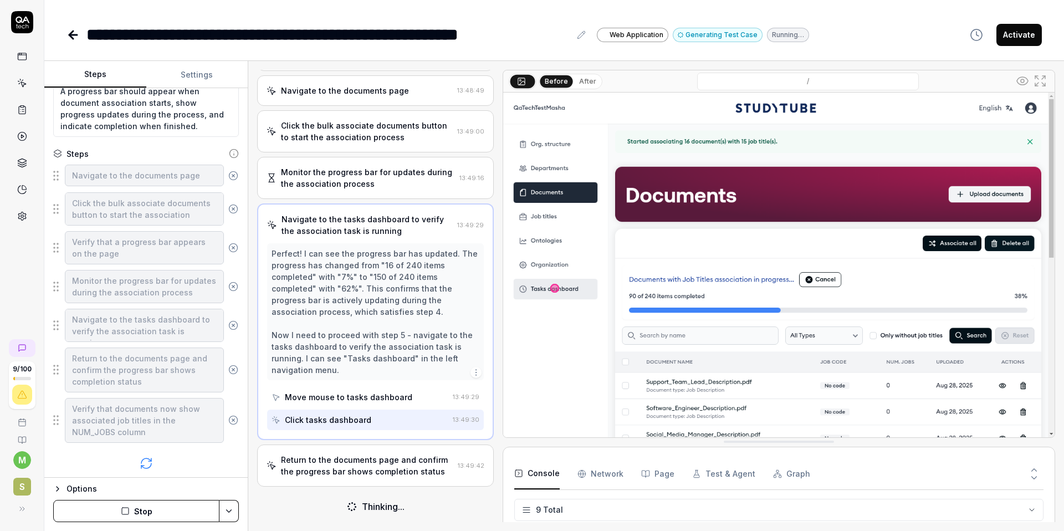
click at [393, 466] on div "Return to the documents page and confirm the progress bar shows completion stat…" at bounding box center [367, 465] width 172 height 23
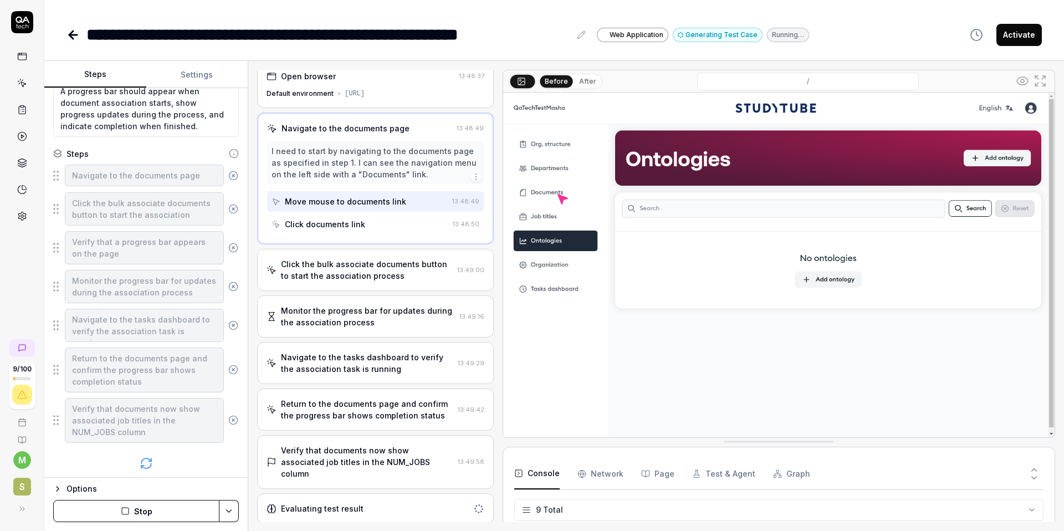
scroll to position [19, 0]
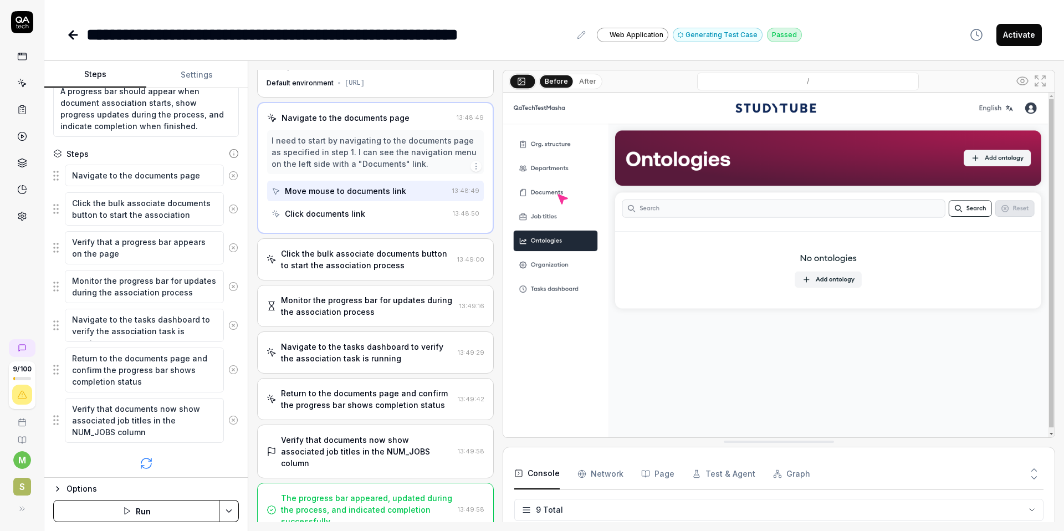
click at [425, 269] on div "Click the bulk associate documents button to start the association process" at bounding box center [367, 259] width 172 height 23
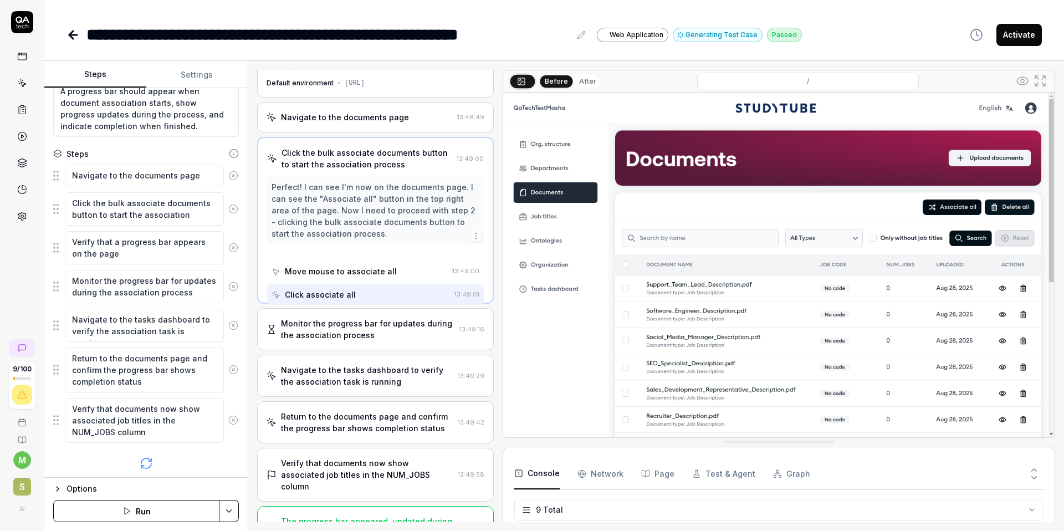
scroll to position [0, 0]
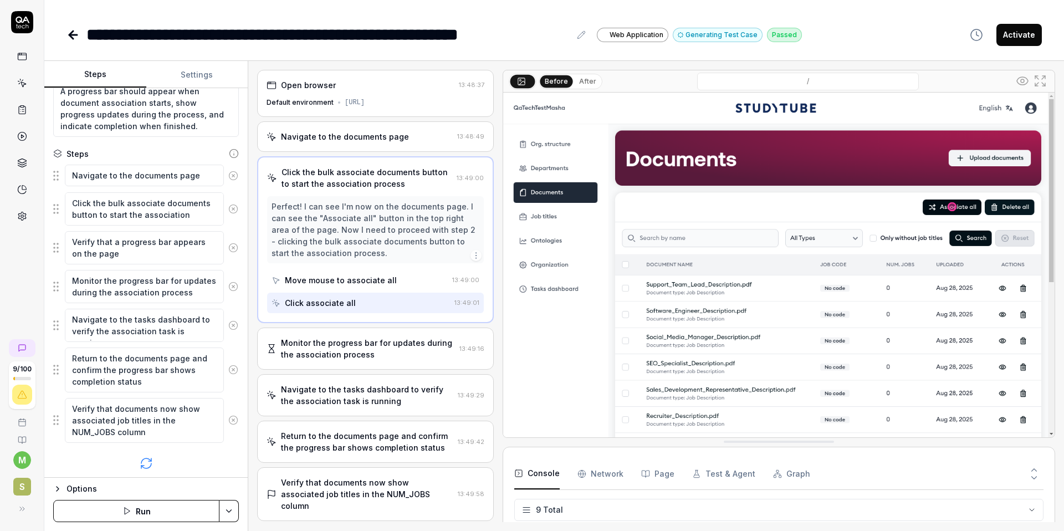
click at [417, 360] on div "Monitor the progress bar for updates during the association process" at bounding box center [368, 348] width 174 height 23
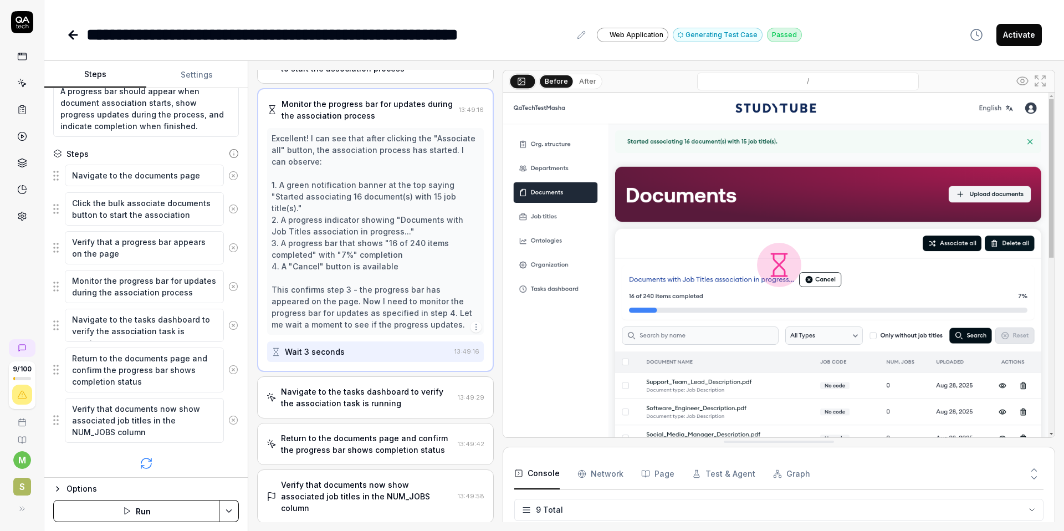
click at [427, 401] on div "Navigate to the tasks dashboard to verify the association task is running" at bounding box center [367, 397] width 172 height 23
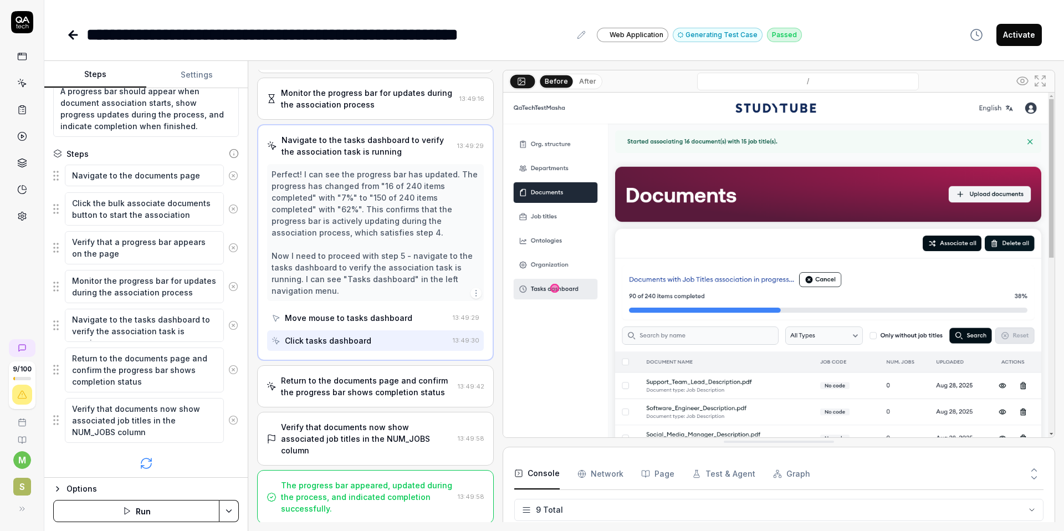
click at [422, 407] on div "Return to the documents page and confirm the progress bar shows completion stat…" at bounding box center [375, 386] width 237 height 42
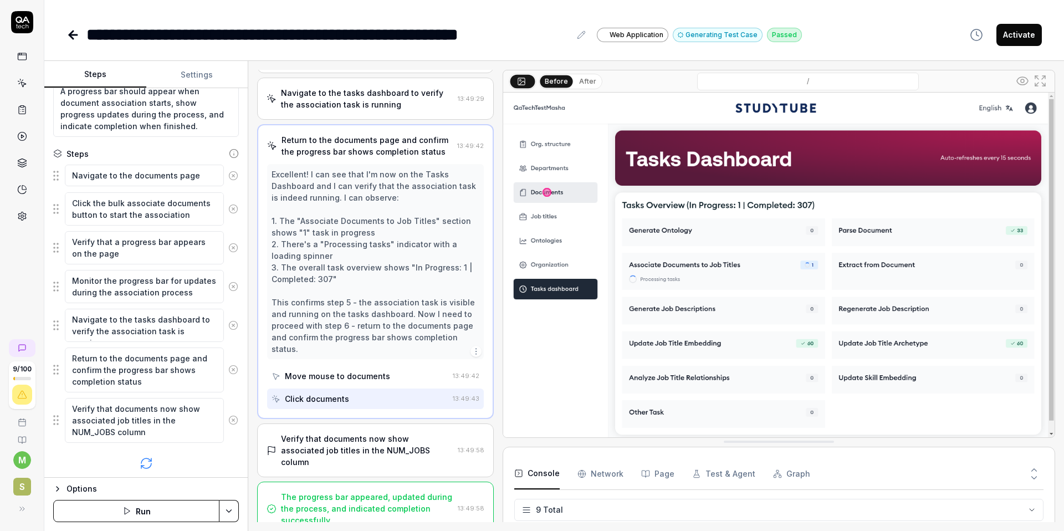
click at [422, 434] on div "Verify that documents now show associated job titles in the NUM_JOBS column" at bounding box center [367, 450] width 172 height 35
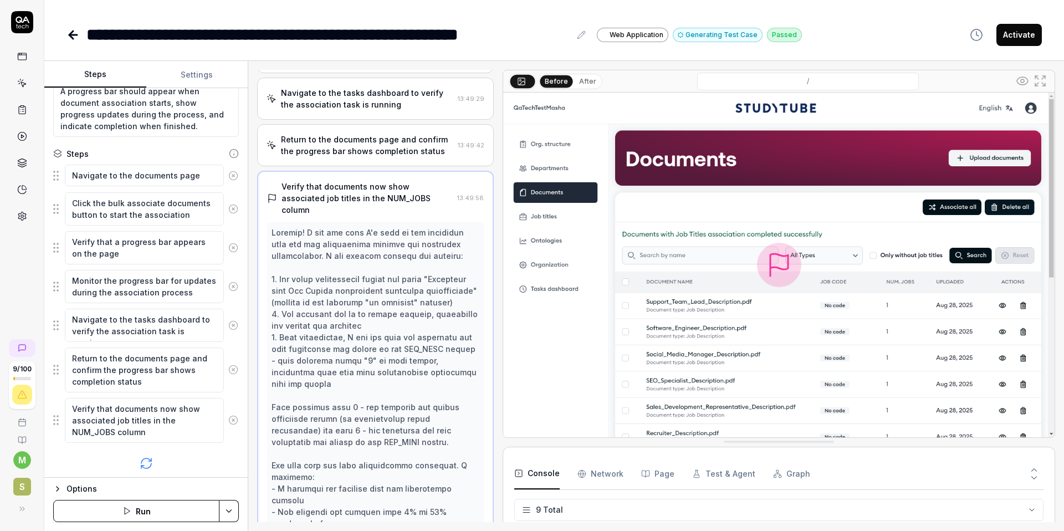
scroll to position [277, 0]
